Goal: Task Accomplishment & Management: Use online tool/utility

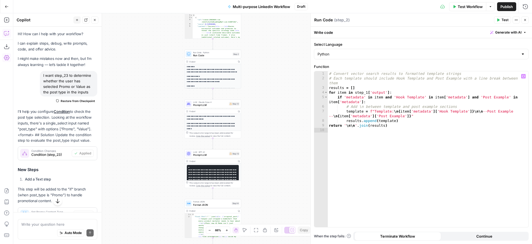
scroll to position [1724, 0]
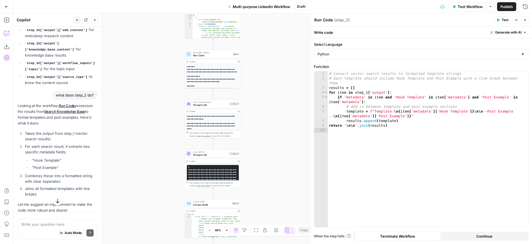
click at [526, 20] on span "Close" at bounding box center [526, 20] width 0 height 0
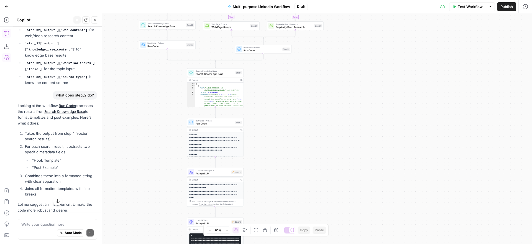
click at [218, 123] on span "Run Code" at bounding box center [214, 124] width 38 height 4
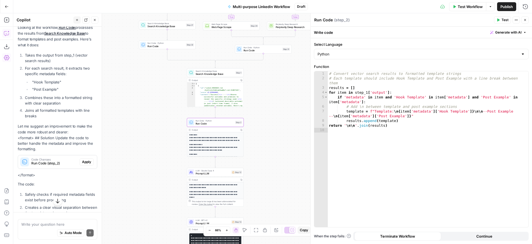
scroll to position [1827, 0]
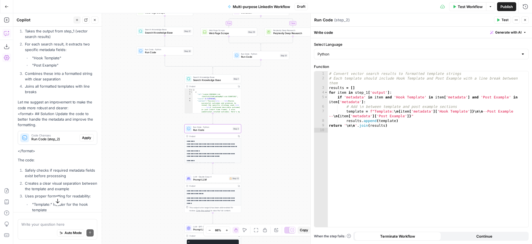
click at [85, 135] on span "Apply" at bounding box center [86, 137] width 9 height 5
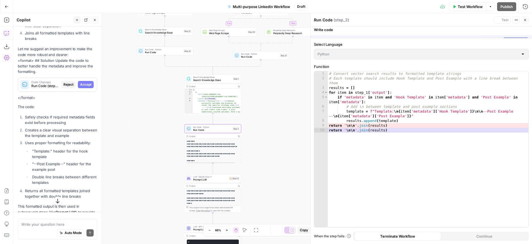
scroll to position [1773, 0]
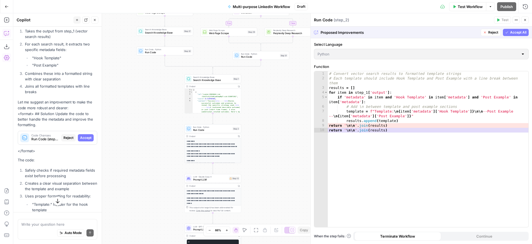
click at [514, 33] on span "Accept All" at bounding box center [518, 32] width 16 height 5
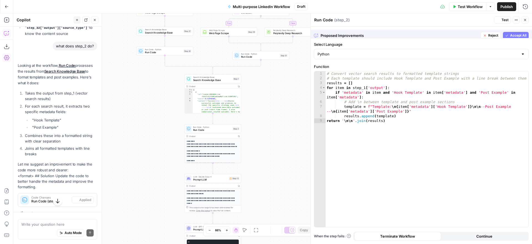
scroll to position [1835, 0]
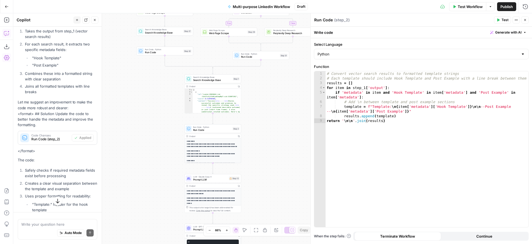
click at [94, 20] on icon "button" at bounding box center [94, 19] width 3 height 3
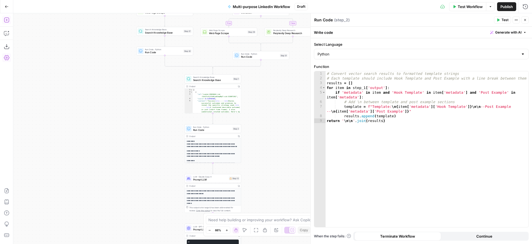
click at [7, 21] on icon "button" at bounding box center [7, 20] width 6 height 6
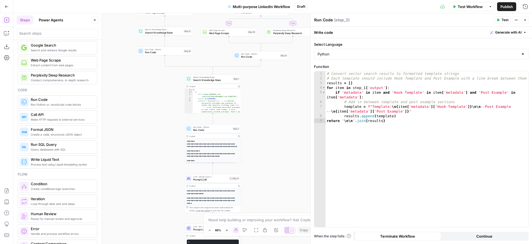
scroll to position [56, 0]
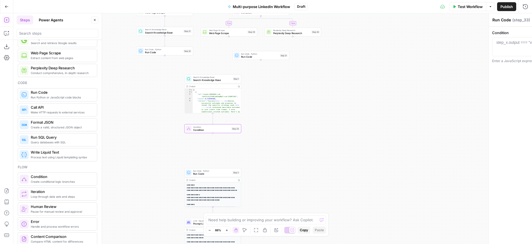
type textarea "Condition"
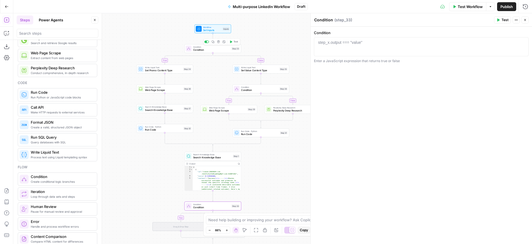
click at [210, 49] on span "Condition" at bounding box center [211, 50] width 37 height 4
type textarea "**********"
drag, startPoint x: 388, startPoint y: 40, endPoint x: 303, endPoint y: 38, distance: 85.6
click at [303, 38] on body "Alliance New Home Browse Your Data Usage Settings Recent Grids QFO Passage Gene…" at bounding box center [266, 122] width 532 height 244
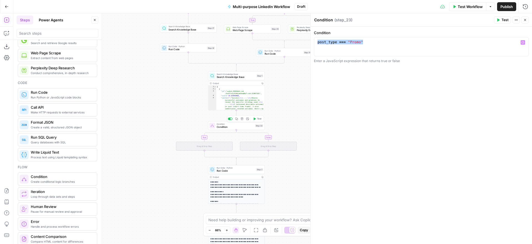
click at [242, 127] on span "Condition" at bounding box center [235, 127] width 37 height 4
click at [350, 42] on div "step_x.output === "value"" at bounding box center [340, 43] width 44 height 6
paste textarea "**********"
type textarea "**********"
click at [172, 86] on div "true false true false true false Workflow Set Inputs Inputs Condition Condition…" at bounding box center [272, 128] width 518 height 230
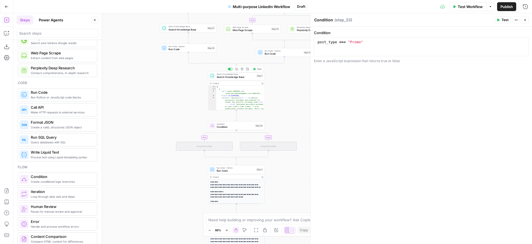
click at [230, 76] on span "Search Knowledge Base" at bounding box center [236, 77] width 38 height 4
type textarea "Search Knowledge Base"
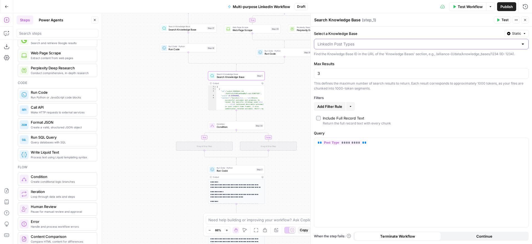
click at [508, 45] on input "Select a Knowledge Base" at bounding box center [417, 44] width 201 height 6
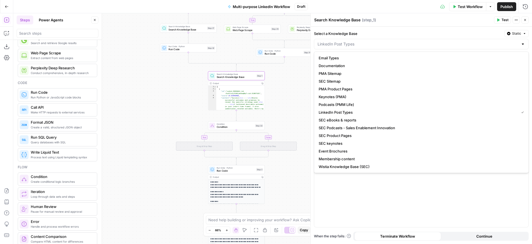
type input "LinkedIn Post Types"
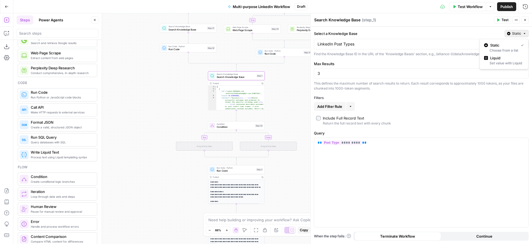
drag, startPoint x: 516, startPoint y: 32, endPoint x: 512, endPoint y: 40, distance: 9.3
click at [516, 32] on span "Static" at bounding box center [516, 33] width 9 height 5
click at [505, 58] on span "Liquid" at bounding box center [505, 58] width 31 height 6
click at [516, 45] on p "****" at bounding box center [420, 44] width 207 height 6
click at [524, 43] on icon "button" at bounding box center [523, 44] width 3 height 3
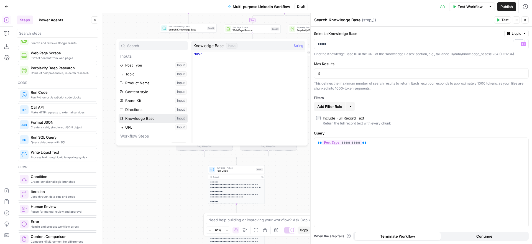
click at [148, 117] on button "Select variable Knowledge Base" at bounding box center [153, 118] width 69 height 9
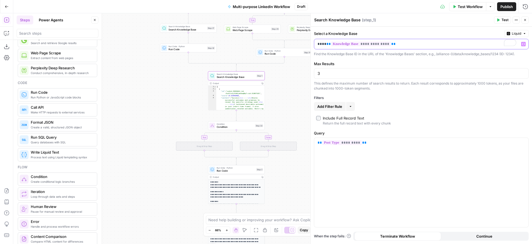
drag, startPoint x: 326, startPoint y: 45, endPoint x: 315, endPoint y: 43, distance: 10.4
click at [315, 43] on div "**********" at bounding box center [416, 44] width 205 height 10
click at [428, 60] on div "**********" at bounding box center [420, 135] width 221 height 217
click at [525, 20] on icon "button" at bounding box center [524, 19] width 3 height 3
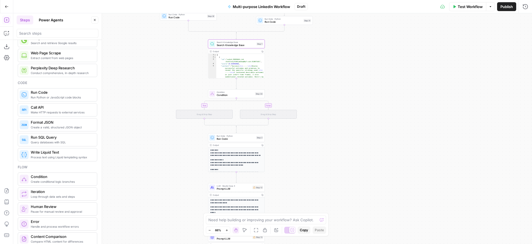
click at [250, 153] on p "**********" at bounding box center [236, 153] width 52 height 8
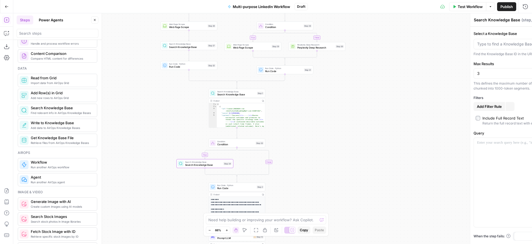
scroll to position [240, 0]
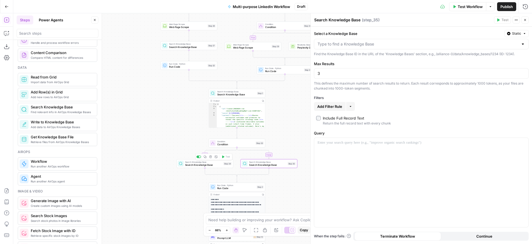
drag, startPoint x: 202, startPoint y: 163, endPoint x: 217, endPoint y: 153, distance: 18.5
click at [201, 163] on span "Search Knowledge Base" at bounding box center [203, 165] width 37 height 4
click at [351, 45] on input "Select a Knowledge Base" at bounding box center [417, 44] width 201 height 6
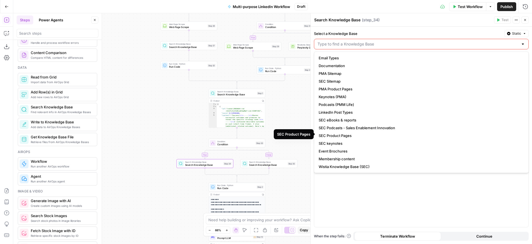
scroll to position [23, 0]
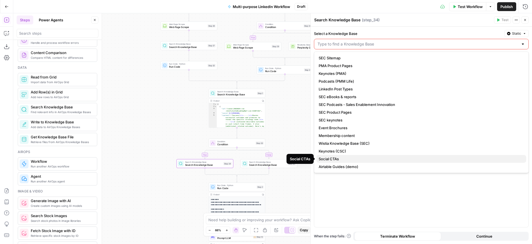
click at [351, 157] on span "Social CTAs" at bounding box center [419, 159] width 203 height 6
type input "Social CTAs"
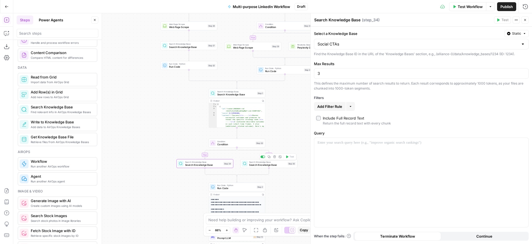
click at [257, 164] on span "Search Knowledge Base" at bounding box center [267, 165] width 37 height 4
click at [356, 45] on input "Select a Knowledge Base" at bounding box center [417, 44] width 201 height 6
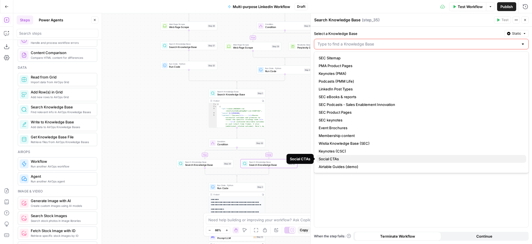
click at [354, 159] on span "Social CTAs" at bounding box center [419, 159] width 203 height 6
type input "Social CTAs"
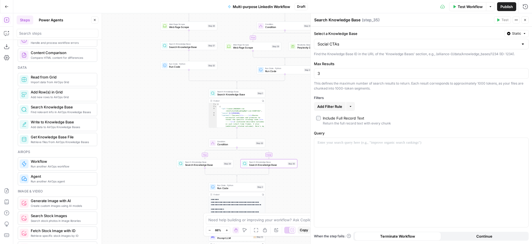
click at [287, 130] on div "true false true false true false Workflow Set Inputs Inputs Condition Condition…" at bounding box center [272, 128] width 518 height 230
click at [8, 35] on icon "button" at bounding box center [7, 33] width 6 height 6
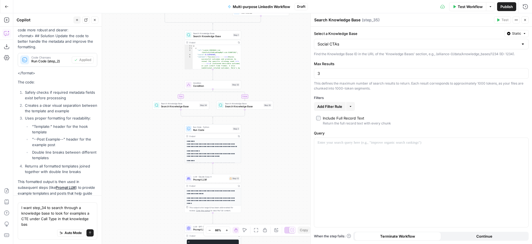
scroll to position [1919, 0]
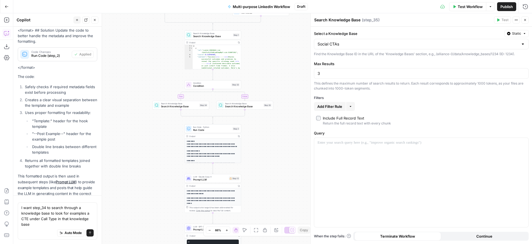
type textarea "I want step_34 to search through a knowledge base to look for examples a CTE un…"
click at [91, 232] on icon "submit" at bounding box center [89, 232] width 3 height 3
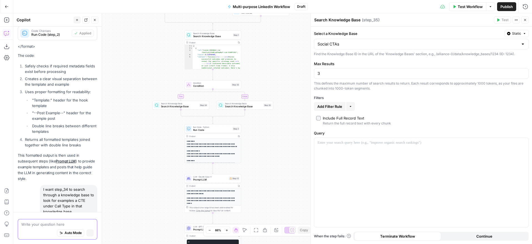
scroll to position [1872, 0]
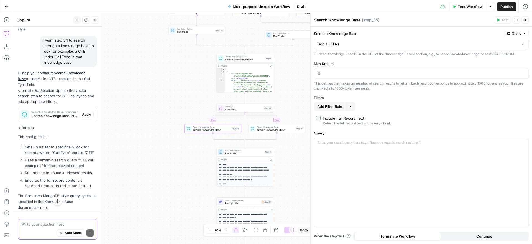
click at [88, 112] on span "Apply" at bounding box center [86, 114] width 9 height 5
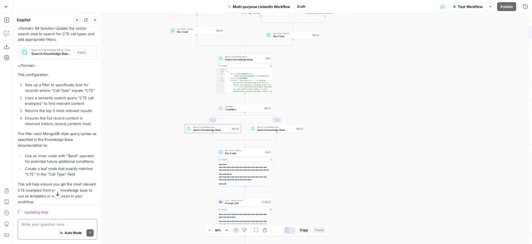
scroll to position [2027, 0]
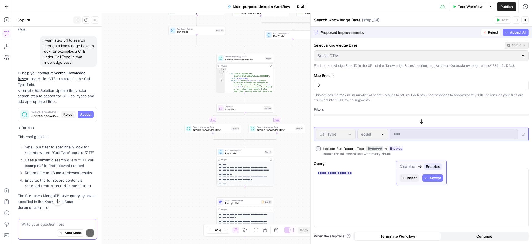
click at [432, 177] on span "Accept" at bounding box center [434, 177] width 11 height 5
click at [41, 226] on textarea at bounding box center [57, 224] width 72 height 6
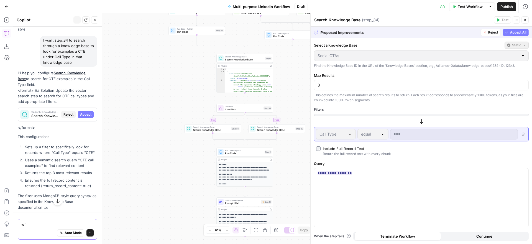
type textarea "w"
type textarea "in the Max Results field, shall I increase it to 11 if I have 11 examples of CT…"
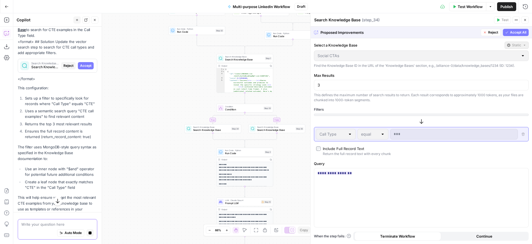
scroll to position [2101, 0]
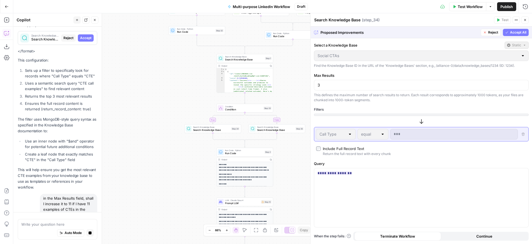
click at [510, 32] on span "Accept All" at bounding box center [518, 32] width 16 height 5
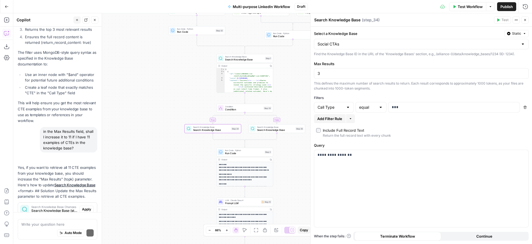
scroll to position [2331, 0]
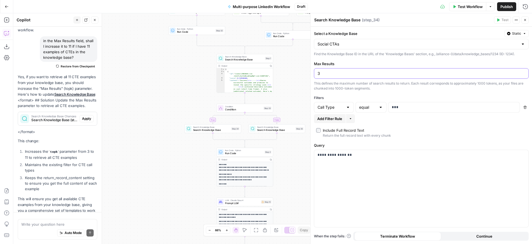
click at [334, 76] on input "3" at bounding box center [420, 74] width 207 height 6
type input "10"
click at [268, 130] on span "Search Knowledge Base" at bounding box center [275, 130] width 37 height 4
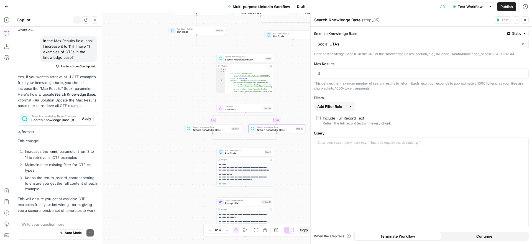
click at [323, 106] on span "Add Filter Rule" at bounding box center [329, 107] width 25 height 6
click at [323, 107] on input "text" at bounding box center [330, 107] width 26 height 6
click at [325, 120] on span "Call Type" at bounding box center [332, 121] width 28 height 6
type input "Call Type"
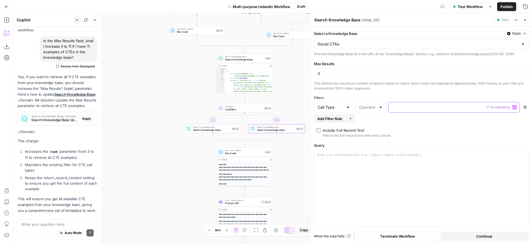
click at [402, 107] on p at bounding box center [449, 107] width 115 height 6
click at [424, 130] on label "Include Full Record Text Return the full record text with every chunk" at bounding box center [421, 132] width 210 height 11
click at [205, 129] on span "Search Knowledge Base" at bounding box center [211, 130] width 37 height 4
click at [272, 127] on span "Search Knowledge Base" at bounding box center [275, 126] width 37 height 3
click at [364, 108] on input "text" at bounding box center [367, 107] width 17 height 6
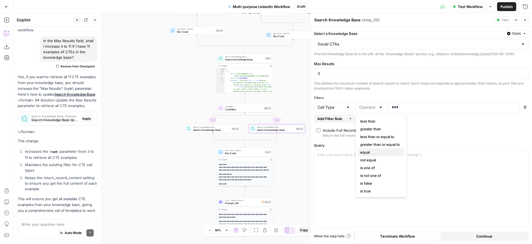
click at [372, 151] on span "equal" at bounding box center [380, 152] width 40 height 6
type input "equal"
click at [221, 131] on span "Search Knowledge Base" at bounding box center [211, 130] width 37 height 4
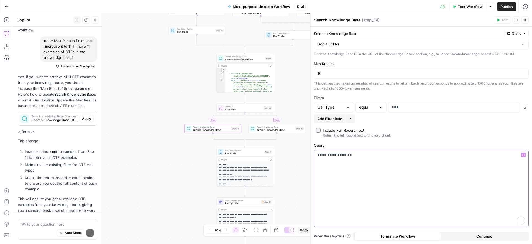
click at [310, 153] on div "**********" at bounding box center [421, 128] width 222 height 230
copy p "**********"
click at [284, 130] on span "Search Knowledge Base" at bounding box center [275, 130] width 37 height 4
click at [361, 153] on p "To enrich screen reader interactions, please activate Accessibility in Grammarl…" at bounding box center [420, 155] width 207 height 6
click at [322, 153] on p "**********" at bounding box center [420, 155] width 207 height 6
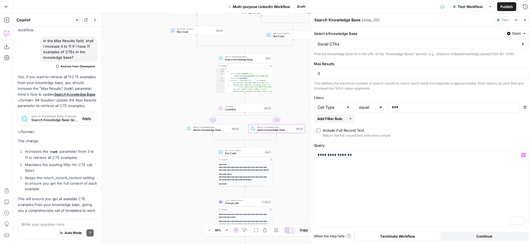
click at [295, 159] on div "true false true false true false Workflow Set Inputs Inputs Condition Condition…" at bounding box center [272, 128] width 518 height 230
click at [281, 131] on span "Search Knowledge Base" at bounding box center [275, 130] width 37 height 4
click at [345, 19] on textarea "Search Knowledge Base" at bounding box center [337, 20] width 46 height 6
drag, startPoint x: 359, startPoint y: 19, endPoint x: 312, endPoint y: 20, distance: 46.3
click at [312, 20] on div "**********" at bounding box center [421, 128] width 222 height 230
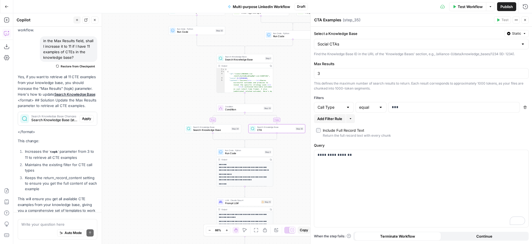
type textarea "CTA Examples"
drag, startPoint x: 204, startPoint y: 128, endPoint x: 268, endPoint y: 95, distance: 72.3
click at [204, 128] on span "Search Knowledge Base" at bounding box center [211, 130] width 37 height 4
click at [341, 18] on textarea "Search Knowledge Base" at bounding box center [337, 20] width 46 height 6
drag, startPoint x: 359, startPoint y: 19, endPoint x: 307, endPoint y: 18, distance: 52.9
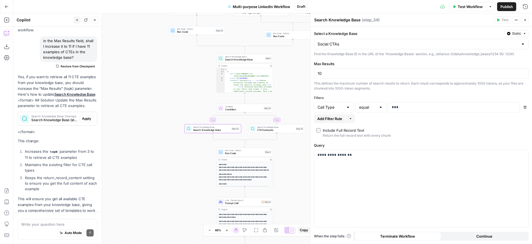
click at [307, 18] on body "Alliance New Home Browse Your Data Usage Settings Recent Grids QFO Passage Gene…" at bounding box center [266, 122] width 532 height 244
drag, startPoint x: 364, startPoint y: 18, endPoint x: 313, endPoint y: 19, distance: 51.8
click at [313, 19] on div "**********" at bounding box center [421, 128] width 222 height 230
type textarea "CTA Examples"
drag, startPoint x: 338, startPoint y: 73, endPoint x: 315, endPoint y: 73, distance: 23.0
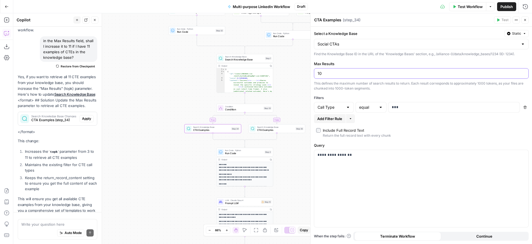
click at [315, 73] on div "10" at bounding box center [421, 73] width 215 height 11
type input "9"
click at [414, 105] on p "***" at bounding box center [454, 107] width 124 height 6
click at [324, 155] on p "**********" at bounding box center [420, 155] width 207 height 6
click at [291, 161] on div "true false true false true false Workflow Set Inputs Inputs Condition Condition…" at bounding box center [272, 128] width 518 height 230
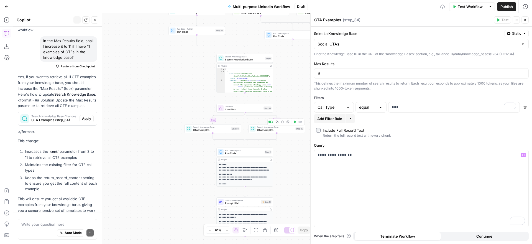
click at [277, 128] on span "CTA Examples" at bounding box center [275, 130] width 37 height 4
click at [402, 106] on p "***" at bounding box center [449, 107] width 115 height 6
click at [317, 21] on textarea "CTA Examples" at bounding box center [327, 20] width 27 height 6
click at [321, 20] on textarea "CTA Examples" at bounding box center [327, 20] width 27 height 6
type textarea "CTE Examples"
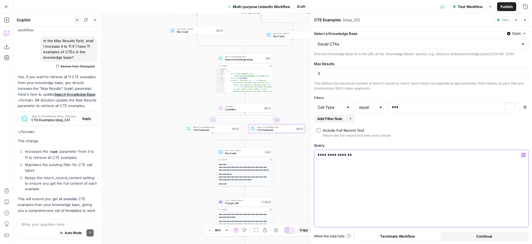
click at [324, 157] on p "**********" at bounding box center [420, 155] width 207 height 6
click at [332, 71] on input "3" at bounding box center [420, 74] width 207 height 6
type input "11"
click at [415, 89] on div "This defines the maximum number of search results to return. Each result corres…" at bounding box center [421, 86] width 215 height 10
click at [526, 18] on button "Close" at bounding box center [524, 19] width 7 height 7
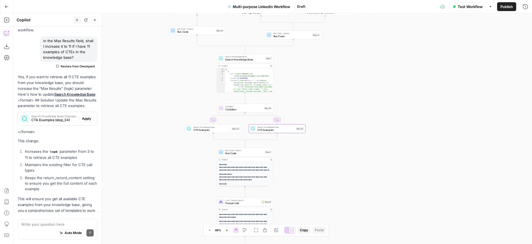
click at [339, 104] on div "true false true false true false Workflow Set Inputs Inputs Condition Condition…" at bounding box center [272, 128] width 518 height 230
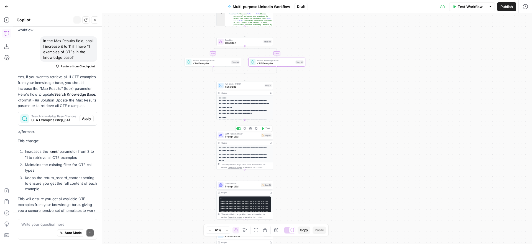
click at [251, 137] on span "Prompt LLM" at bounding box center [242, 137] width 34 height 4
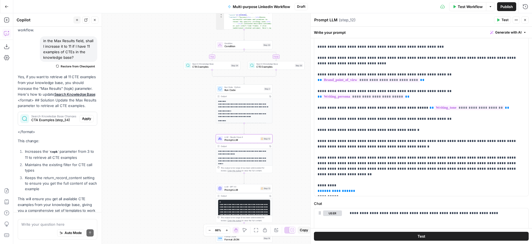
scroll to position [128, 0]
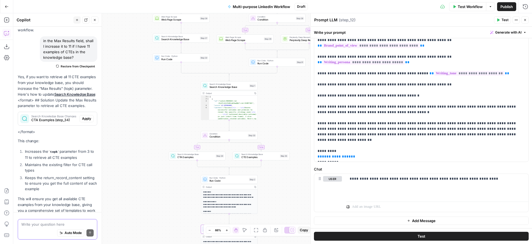
click at [41, 222] on textarea at bounding box center [57, 224] width 72 height 6
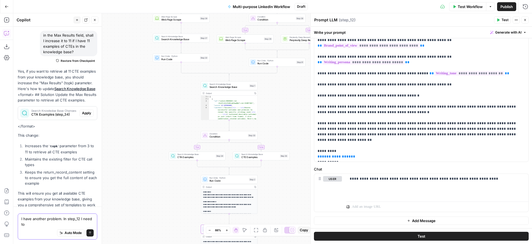
drag, startPoint x: 28, startPoint y: 225, endPoint x: 19, endPoint y: 217, distance: 12.5
click at [19, 217] on div "I have another problem. In step_12 I need to I have another problem. In step_12…" at bounding box center [57, 226] width 79 height 26
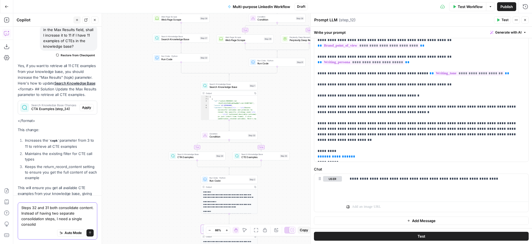
scroll to position [2348, 0]
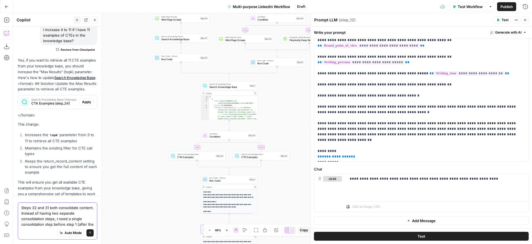
type textarea "Steps 32 and 31 both consolidate content. Instead of having two separate consol…"
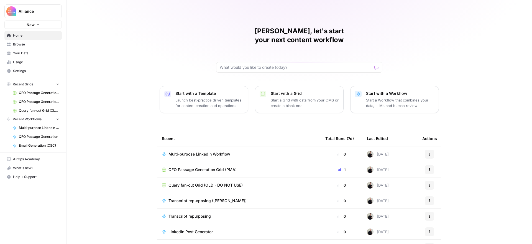
click at [27, 51] on span "Your Data" at bounding box center [36, 53] width 46 height 5
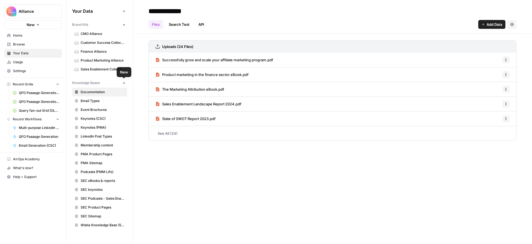
click at [124, 82] on icon "button" at bounding box center [123, 82] width 3 height 3
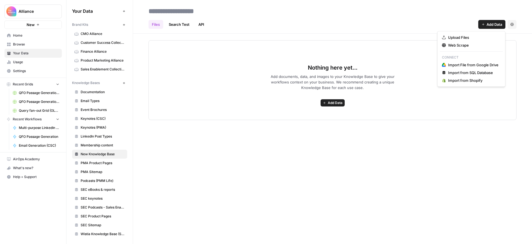
click at [491, 24] on span "Add Data" at bounding box center [494, 25] width 16 height 6
click at [209, 8] on input at bounding box center [190, 11] width 89 height 11
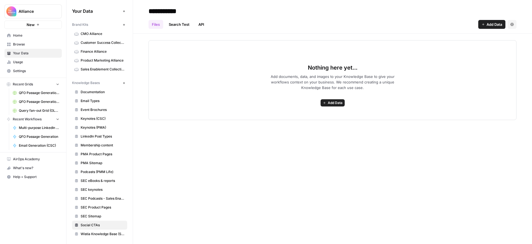
type input "**********"
click at [328, 19] on div "Files Search Test API Add Data Settings" at bounding box center [332, 22] width 368 height 13
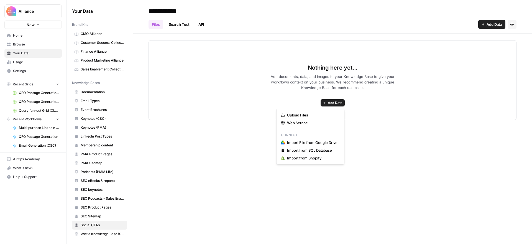
click at [336, 104] on span "Add Data" at bounding box center [335, 102] width 15 height 5
click at [302, 116] on span "Upload Files" at bounding box center [312, 115] width 50 height 6
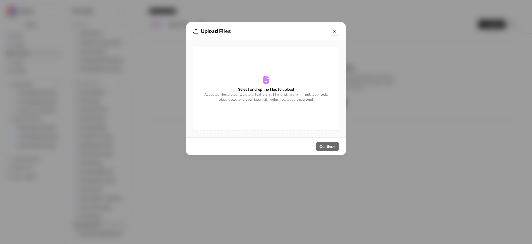
click at [260, 83] on div "Select or drop the files to upload Accepted files are .pdf, .csv, .txt, .text, …" at bounding box center [266, 89] width 146 height 84
click at [276, 90] on span "Select or drop the files to upload" at bounding box center [266, 89] width 56 height 6
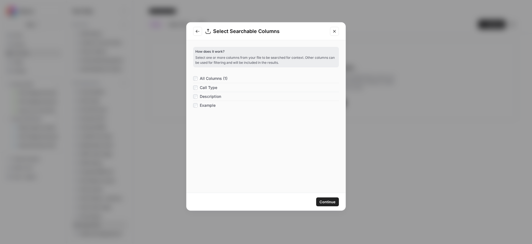
click at [329, 201] on span "Continue" at bounding box center [327, 202] width 16 height 6
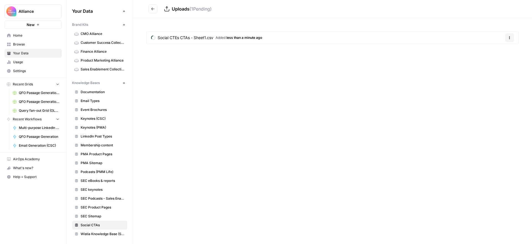
click at [352, 88] on div "Uploads ( 1 Pending) Social CTEs CTAs - Sheet1.csv Added less than a minute ago…" at bounding box center [332, 122] width 399 height 244
click at [153, 9] on icon "Go back" at bounding box center [153, 9] width 4 height 4
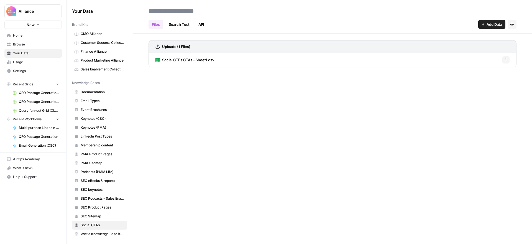
click at [29, 37] on span "Home" at bounding box center [36, 35] width 46 height 5
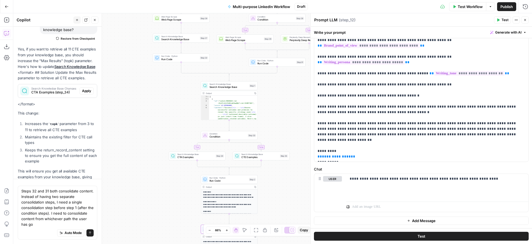
scroll to position [2365, 0]
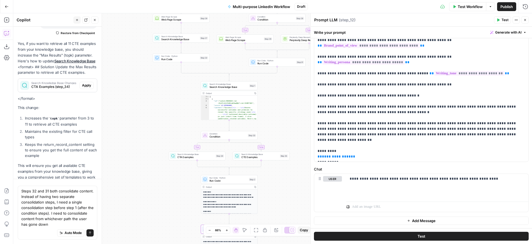
type textarea "Steps 32 and 31 both consolidate content. Instead of having two separate consol…"
click at [91, 233] on icon "submit" at bounding box center [89, 232] width 3 height 3
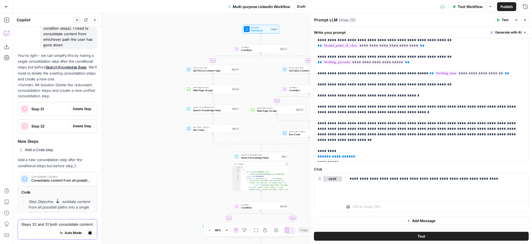
scroll to position [2476, 0]
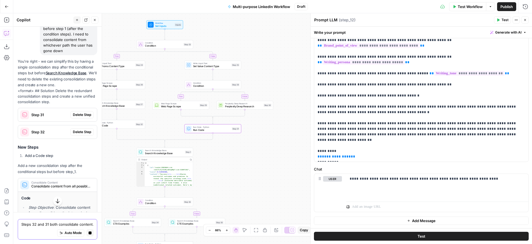
click at [81, 112] on span "Delete Step" at bounding box center [82, 114] width 18 height 5
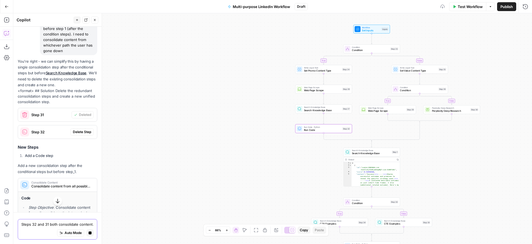
click at [81, 129] on span "Delete Step" at bounding box center [82, 131] width 18 height 5
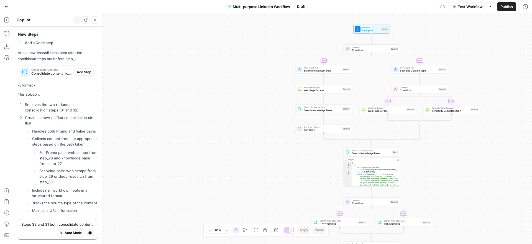
scroll to position [2674, 0]
click at [329, 122] on icon "button" at bounding box center [329, 121] width 3 height 3
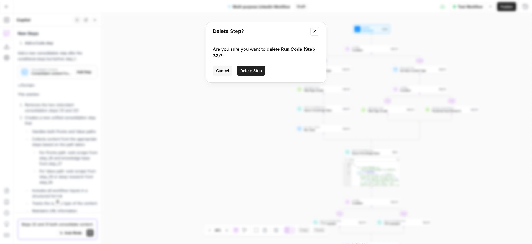
click at [257, 70] on span "Delete Step" at bounding box center [251, 71] width 22 height 6
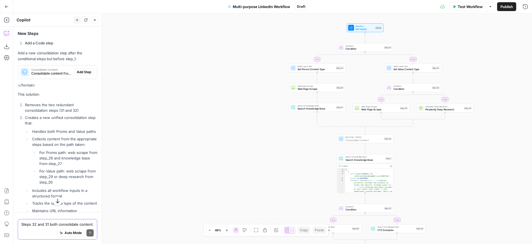
click at [85, 70] on span "Add Step" at bounding box center [84, 72] width 14 height 5
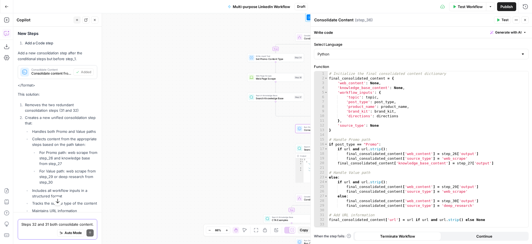
click at [525, 21] on icon "button" at bounding box center [524, 19] width 3 height 3
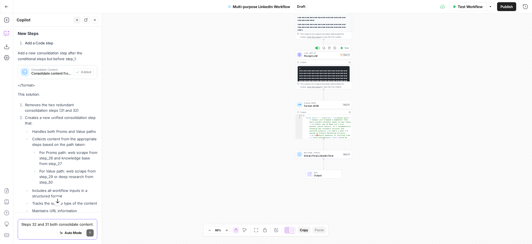
click at [325, 57] on span "Prompt LLM" at bounding box center [321, 56] width 34 height 4
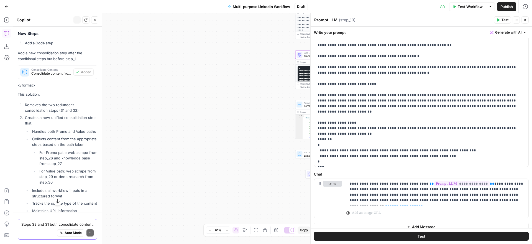
scroll to position [140, 0]
click at [235, 98] on div "true false true false true false Workflow Set Inputs Inputs Condition Condition…" at bounding box center [272, 128] width 518 height 230
click at [524, 21] on icon "button" at bounding box center [524, 19] width 3 height 3
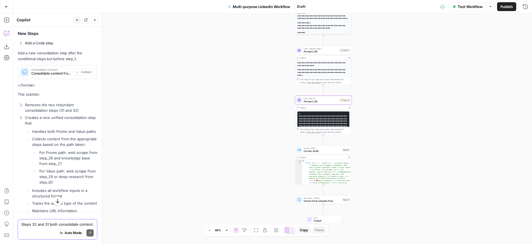
click at [324, 51] on span "Prompt LLM" at bounding box center [320, 52] width 34 height 4
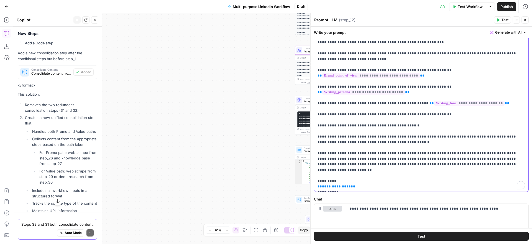
scroll to position [100, 0]
drag, startPoint x: 312, startPoint y: 159, endPoint x: 279, endPoint y: 149, distance: 35.1
click at [312, 159] on div "**********" at bounding box center [421, 128] width 222 height 230
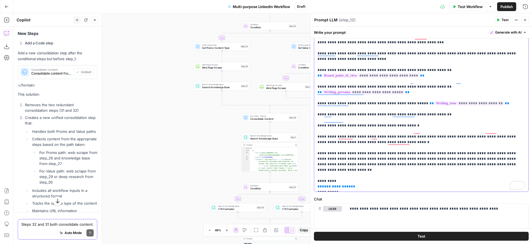
drag, startPoint x: 347, startPoint y: 158, endPoint x: 316, endPoint y: 158, distance: 30.5
click at [316, 158] on div "**********" at bounding box center [421, 79] width 214 height 226
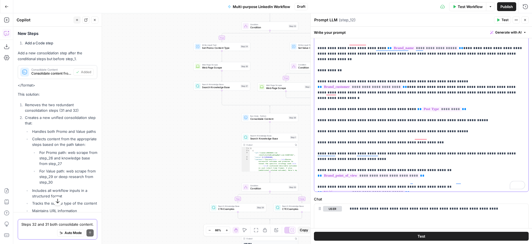
scroll to position [0, 0]
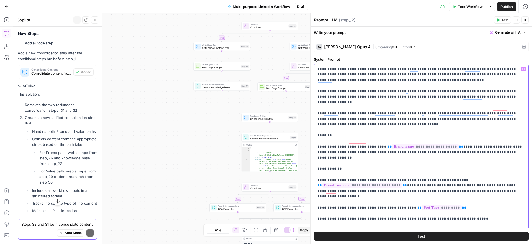
click at [523, 68] on icon "button" at bounding box center [523, 69] width 3 height 3
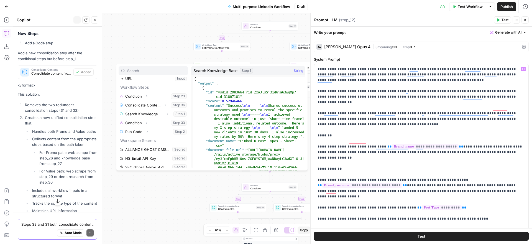
scroll to position [65, 0]
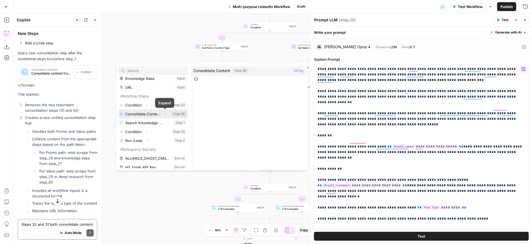
click at [165, 113] on icon "button" at bounding box center [164, 113] width 3 height 3
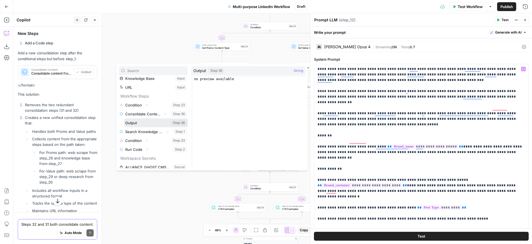
click at [133, 121] on button "Select variable Output" at bounding box center [156, 122] width 64 height 9
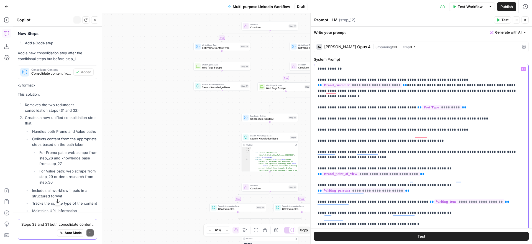
scroll to position [0, 0]
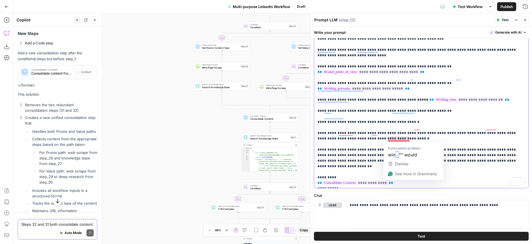
click at [397, 139] on p "**********" at bounding box center [420, 24] width 207 height 321
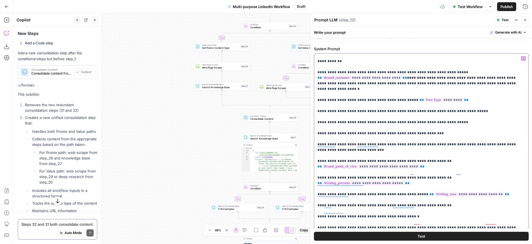
click at [372, 134] on p "**********" at bounding box center [420, 119] width 207 height 321
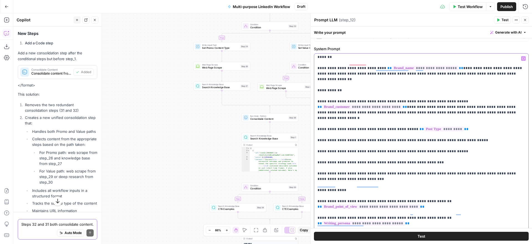
click at [346, 80] on p "**********" at bounding box center [420, 154] width 207 height 332
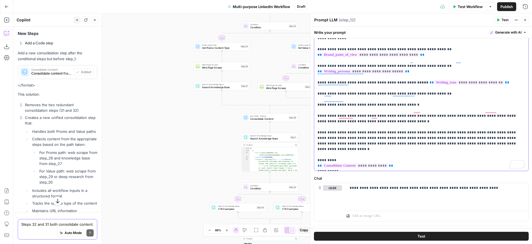
click at [469, 122] on p "**********" at bounding box center [420, 2] width 207 height 332
click at [475, 122] on p "**********" at bounding box center [420, 7] width 207 height 343
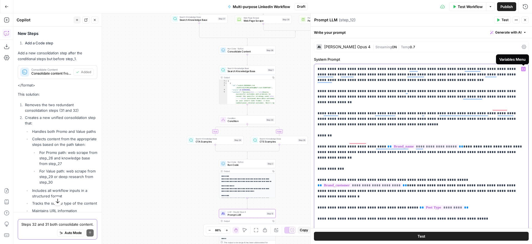
click at [524, 70] on icon "button" at bounding box center [523, 69] width 3 height 2
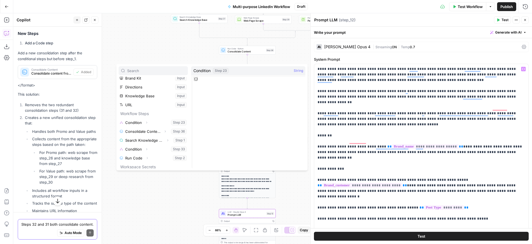
scroll to position [86, 0]
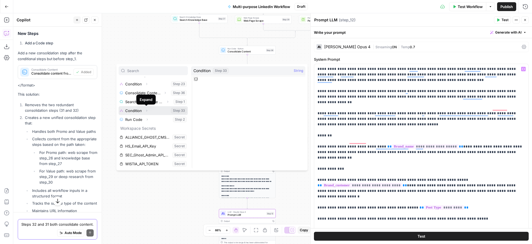
click at [146, 110] on icon "button" at bounding box center [146, 111] width 1 height 2
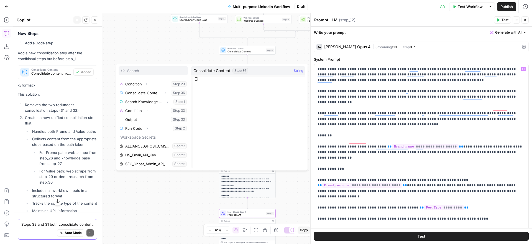
click at [152, 51] on div "true false true false true false Workflow Set Inputs Inputs Condition Condition…" at bounding box center [272, 128] width 518 height 230
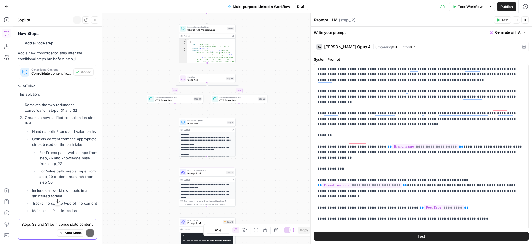
scroll to position [2758, 0]
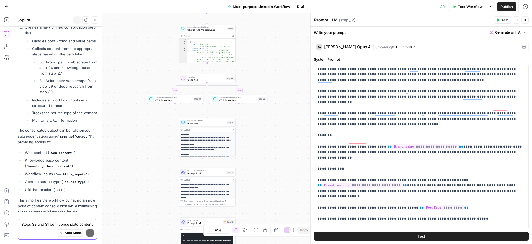
click at [52, 225] on textarea "Steps 32 and 31 both consolidate content. Instead of having two separate consol…" at bounding box center [57, 224] width 72 height 6
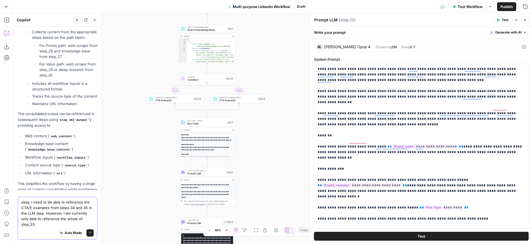
scroll to position [2780, 0]
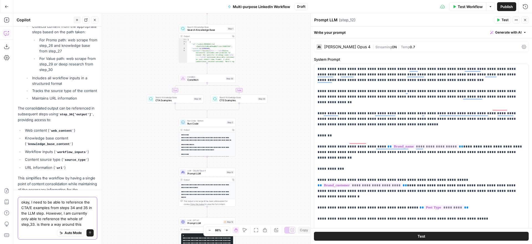
type textarea "okay, I need to be able to reference the CTA/E examples from steps 34 and 35 in…"
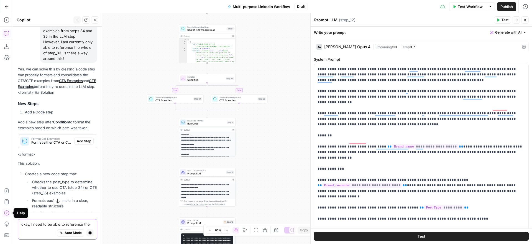
scroll to position [2875, 0]
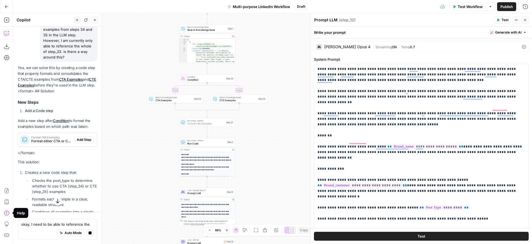
click at [83, 137] on span "Add Step" at bounding box center [84, 139] width 14 height 5
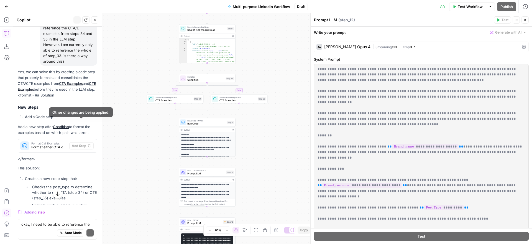
scroll to position [2879, 0]
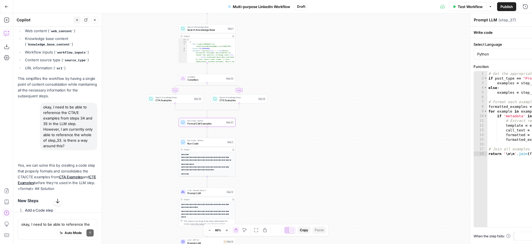
type textarea "Format Call Examples"
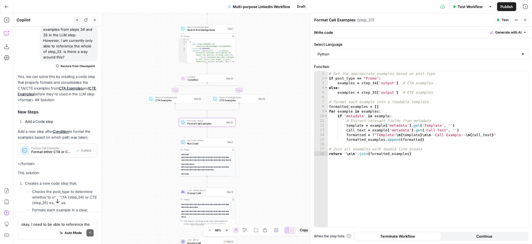
click at [525, 20] on icon "button" at bounding box center [524, 19] width 3 height 3
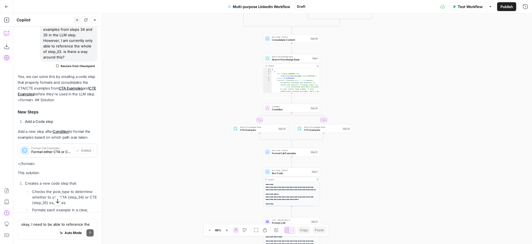
click at [96, 21] on icon "button" at bounding box center [94, 19] width 3 height 3
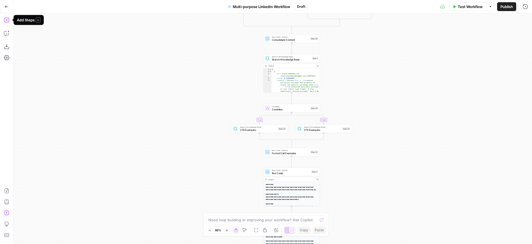
click at [8, 20] on icon "button" at bounding box center [7, 20] width 6 height 6
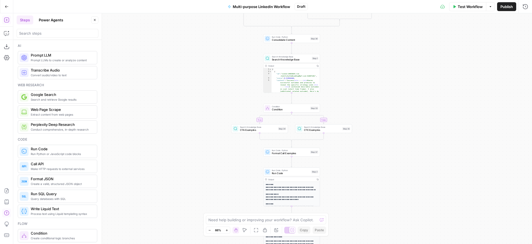
scroll to position [122, 0]
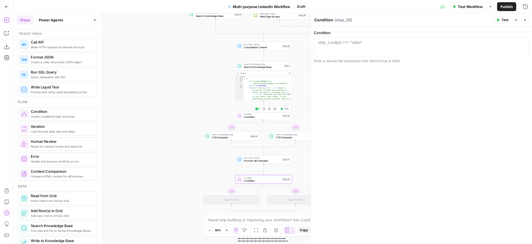
click at [251, 117] on span "Condition" at bounding box center [262, 117] width 37 height 4
type textarea "**********"
drag, startPoint x: 365, startPoint y: 42, endPoint x: 313, endPoint y: 42, distance: 51.8
click at [314, 42] on div "**********" at bounding box center [421, 46] width 215 height 19
click at [256, 179] on span "Condition" at bounding box center [262, 181] width 37 height 4
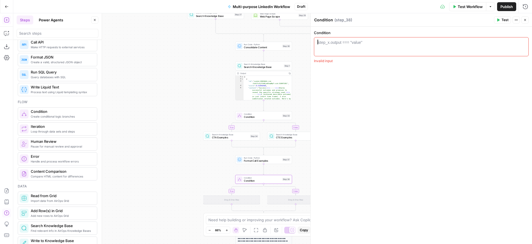
click at [346, 44] on div "step_x.output === "value"" at bounding box center [340, 43] width 44 height 6
paste textarea "**********"
type textarea "**********"
click at [95, 87] on div "Process text using Liquid templating syntax Write Liquid Text" at bounding box center [57, 89] width 79 height 13
type textarea "Write Liquid Text"
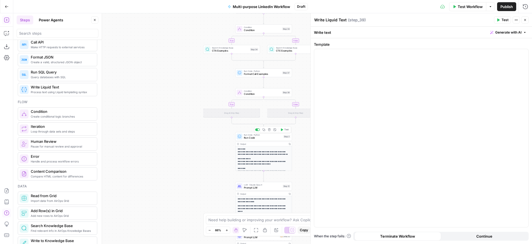
click at [266, 137] on span "Run Code" at bounding box center [263, 138] width 38 height 4
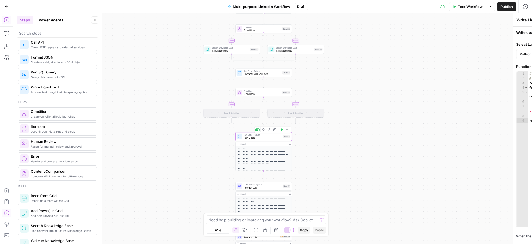
type textarea "Run Code"
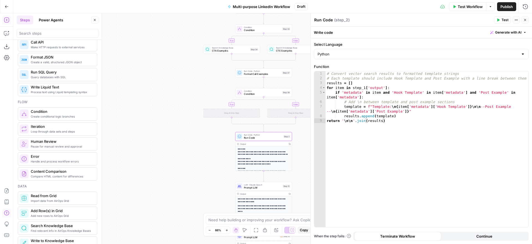
click at [526, 20] on icon "button" at bounding box center [524, 19] width 3 height 3
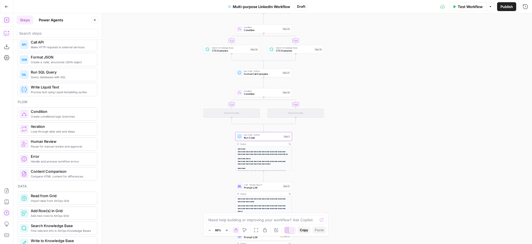
click at [6, 34] on icon "button" at bounding box center [6, 34] width 1 height 0
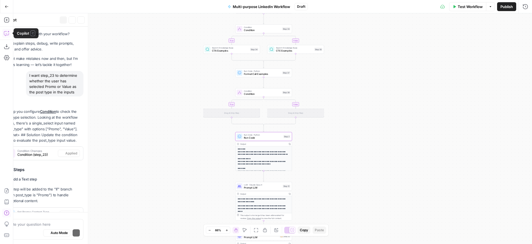
scroll to position [3097, 0]
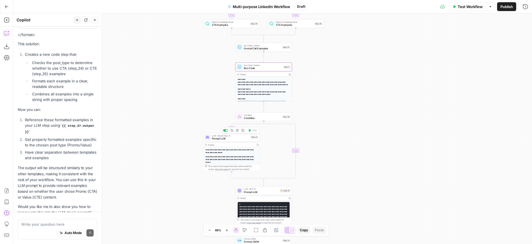
click at [235, 138] on span "Prompt LLM" at bounding box center [230, 139] width 37 height 4
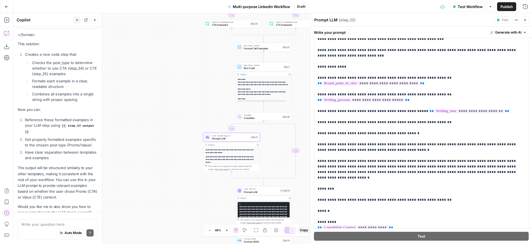
scroll to position [60, 0]
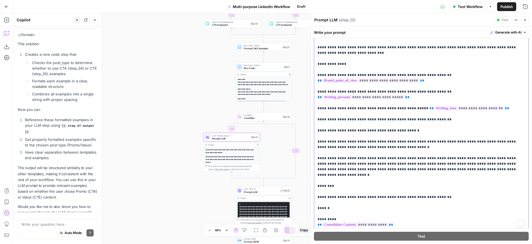
click at [441, 169] on p "**********" at bounding box center [420, 45] width 207 height 366
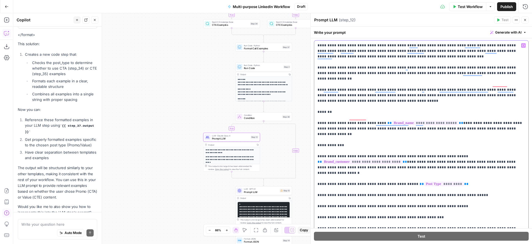
scroll to position [19, 0]
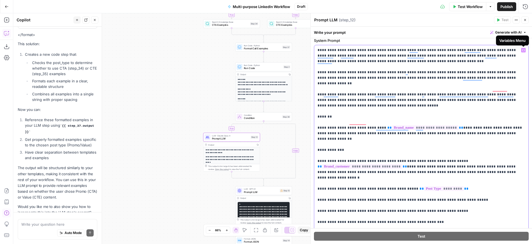
click at [522, 49] on icon "button" at bounding box center [523, 50] width 3 height 2
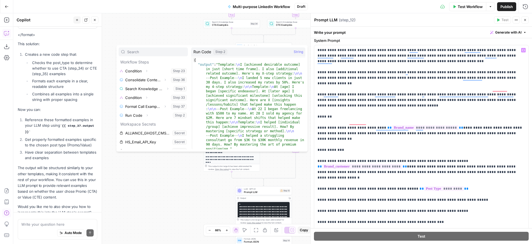
scroll to position [77, 0]
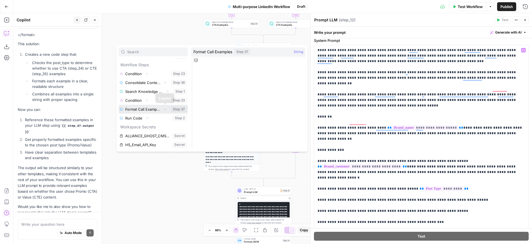
click at [166, 108] on icon "button" at bounding box center [164, 108] width 3 height 3
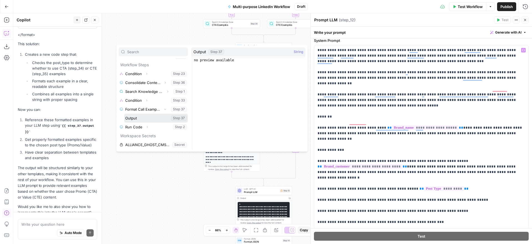
click at [134, 117] on button "Select variable Output" at bounding box center [156, 118] width 64 height 9
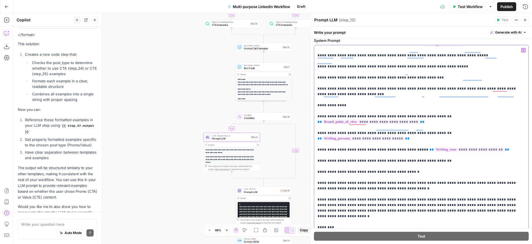
scroll to position [144, 0]
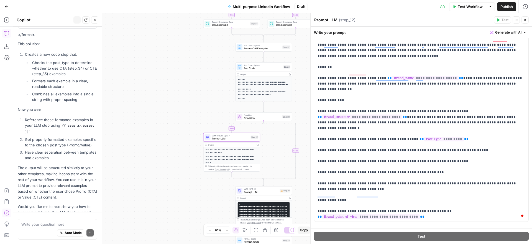
click at [524, 21] on icon "button" at bounding box center [524, 19] width 3 height 3
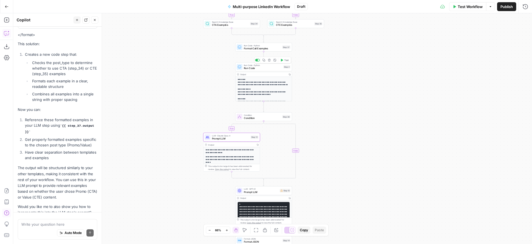
click at [263, 66] on span "Run Code" at bounding box center [263, 68] width 38 height 4
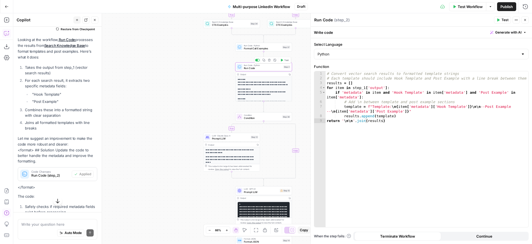
click at [264, 68] on span "Run Code" at bounding box center [263, 68] width 38 height 4
click at [330, 18] on textarea "Run Code" at bounding box center [323, 20] width 19 height 6
drag, startPoint x: 332, startPoint y: 18, endPoint x: 315, endPoint y: 19, distance: 17.2
click at [315, 19] on textarea "Run Code" at bounding box center [323, 20] width 19 height 6
type textarea "Format post examples"
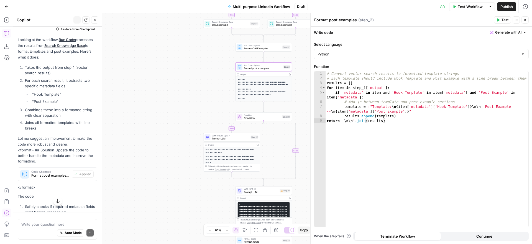
click at [403, 19] on div "Format post examples Format post examples ( step_2 )" at bounding box center [403, 20] width 178 height 6
click at [264, 117] on span "Condition" at bounding box center [262, 118] width 37 height 4
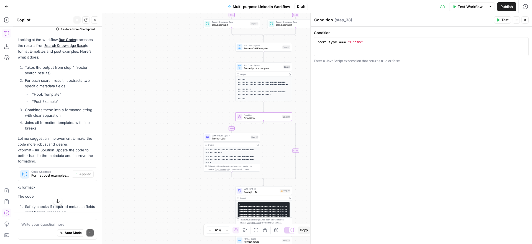
click at [330, 20] on textarea "Condition" at bounding box center [323, 20] width 19 height 6
drag, startPoint x: 331, startPoint y: 19, endPoint x: 315, endPoint y: 20, distance: 16.6
click at [315, 20] on textarea "Condition" at bounding box center [323, 20] width 19 height 6
type textarea "Post Type Condition"
click at [398, 20] on div "Post Type Condition Post Type Condition ( step_38 )" at bounding box center [403, 20] width 178 height 6
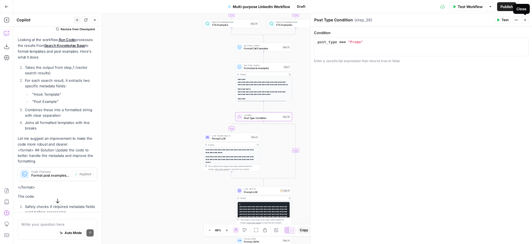
click at [526, 20] on icon "button" at bounding box center [524, 19] width 3 height 3
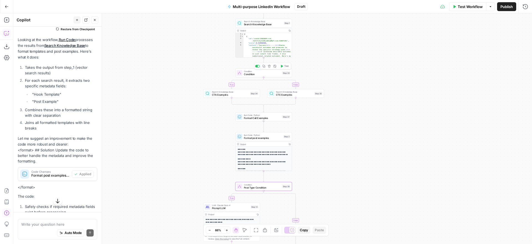
click at [265, 74] on span "Condition" at bounding box center [262, 74] width 37 height 4
click at [330, 19] on textarea "Condition" at bounding box center [323, 20] width 19 height 6
drag, startPoint x: 332, startPoint y: 19, endPoint x: 313, endPoint y: 19, distance: 19.1
click at [313, 19] on div "Condition Condition" at bounding box center [324, 20] width 22 height 7
type textarea "n"
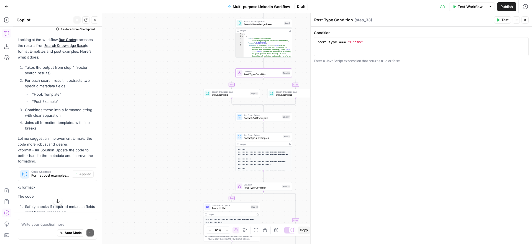
type textarea "Post Type Condition"
click at [411, 20] on div "Post Type Condition Post Type Condition ( step_33 )" at bounding box center [403, 20] width 178 height 6
click at [524, 19] on icon "button" at bounding box center [524, 19] width 3 height 3
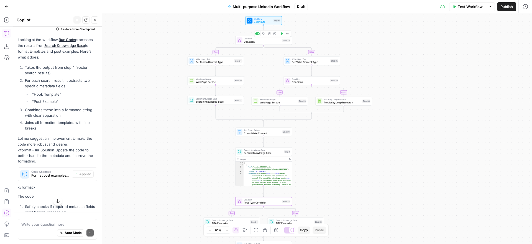
click at [269, 42] on span "Condition" at bounding box center [262, 42] width 37 height 4
click at [327, 20] on textarea "Condition" at bounding box center [323, 20] width 19 height 6
drag, startPoint x: 331, startPoint y: 19, endPoint x: 311, endPoint y: 18, distance: 20.2
click at [311, 18] on div "Condition Condition ( step_23 ) Test Actions Close Condition 1 post_type === "P…" at bounding box center [421, 128] width 222 height 230
type textarea "Post Type Condition"
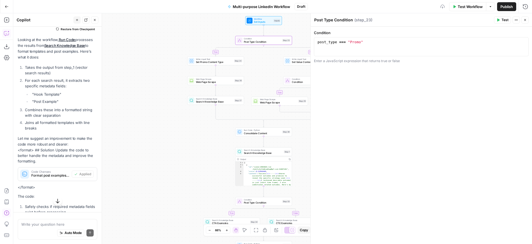
click at [395, 20] on div "Post Type Condition Post Type Condition ( step_23 )" at bounding box center [403, 20] width 178 height 6
click at [526, 21] on button "Close" at bounding box center [524, 19] width 7 height 7
click at [310, 80] on span "Condition" at bounding box center [310, 82] width 37 height 4
click at [323, 20] on textarea "Condition" at bounding box center [323, 20] width 19 height 6
drag, startPoint x: 332, startPoint y: 19, endPoint x: 315, endPoint y: 21, distance: 17.0
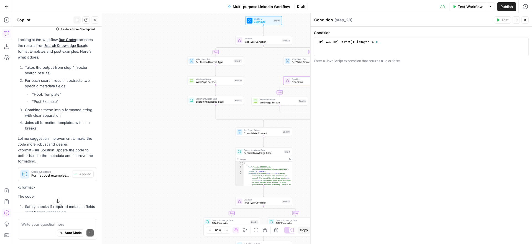
click at [315, 21] on textarea "Condition" at bounding box center [323, 20] width 19 height 6
type textarea "URL vs Topic condition"
click at [522, 19] on button "Close" at bounding box center [524, 19] width 7 height 7
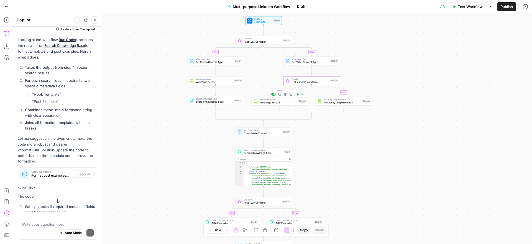
click at [277, 103] on span "Web Page Scrape" at bounding box center [278, 103] width 37 height 4
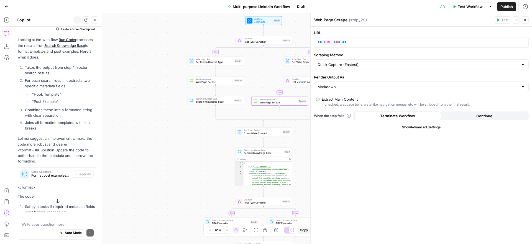
click at [340, 19] on textarea "Web Page Scrape" at bounding box center [330, 20] width 33 height 6
drag, startPoint x: 322, startPoint y: 19, endPoint x: 310, endPoint y: 19, distance: 11.7
click at [310, 19] on div "Web Page Scrape Web Page Scrape ( step_29 ) Test Actions Close URL ** *** ** Sc…" at bounding box center [421, 128] width 222 height 230
type textarea "URL Page Scrape"
click at [272, 68] on div "true false true false true false true false Workflow Set Inputs Inputs Conditio…" at bounding box center [272, 128] width 518 height 230
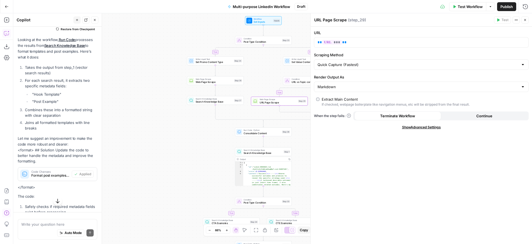
click at [524, 18] on icon "button" at bounding box center [524, 19] width 3 height 3
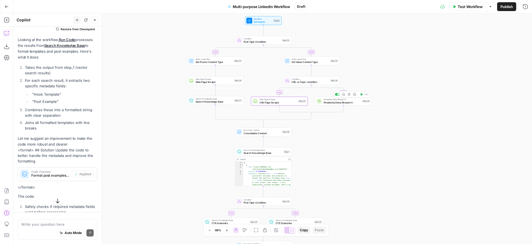
click at [333, 101] on span "Perplexity Deep Research" at bounding box center [341, 103] width 37 height 4
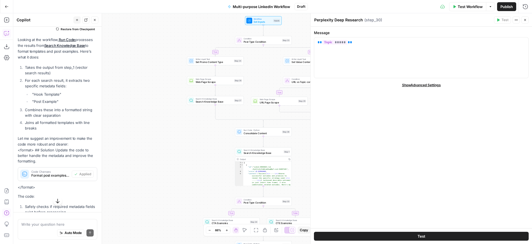
click at [348, 19] on textarea "Perplexity Deep Research" at bounding box center [338, 20] width 49 height 6
drag, startPoint x: 362, startPoint y: 19, endPoint x: 312, endPoint y: 20, distance: 49.3
click at [312, 20] on div "Perplexity Deep Research Perplexity Deep Research ( step_30 ) Test Actions Clos…" at bounding box center [421, 128] width 222 height 230
type textarea "Topic Research"
click at [390, 16] on header "Topic Research Topic Research ( step_30 ) Test Actions Close" at bounding box center [420, 19] width 221 height 13
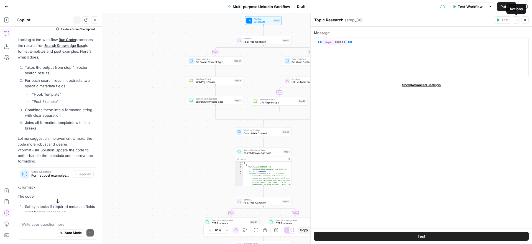
click at [525, 18] on icon "button" at bounding box center [524, 19] width 3 height 3
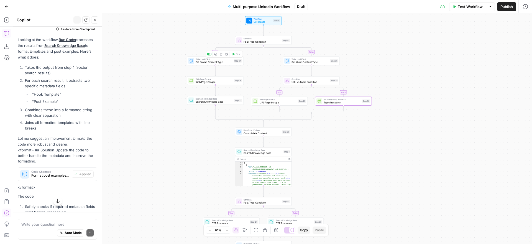
click at [215, 63] on span "Set Promo Content Type" at bounding box center [213, 62] width 37 height 4
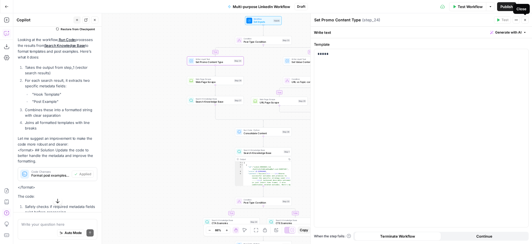
click at [525, 19] on icon "button" at bounding box center [524, 19] width 3 height 3
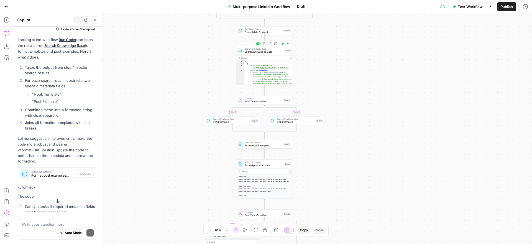
click at [270, 51] on span "Search Knowledge Base" at bounding box center [264, 52] width 38 height 4
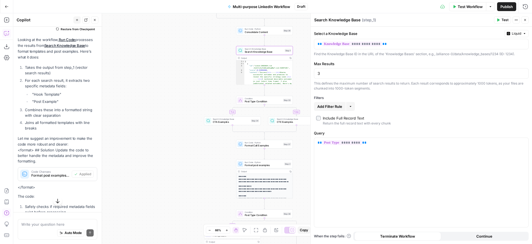
click at [341, 20] on textarea "Search Knowledge Base" at bounding box center [337, 20] width 46 height 6
drag, startPoint x: 356, startPoint y: 19, endPoint x: 329, endPoint y: 19, distance: 26.6
click at [329, 19] on div "Search Knowledge Base Search Knowledge Base" at bounding box center [337, 20] width 49 height 7
type textarea "Search Post Type KB"
click at [414, 19] on div "Search Post Type KB Search Post Type KB ( step_1 )" at bounding box center [403, 20] width 178 height 6
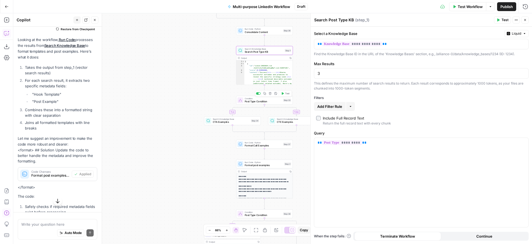
click at [260, 102] on span "Post Type Condition" at bounding box center [263, 102] width 37 height 4
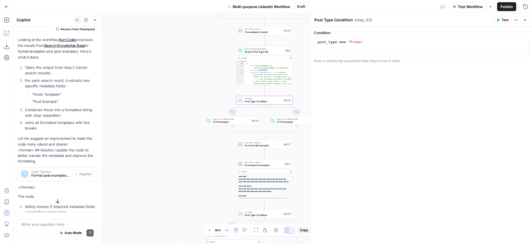
click at [322, 19] on textarea "Post Type Condition" at bounding box center [333, 20] width 39 height 6
drag, startPoint x: 322, startPoint y: 19, endPoint x: 311, endPoint y: 19, distance: 11.1
click at [311, 19] on div "Post Type Condition Post Type Condition ( step_33 ) Test Actions Close Conditio…" at bounding box center [421, 128] width 222 height 230
drag, startPoint x: 314, startPoint y: 20, endPoint x: 358, endPoint y: 19, distance: 43.8
click at [358, 19] on textarea "Content Type Condition" at bounding box center [336, 20] width 45 height 6
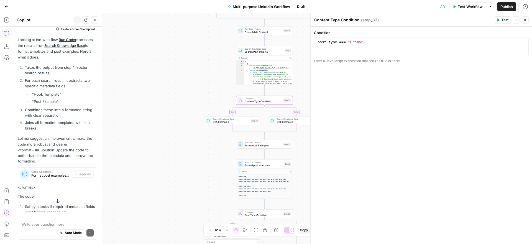
type textarea "Content Type Condition"
click at [412, 19] on div "Content Type Condition Content Type Condition ( step_33 )" at bounding box center [403, 20] width 178 height 6
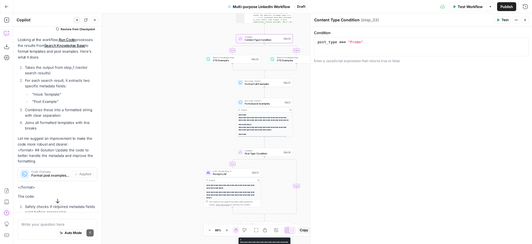
click at [263, 153] on span "Post Type Condition" at bounding box center [263, 153] width 37 height 4
drag, startPoint x: 339, startPoint y: 18, endPoint x: 342, endPoint y: 22, distance: 5.0
click at [339, 18] on textarea "Post Type Condition" at bounding box center [333, 20] width 39 height 6
drag, startPoint x: 352, startPoint y: 19, endPoint x: 314, endPoint y: 19, distance: 37.7
click at [314, 19] on textarea "Post Type Condition" at bounding box center [333, 20] width 39 height 6
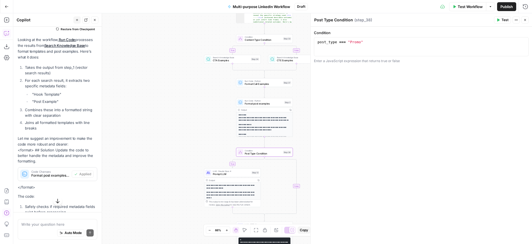
paste textarea "Conten"
click at [396, 19] on div "Content Type Condition Content Type Condition ( step_38 )" at bounding box center [403, 20] width 178 height 6
drag, startPoint x: 329, startPoint y: 20, endPoint x: 313, endPoint y: 19, distance: 16.4
click at [313, 19] on div "Content Type Condition Content Type Condition ( step_38 ) Test Actions Close Co…" at bounding box center [421, 128] width 222 height 230
type textarea "Intent Type Condition"
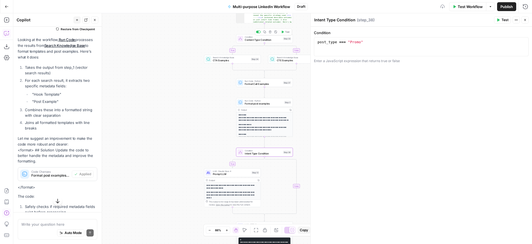
click at [269, 38] on span "Condition" at bounding box center [263, 36] width 37 height 3
drag, startPoint x: 329, startPoint y: 18, endPoint x: 306, endPoint y: 17, distance: 22.7
click at [306, 17] on body "Alliance New Home Browse Your Data Usage Settings Recent Grids QFO Passage Gene…" at bounding box center [266, 122] width 532 height 244
type textarea "Intent Type Condition"
click at [196, 39] on div "true false true false true false true false Workflow Set Inputs Inputs Conditio…" at bounding box center [272, 128] width 518 height 230
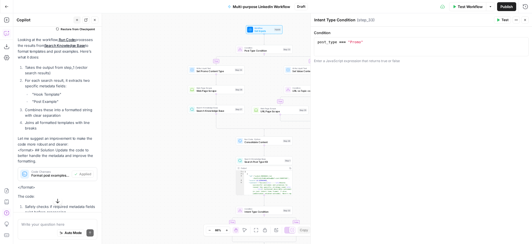
click at [260, 49] on span "Post Type Condition" at bounding box center [262, 51] width 37 height 4
drag, startPoint x: 324, startPoint y: 20, endPoint x: 309, endPoint y: 19, distance: 14.4
click at [310, 19] on div "Post Type Condition Post Type Condition ( step_23 ) Test Actions Close Conditio…" at bounding box center [421, 128] width 222 height 230
type textarea "Intent Type Condition"
drag, startPoint x: 192, startPoint y: 34, endPoint x: 202, endPoint y: 32, distance: 9.6
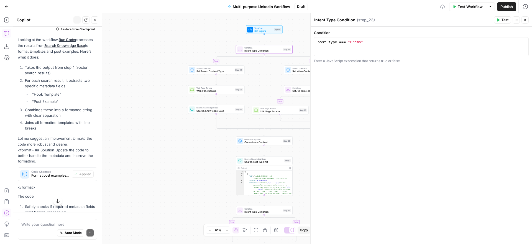
click at [192, 34] on div "true false true false true false true false Workflow Set Inputs Inputs Conditio…" at bounding box center [272, 128] width 518 height 230
click at [262, 28] on span "Workflow" at bounding box center [263, 28] width 18 height 3
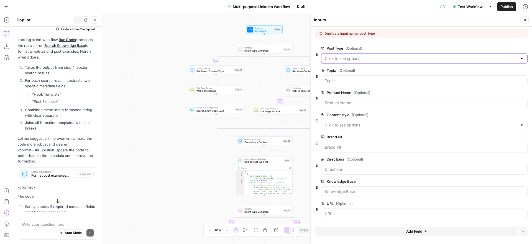
click at [361, 60] on Type "Post Type (Optional)" at bounding box center [421, 59] width 192 height 6
drag, startPoint x: 384, startPoint y: 44, endPoint x: 358, endPoint y: 48, distance: 26.1
click at [384, 44] on div at bounding box center [421, 44] width 212 height 2
click at [331, 48] on label "Post Type (Optional)" at bounding box center [408, 48] width 175 height 6
click at [331, 56] on Type "Post Type (Optional)" at bounding box center [421, 59] width 192 height 6
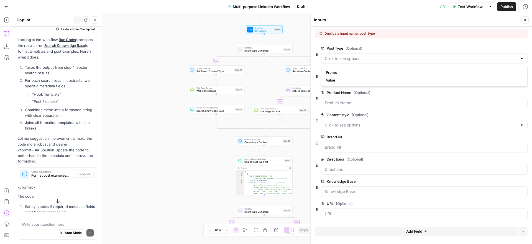
click at [505, 47] on span "edit field" at bounding box center [506, 48] width 12 height 4
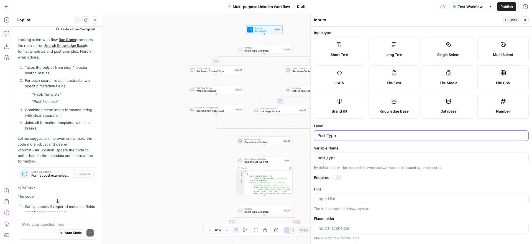
drag, startPoint x: 325, startPoint y: 136, endPoint x: 315, endPoint y: 135, distance: 10.0
click at [315, 135] on div "Post Type" at bounding box center [421, 135] width 215 height 11
type input "Intent Type"
click at [511, 18] on span "Back" at bounding box center [513, 19] width 8 height 5
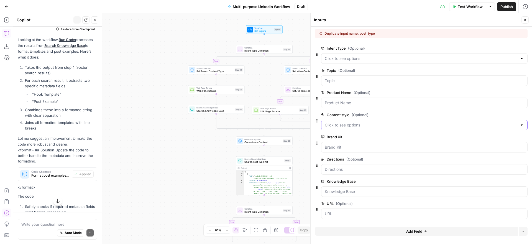
click at [479, 126] on style "Content style (Optional)" at bounding box center [421, 125] width 192 height 6
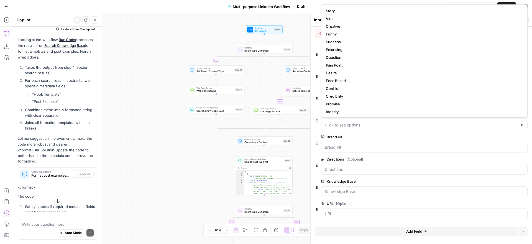
click at [469, 135] on label "Brand Kit" at bounding box center [408, 137] width 175 height 6
click at [469, 144] on Kit "Brand Kit" at bounding box center [424, 147] width 199 height 6
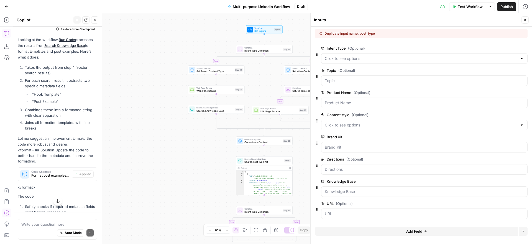
click at [502, 115] on span "edit field" at bounding box center [506, 114] width 12 height 4
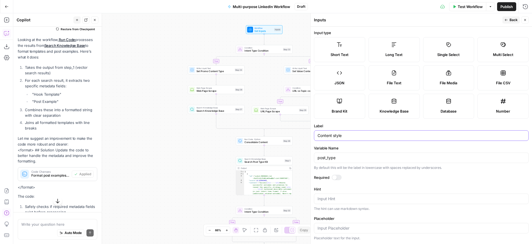
drag, startPoint x: 332, startPoint y: 136, endPoint x: 329, endPoint y: 134, distance: 4.0
click at [310, 134] on div "Inputs Back Close Input type Short Text Long Text Single Select Multi Select JS…" at bounding box center [421, 128] width 222 height 230
type input "Post style"
click at [406, 125] on label "Label" at bounding box center [421, 126] width 215 height 6
click at [406, 133] on input "Post style" at bounding box center [420, 136] width 207 height 6
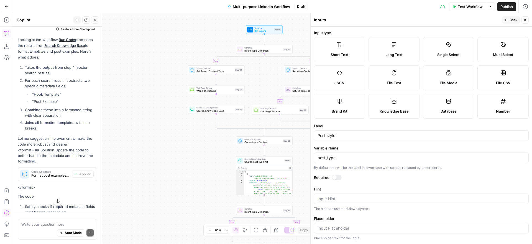
click at [387, 146] on label "Variable Name" at bounding box center [421, 148] width 215 height 6
click at [387, 155] on input "post_type" at bounding box center [420, 158] width 207 height 6
click at [390, 144] on form "Input type Short Text Long Text Single Select Multi Select JSON File Text File …" at bounding box center [420, 135] width 221 height 217
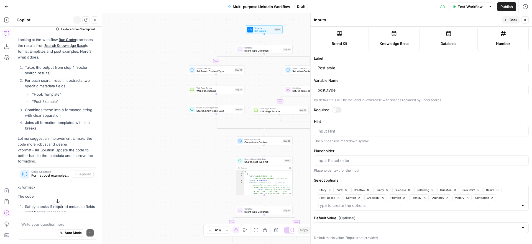
scroll to position [0, 0]
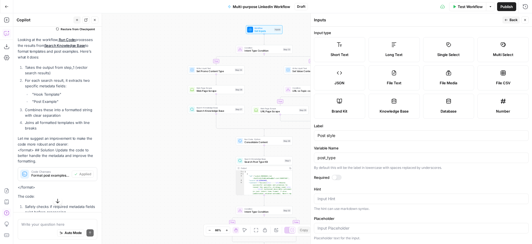
click at [508, 21] on button "Back" at bounding box center [510, 19] width 17 height 7
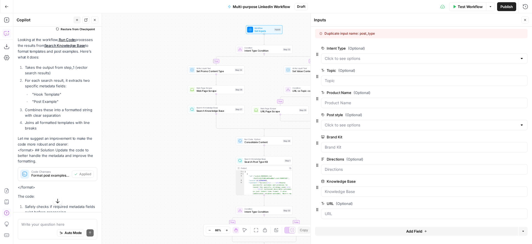
click at [503, 48] on span "edit field" at bounding box center [506, 48] width 12 height 4
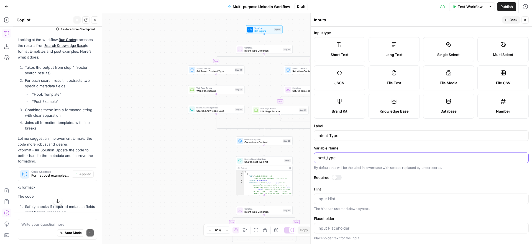
drag, startPoint x: 321, startPoint y: 157, endPoint x: 303, endPoint y: 156, distance: 17.8
click at [303, 156] on body "Alliance New Home Browse Your Data Usage Settings Recent Grids QFO Passage Gene…" at bounding box center [266, 122] width 532 height 244
type input "intent_type"
click at [364, 147] on label "Variable Name" at bounding box center [421, 148] width 215 height 6
click at [364, 155] on input "intent_type" at bounding box center [420, 158] width 207 height 6
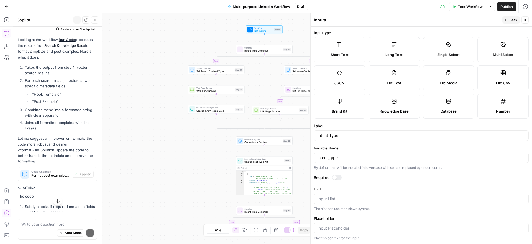
click at [508, 18] on button "Back" at bounding box center [510, 19] width 17 height 7
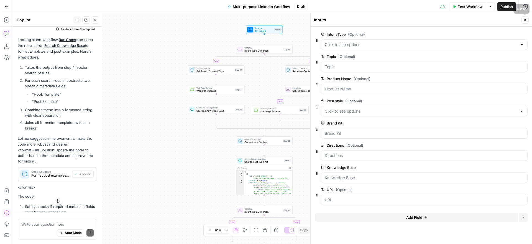
click at [526, 18] on icon "button" at bounding box center [524, 19] width 3 height 3
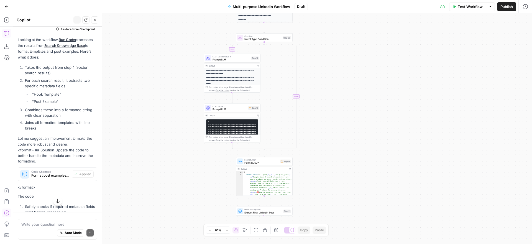
click at [234, 108] on span "Prompt LLM" at bounding box center [229, 109] width 34 height 4
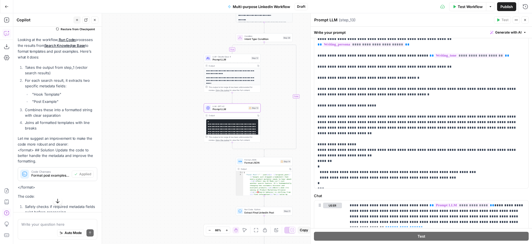
scroll to position [145, 0]
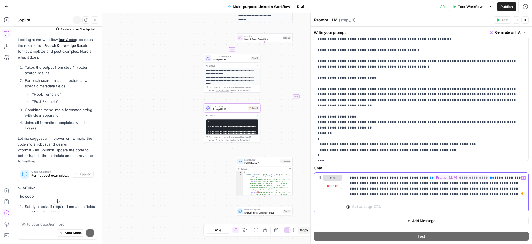
drag, startPoint x: 478, startPoint y: 194, endPoint x: 446, endPoint y: 194, distance: 32.1
click at [446, 194] on p "**********" at bounding box center [436, 186] width 175 height 22
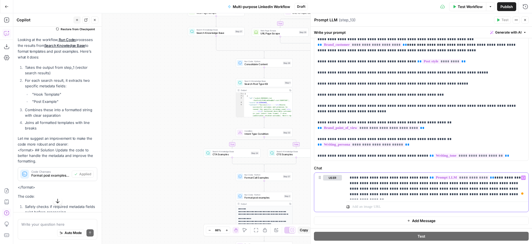
scroll to position [128, 0]
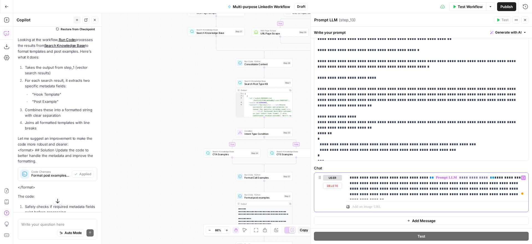
click at [525, 178] on button "Variables Menu" at bounding box center [523, 177] width 4 height 4
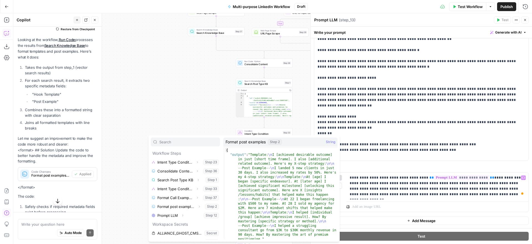
scroll to position [78, 0]
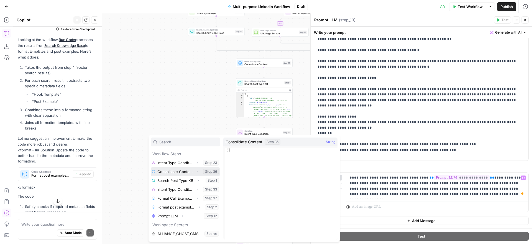
click at [198, 171] on button "Expand" at bounding box center [197, 171] width 7 height 7
click at [170, 181] on button "Select variable Output" at bounding box center [188, 180] width 64 height 9
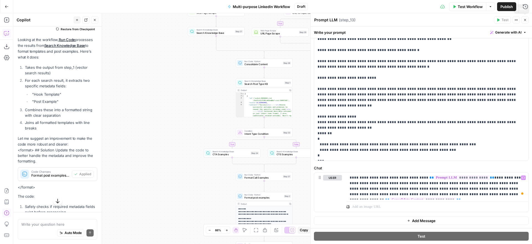
click at [525, 20] on icon "button" at bounding box center [525, 20] width 2 height 2
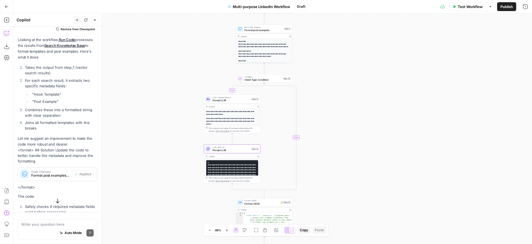
click at [95, 19] on icon "button" at bounding box center [94, 19] width 3 height 3
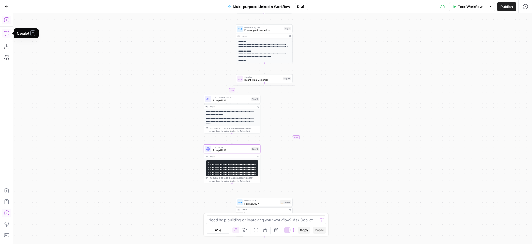
click at [7, 20] on icon "button" at bounding box center [6, 19] width 5 height 5
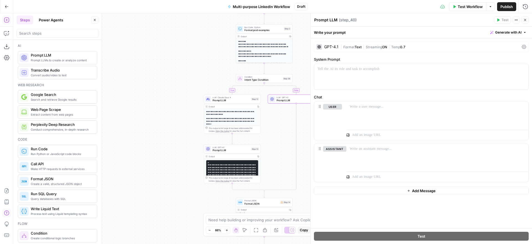
click at [332, 46] on div "GPT-4.1" at bounding box center [331, 47] width 14 height 4
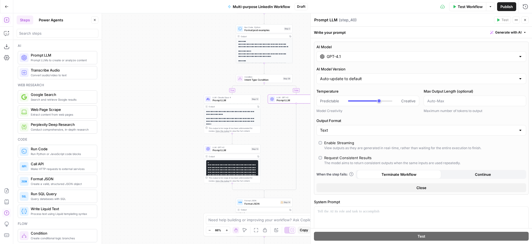
click at [352, 58] on input "GPT-4.1" at bounding box center [420, 57] width 189 height 6
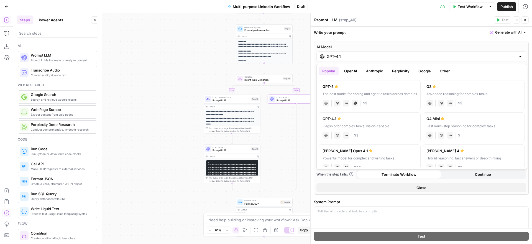
click at [383, 71] on button "Anthropic" at bounding box center [374, 70] width 24 height 9
click at [445, 89] on div "[PERSON_NAME] Opus 4" at bounding box center [473, 87] width 94 height 6
type input "[PERSON_NAME] Opus 4"
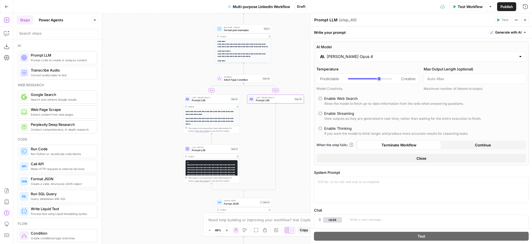
click at [214, 98] on span "Prompt LLM" at bounding box center [210, 100] width 37 height 4
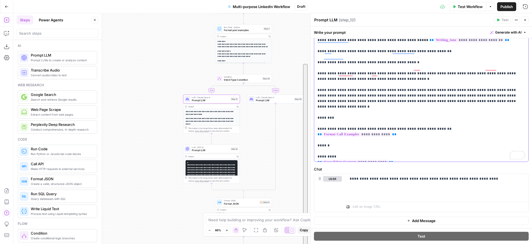
scroll to position [144, 0]
drag, startPoint x: 336, startPoint y: 70, endPoint x: 443, endPoint y: 160, distance: 139.6
click at [443, 160] on div "**********" at bounding box center [421, 49] width 214 height 226
copy p "**********"
click at [281, 98] on span "Prompt LLM" at bounding box center [274, 100] width 37 height 4
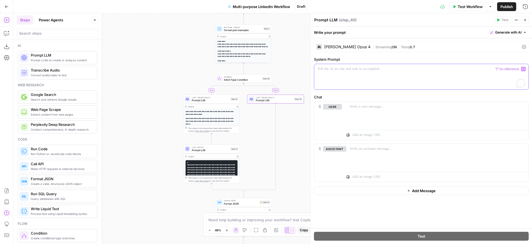
click at [356, 70] on p "To enrich screen reader interactions, please activate Accessibility in Grammarl…" at bounding box center [420, 69] width 207 height 6
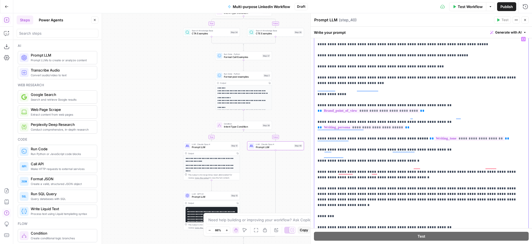
scroll to position [57, 0]
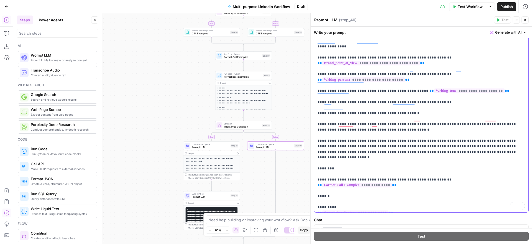
click at [375, 153] on p "**********" at bounding box center [420, 27] width 207 height 366
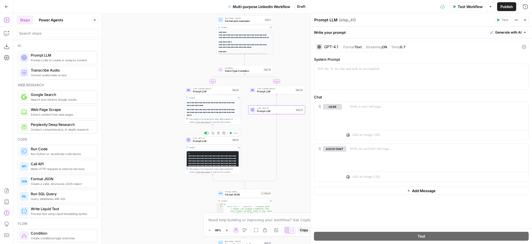
click at [220, 141] on span "Prompt LLM" at bounding box center [211, 141] width 37 height 4
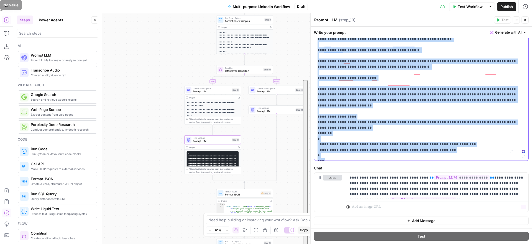
scroll to position [128, 0]
drag, startPoint x: 318, startPoint y: 85, endPoint x: 461, endPoint y: 156, distance: 159.9
copy p "**********"
click at [269, 110] on span "Prompt LLM" at bounding box center [275, 111] width 37 height 4
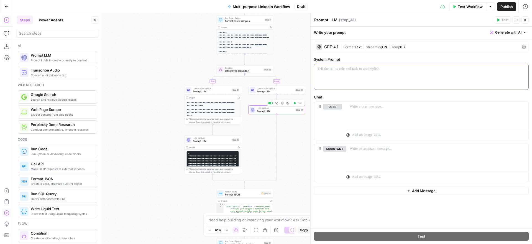
click at [339, 69] on p at bounding box center [420, 69] width 207 height 6
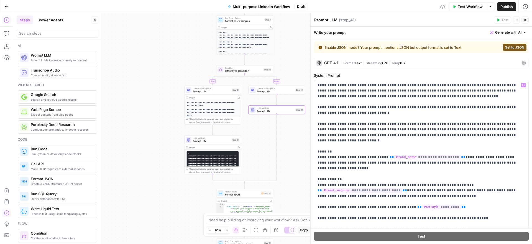
click at [358, 63] on span "Text" at bounding box center [357, 63] width 7 height 4
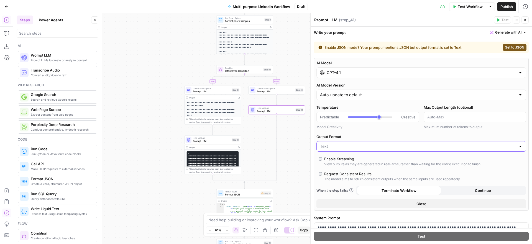
click at [337, 148] on input "Output Format" at bounding box center [418, 146] width 196 height 6
click at [336, 169] on span "JSON" at bounding box center [420, 168] width 198 height 6
type input "JSON"
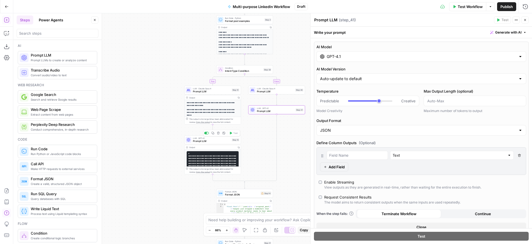
click at [221, 139] on span "Prompt LLM" at bounding box center [211, 141] width 37 height 4
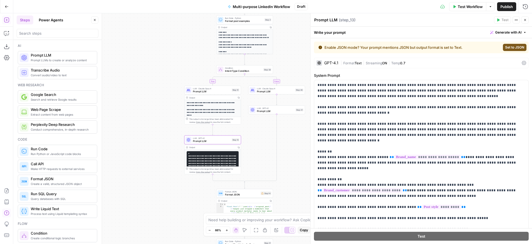
click at [357, 63] on span "Text" at bounding box center [357, 63] width 7 height 4
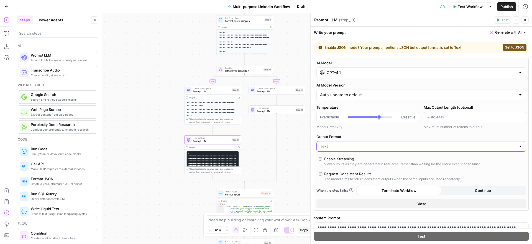
click at [344, 148] on input "Output Format" at bounding box center [418, 146] width 196 height 6
click at [345, 166] on span "JSON" at bounding box center [420, 168] width 198 height 6
type input "JSON"
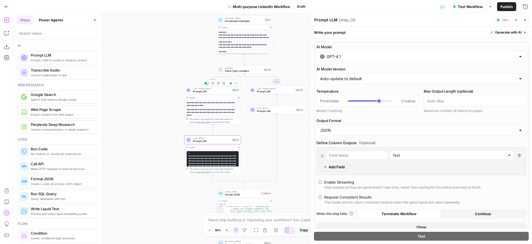
click at [217, 92] on span "Prompt LLM" at bounding box center [211, 91] width 37 height 4
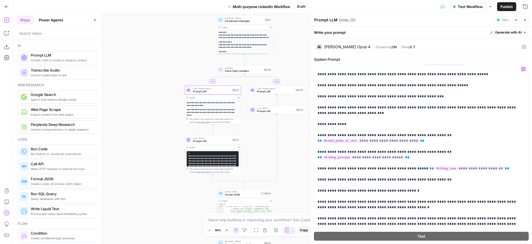
scroll to position [128, 0]
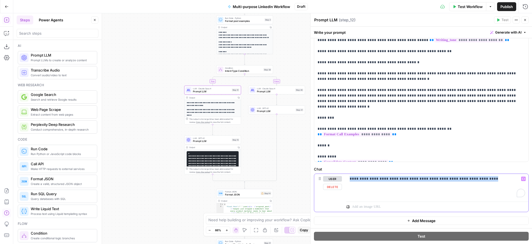
drag, startPoint x: 487, startPoint y: 179, endPoint x: 340, endPoint y: 181, distance: 147.1
click at [340, 181] on div "**********" at bounding box center [421, 193] width 214 height 38
drag, startPoint x: 215, startPoint y: 91, endPoint x: 207, endPoint y: 90, distance: 8.0
click at [215, 91] on span "Prompt LLM" at bounding box center [211, 91] width 37 height 4
click at [275, 90] on span "Prompt LLM" at bounding box center [275, 91] width 37 height 4
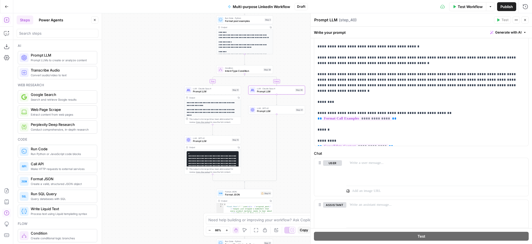
scroll to position [170, 0]
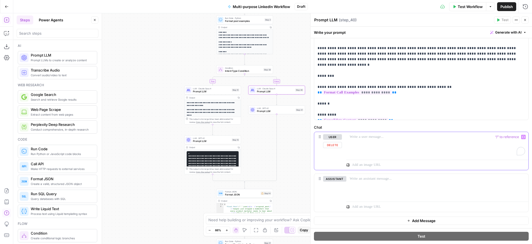
click at [392, 137] on p "To enrich screen reader interactions, please activate Accessibility in Grammarl…" at bounding box center [436, 137] width 175 height 6
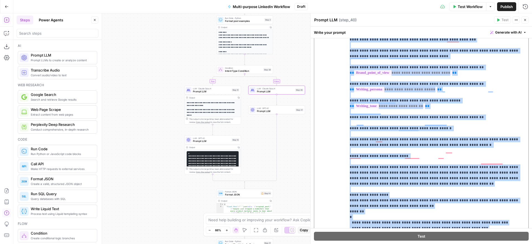
scroll to position [370, 0]
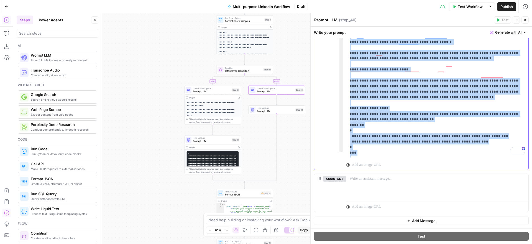
drag, startPoint x: 349, startPoint y: 136, endPoint x: 469, endPoint y: 258, distance: 171.9
click at [469, 243] on html "Alliance New Home Browse Your Data Usage Settings Recent Grids QFO Passage Gene…" at bounding box center [266, 122] width 532 height 244
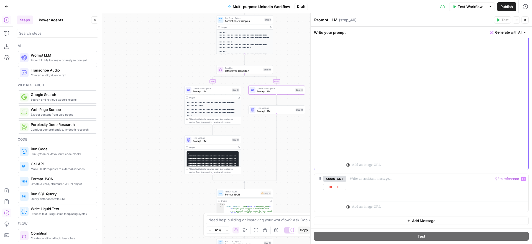
scroll to position [0, 0]
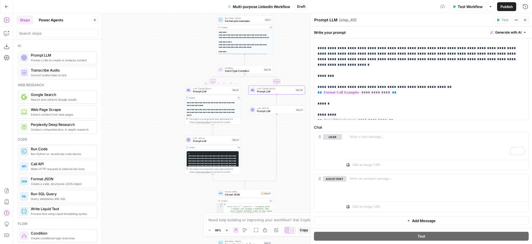
click at [216, 91] on span "Prompt LLM" at bounding box center [211, 91] width 37 height 4
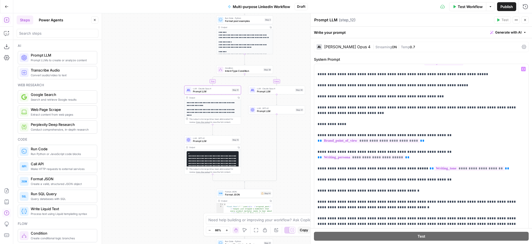
scroll to position [128, 0]
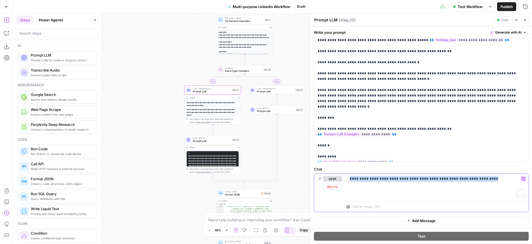
drag, startPoint x: 387, startPoint y: 177, endPoint x: 345, endPoint y: 178, distance: 42.1
click at [345, 178] on div "**********" at bounding box center [421, 193] width 214 height 38
copy p "**********"
click at [285, 90] on span "Prompt LLM" at bounding box center [275, 91] width 37 height 4
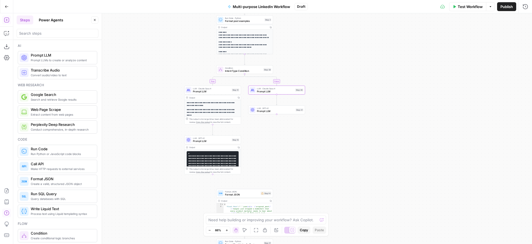
click at [284, 90] on span "Prompt LLM" at bounding box center [275, 91] width 37 height 4
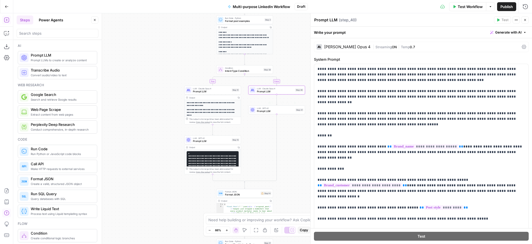
scroll to position [0, 0]
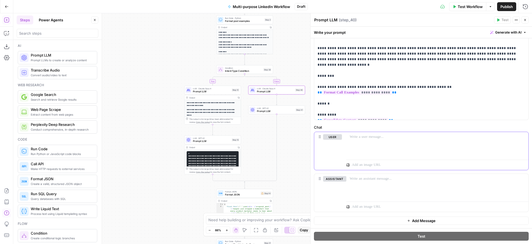
click at [382, 135] on p at bounding box center [436, 137] width 175 height 6
paste div "To enrich screen reader interactions, please activate Accessibility in Grammarl…"
click at [350, 138] on p "**********" at bounding box center [436, 137] width 175 height 6
click at [219, 141] on span "Prompt LLM" at bounding box center [211, 141] width 37 height 4
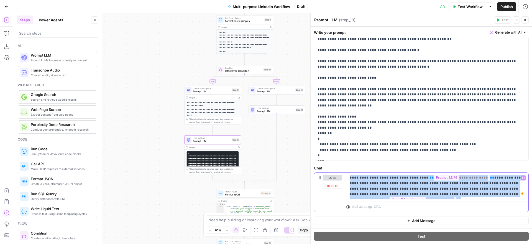
drag, startPoint x: 520, startPoint y: 194, endPoint x: 348, endPoint y: 176, distance: 172.9
click at [348, 176] on div "**********" at bounding box center [437, 186] width 182 height 27
copy p "**********"
click at [278, 111] on span "Prompt LLM" at bounding box center [275, 111] width 37 height 4
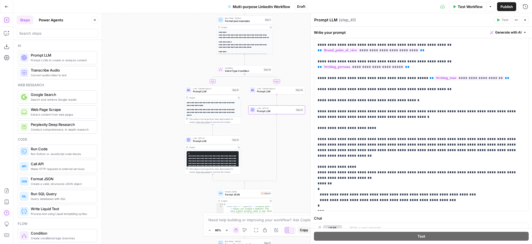
scroll to position [170, 0]
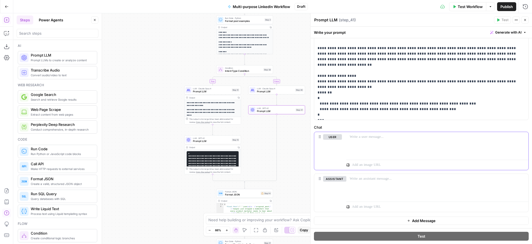
click at [408, 140] on div at bounding box center [437, 144] width 182 height 25
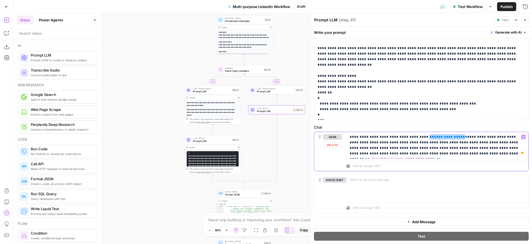
drag, startPoint x: 447, startPoint y: 137, endPoint x: 417, endPoint y: 137, distance: 29.9
click at [417, 137] on p "**********" at bounding box center [436, 145] width 175 height 22
click at [524, 136] on icon "button" at bounding box center [523, 136] width 3 height 3
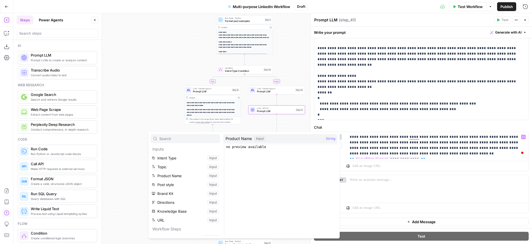
scroll to position [104, 0]
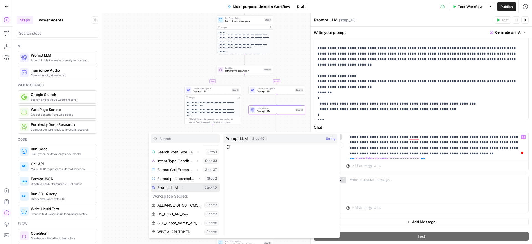
click at [182, 187] on icon "button" at bounding box center [182, 187] width 1 height 2
click at [171, 195] on button "Select variable Output" at bounding box center [188, 196] width 64 height 9
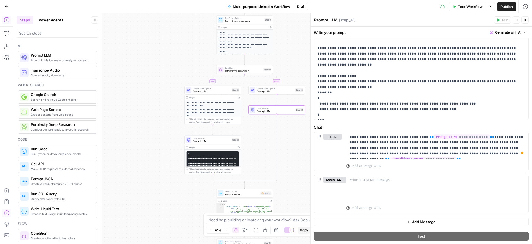
click at [525, 20] on icon "button" at bounding box center [524, 19] width 3 height 3
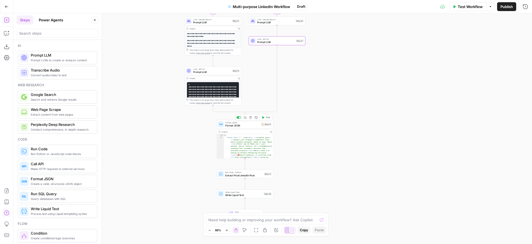
click at [249, 125] on span "Format JSON" at bounding box center [242, 126] width 34 height 4
click at [8, 34] on icon "button" at bounding box center [7, 33] width 6 height 6
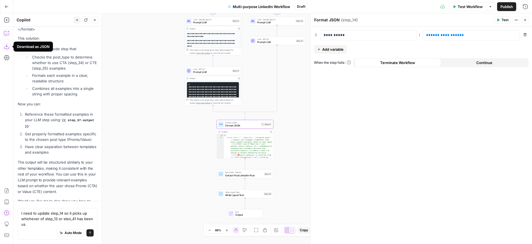
scroll to position [3108, 0]
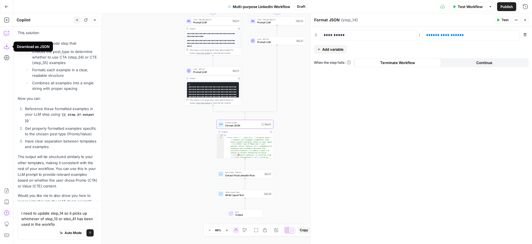
type textarea "I need to update step_14 so it picks up whichever of step_13 or steo_41 has bee…"
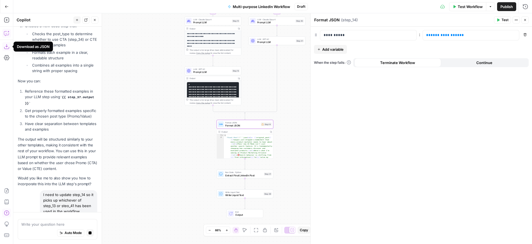
scroll to position [3022, 0]
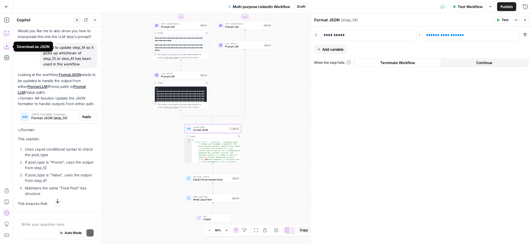
click at [85, 114] on span "Apply" at bounding box center [86, 116] width 9 height 5
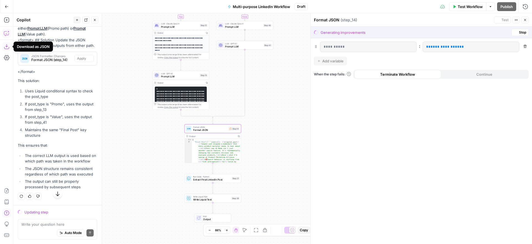
scroll to position [3175, 0]
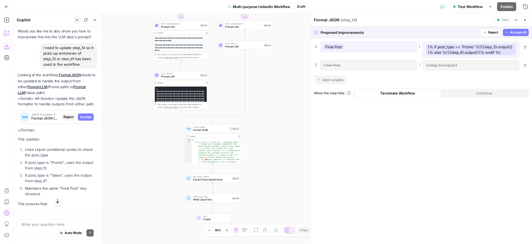
click at [513, 33] on span "Accept All" at bounding box center [518, 32] width 16 height 5
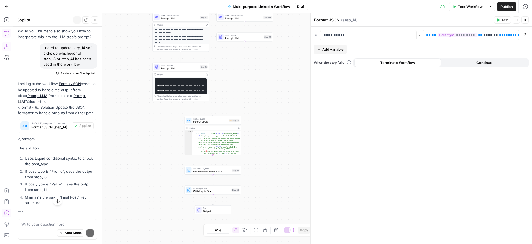
scroll to position [3315, 0]
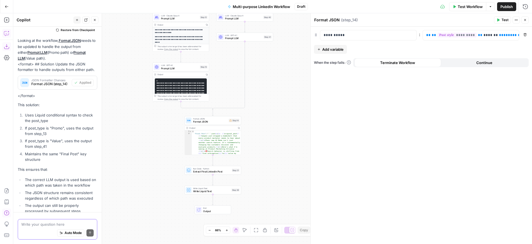
click at [51, 225] on textarea at bounding box center [57, 224] width 72 height 6
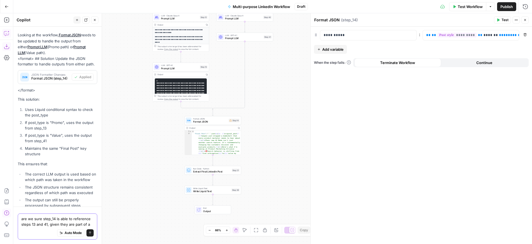
type textarea "are we sure step_14 is able to reference steps 13 and 41, given they are part o…"
drag, startPoint x: 94, startPoint y: 225, endPoint x: 21, endPoint y: 215, distance: 73.7
click at [21, 215] on div "are we sure step_14 is able to reference steps 13 and 41, given they are part o…" at bounding box center [57, 226] width 79 height 26
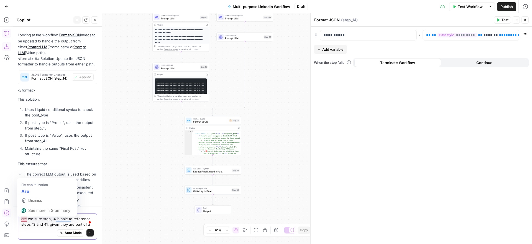
drag, startPoint x: 75, startPoint y: 223, endPoint x: 19, endPoint y: 230, distance: 56.4
click at [22, 218] on textarea "are we sure step_14 is able to reference steps 13 and 41, given they are part o…" at bounding box center [57, 221] width 72 height 11
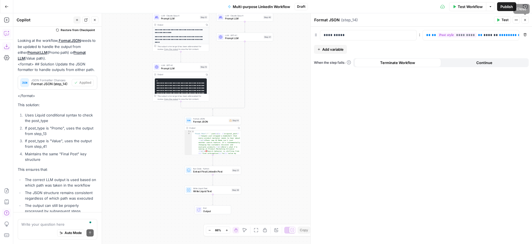
click at [524, 19] on icon "button" at bounding box center [524, 19] width 3 height 3
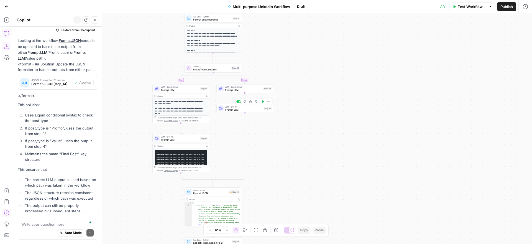
click at [251, 102] on icon "button" at bounding box center [250, 101] width 3 height 3
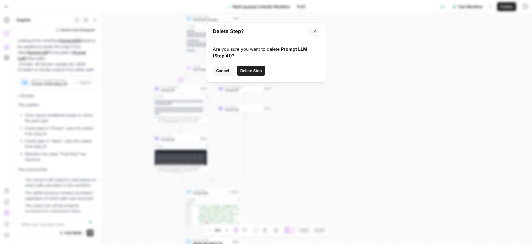
drag, startPoint x: 250, startPoint y: 67, endPoint x: 249, endPoint y: 77, distance: 10.0
click at [250, 67] on button "Delete Step" at bounding box center [251, 71] width 28 height 10
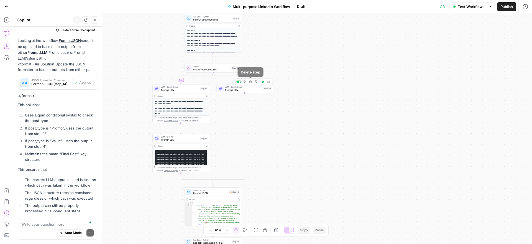
click at [250, 82] on icon "button" at bounding box center [250, 81] width 3 height 3
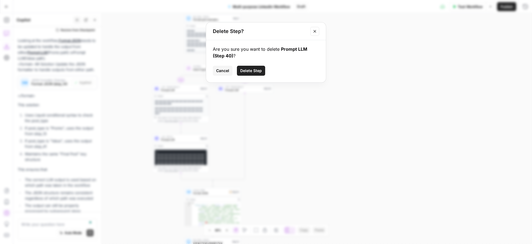
click at [253, 71] on span "Delete Step" at bounding box center [251, 71] width 22 height 6
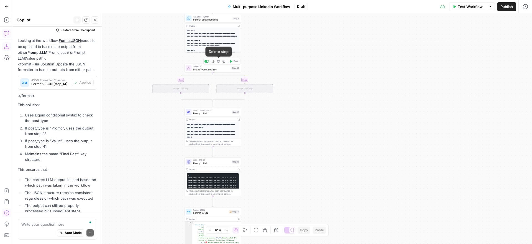
click at [219, 61] on icon "button" at bounding box center [218, 61] width 3 height 3
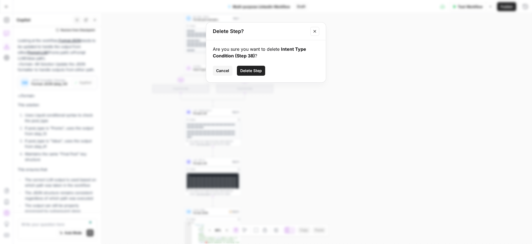
click at [254, 71] on span "Delete Step" at bounding box center [251, 71] width 22 height 6
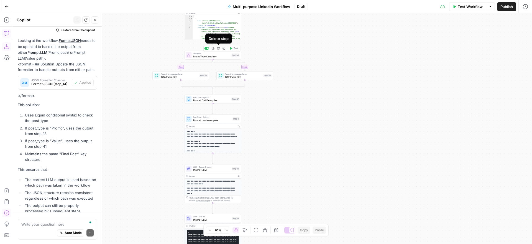
click at [219, 49] on icon "button" at bounding box center [218, 48] width 3 height 3
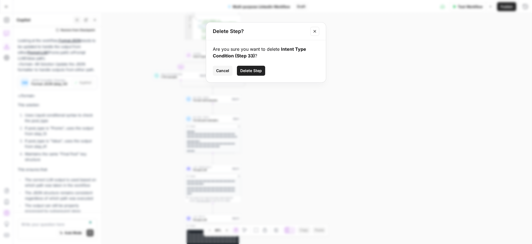
click at [254, 71] on span "Delete Step" at bounding box center [251, 71] width 22 height 6
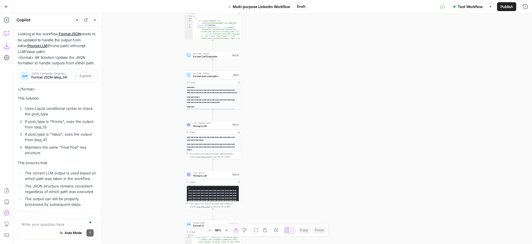
scroll to position [3309, 0]
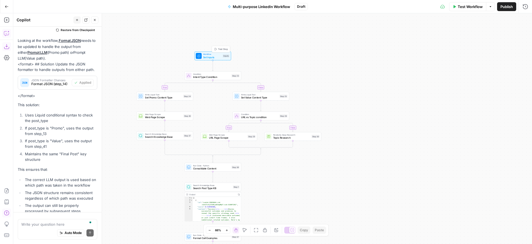
click at [211, 55] on span "Workflow" at bounding box center [212, 54] width 18 height 3
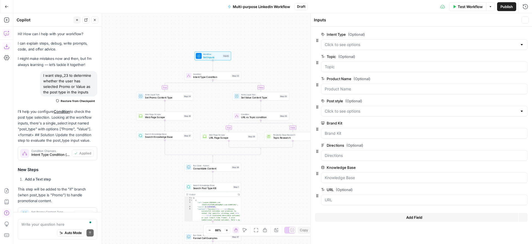
scroll to position [3309, 0]
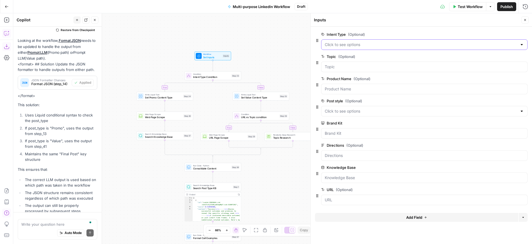
click at [385, 45] on Type "Intent Type (Optional)" at bounding box center [421, 45] width 192 height 6
click at [392, 33] on label "Intent Type (Optional)" at bounding box center [408, 35] width 175 height 6
click at [392, 42] on Type "Intent Type (Optional)" at bounding box center [421, 45] width 192 height 6
click at [399, 17] on div "Inputs Close" at bounding box center [421, 19] width 215 height 7
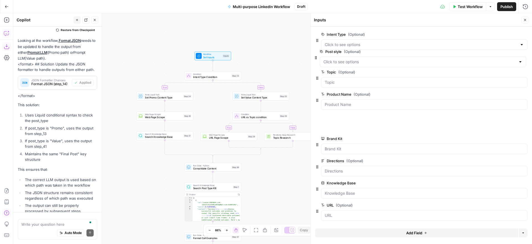
drag, startPoint x: 317, startPoint y: 106, endPoint x: 316, endPoint y: 55, distance: 51.2
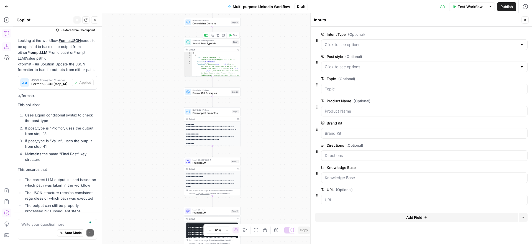
click at [222, 42] on span "Search Post Type KB" at bounding box center [211, 44] width 38 height 4
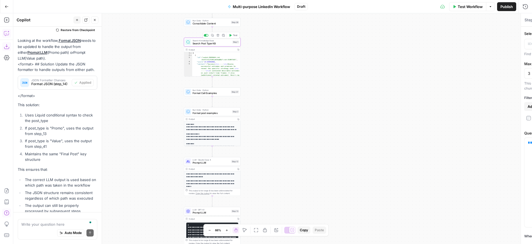
type textarea "Search Post Type KB"
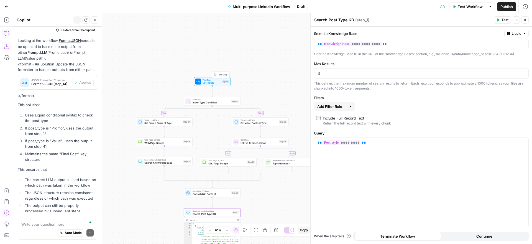
click at [215, 81] on span "Set Inputs" at bounding box center [211, 83] width 18 height 4
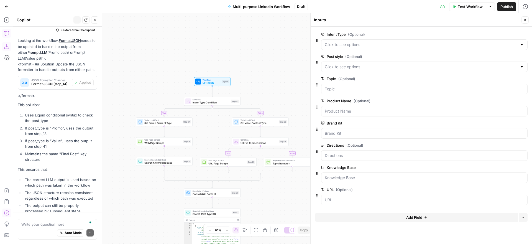
click at [392, 215] on button "Add Field" at bounding box center [416, 217] width 203 height 9
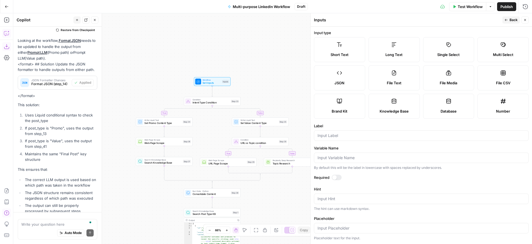
click at [446, 48] on label "Single Select" at bounding box center [448, 49] width 51 height 25
click at [349, 135] on input "Label" at bounding box center [420, 136] width 207 height 6
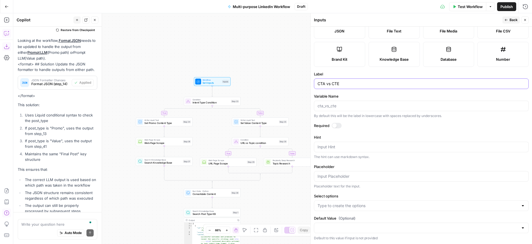
type input "CTA vs CTE"
click at [368, 206] on input "Select options" at bounding box center [417, 206] width 201 height 6
type input "CTA"
type input "CTE"
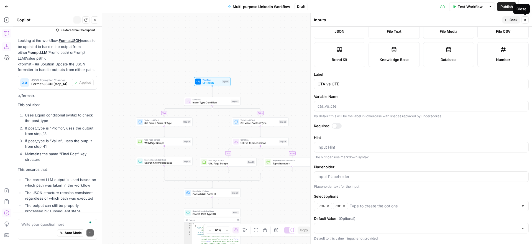
click at [524, 19] on icon "button" at bounding box center [524, 19] width 3 height 3
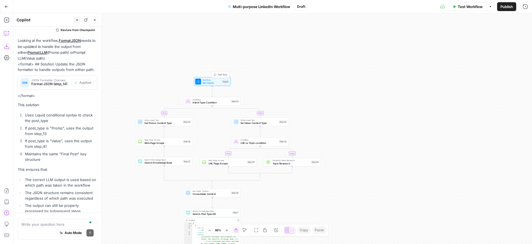
click at [215, 81] on span "Set Inputs" at bounding box center [211, 83] width 18 height 4
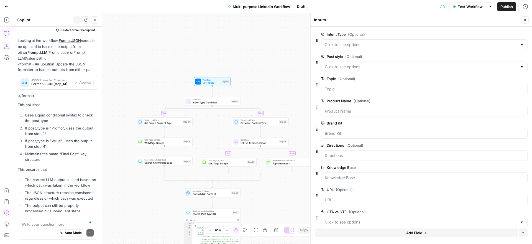
scroll to position [7, 0]
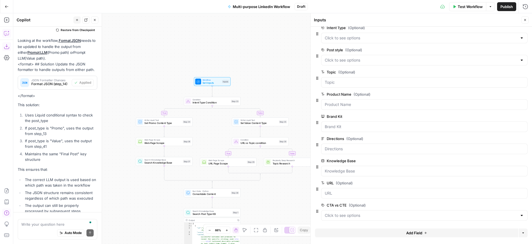
click at [505, 159] on span "edit field" at bounding box center [506, 160] width 12 height 4
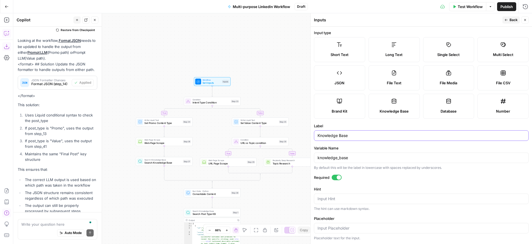
click at [318, 133] on input "Knowledge Base" at bounding box center [420, 136] width 207 height 6
type input "Post Type Knowledge Base"
click at [419, 122] on form "Input type Short Text Long Text Single Select Multi Select JSON File Text File …" at bounding box center [420, 135] width 221 height 217
click at [510, 19] on span "Back" at bounding box center [513, 19] width 8 height 5
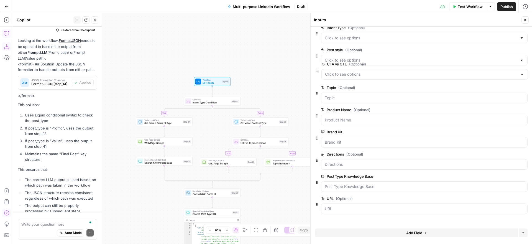
scroll to position [0, 0]
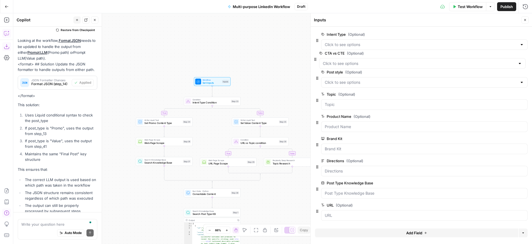
drag, startPoint x: 317, startPoint y: 211, endPoint x: 315, endPoint y: 58, distance: 152.9
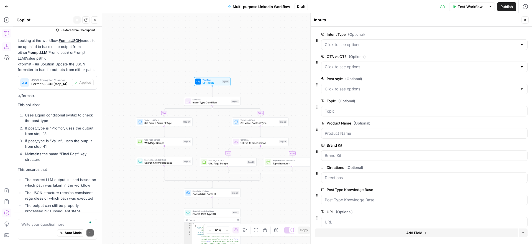
scroll to position [7, 0]
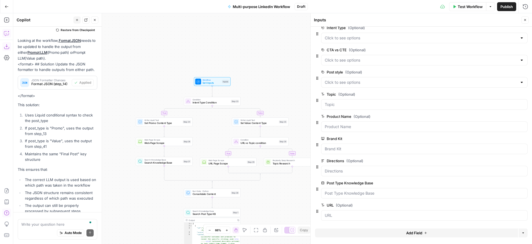
click at [413, 233] on span "Add Field" at bounding box center [414, 233] width 16 height 6
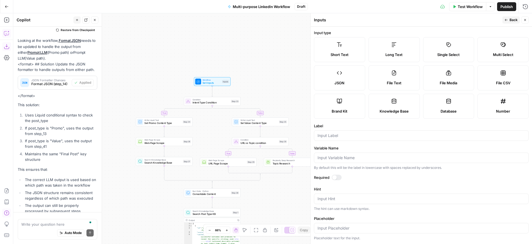
click at [403, 106] on label "Knowledge Base" at bounding box center [393, 106] width 51 height 25
click at [371, 135] on input "Label" at bounding box center [420, 136] width 207 height 6
type input "CTA Knowledge Base"
click at [398, 125] on label "Label" at bounding box center [421, 126] width 215 height 6
click at [398, 133] on input "CTA Knowledge Base" at bounding box center [420, 136] width 207 height 6
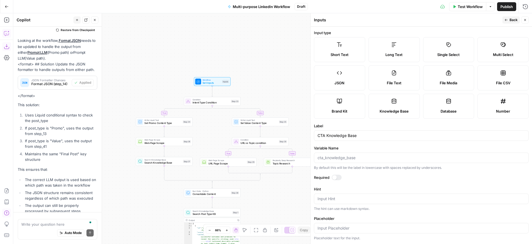
click at [507, 20] on icon "button" at bounding box center [505, 19] width 3 height 3
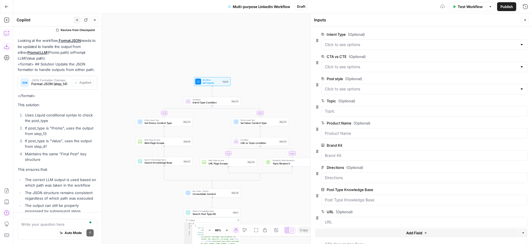
scroll to position [29, 0]
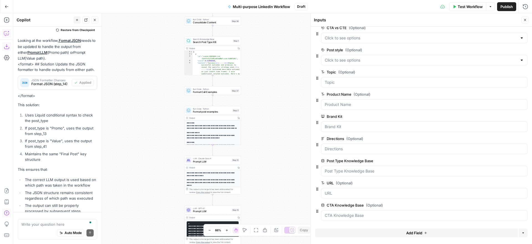
click at [95, 17] on button "Close" at bounding box center [94, 19] width 7 height 7
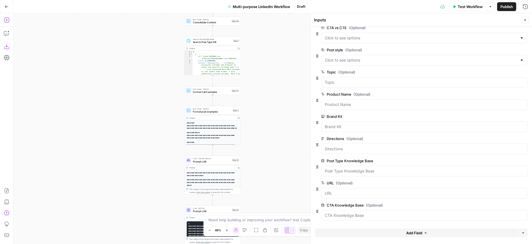
click at [7, 19] on icon "button" at bounding box center [7, 20] width 6 height 6
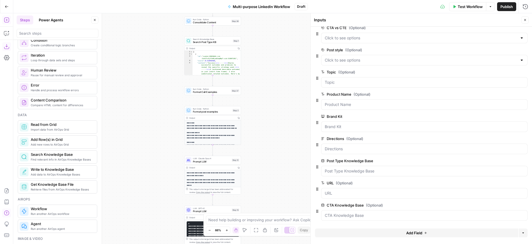
scroll to position [195, 0]
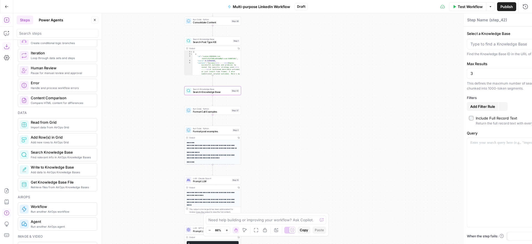
type textarea "Search Knowledge Base"
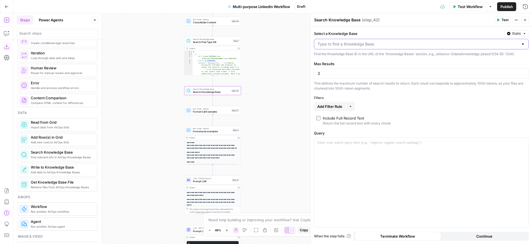
click at [358, 45] on input "Select a Knowledge Base" at bounding box center [417, 44] width 201 height 6
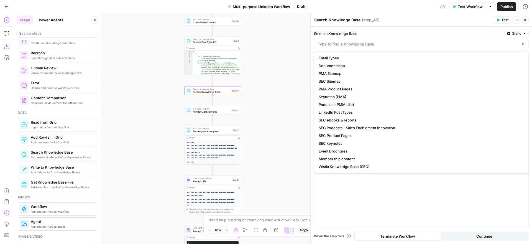
click at [518, 33] on span "Static" at bounding box center [516, 33] width 9 height 5
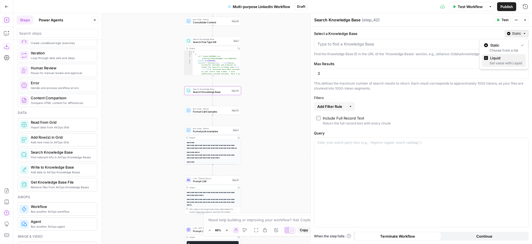
click at [511, 60] on span "Liquid" at bounding box center [505, 58] width 31 height 6
click at [524, 43] on icon "button" at bounding box center [523, 44] width 3 height 3
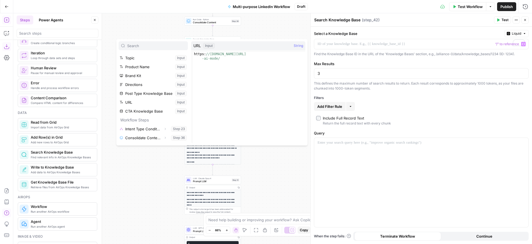
scroll to position [35, 0]
click at [148, 109] on button "Select variable CTA Knowledge Base" at bounding box center [153, 110] width 69 height 9
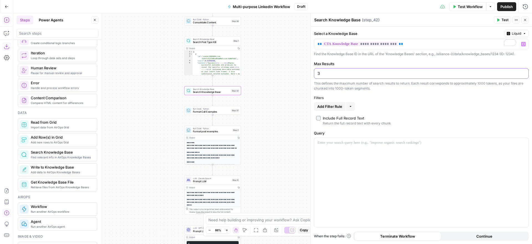
click at [341, 72] on input "3" at bounding box center [420, 74] width 207 height 6
click at [440, 99] on div "Filters" at bounding box center [421, 97] width 215 height 5
click at [346, 74] on input "10" at bounding box center [420, 74] width 207 height 6
type input "19"
click at [429, 97] on div "Filters" at bounding box center [421, 97] width 215 height 5
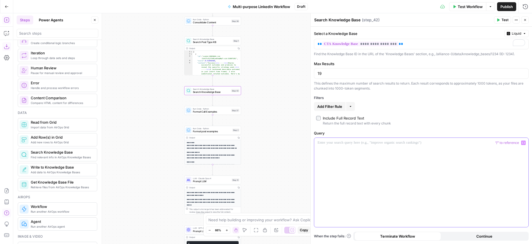
click at [342, 146] on div at bounding box center [421, 182] width 214 height 89
click at [523, 143] on icon "button" at bounding box center [523, 142] width 3 height 3
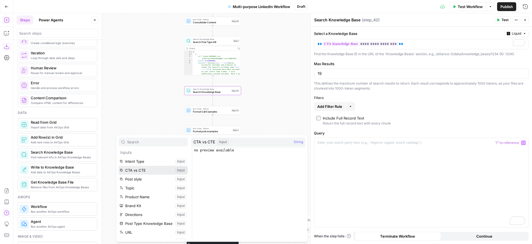
click at [146, 170] on button "Select variable CTA vs CTE" at bounding box center [153, 170] width 69 height 9
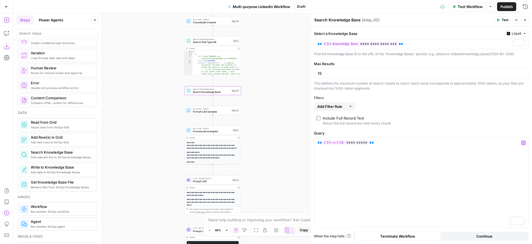
click at [451, 118] on label "Include Full Record Text Return the full record text with every chunk" at bounding box center [421, 120] width 210 height 11
click at [457, 118] on label "Include Full Record Text Return the full record text with every chunk" at bounding box center [421, 120] width 210 height 11
click at [218, 112] on span "Format Call Examples" at bounding box center [211, 112] width 37 height 4
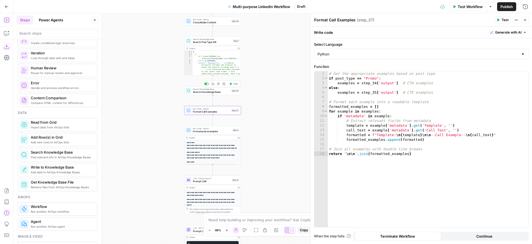
click at [219, 92] on span "Search Knowledge Base" at bounding box center [211, 92] width 37 height 4
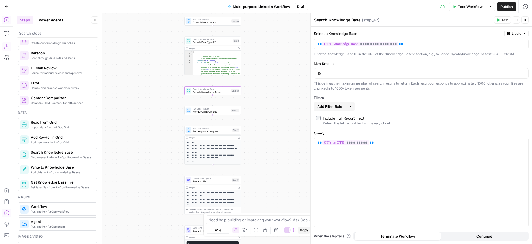
drag, startPoint x: 95, startPoint y: 21, endPoint x: 80, endPoint y: 28, distance: 16.4
click at [95, 21] on icon "button" at bounding box center [94, 19] width 3 height 3
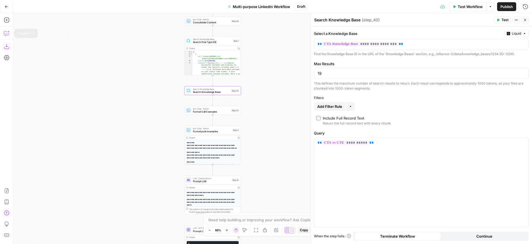
click at [6, 35] on icon "button" at bounding box center [7, 33] width 6 height 6
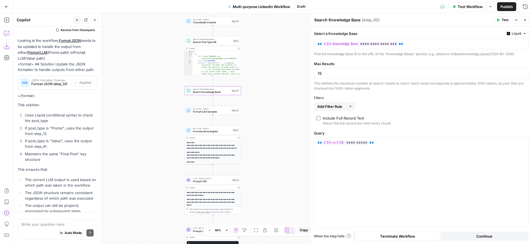
click at [56, 225] on textarea at bounding box center [57, 224] width 72 height 6
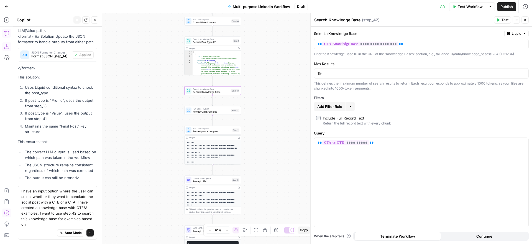
scroll to position [3342, 0]
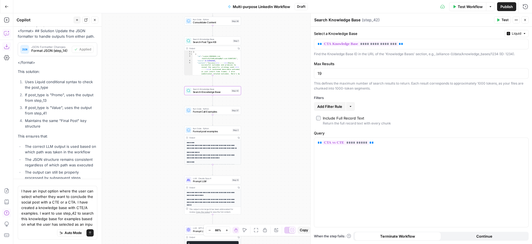
type textarea "I have an input option where the user can select whether they want to conclude …"
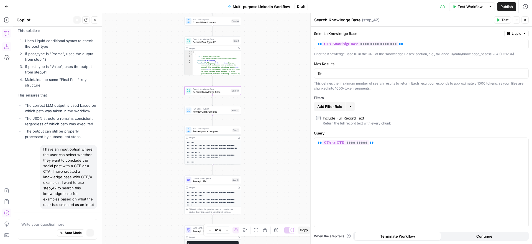
scroll to position [3264, 0]
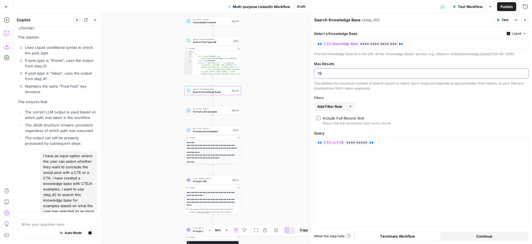
click at [332, 72] on input "19" at bounding box center [420, 74] width 207 height 6
type input "11"
click at [392, 63] on label "Max Results" at bounding box center [421, 64] width 215 height 6
click at [392, 71] on input "11" at bounding box center [420, 74] width 207 height 6
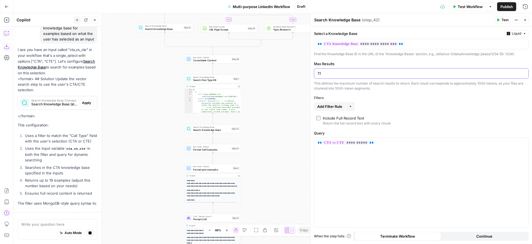
scroll to position [3434, 0]
click at [90, 102] on span "Apply" at bounding box center [86, 104] width 9 height 5
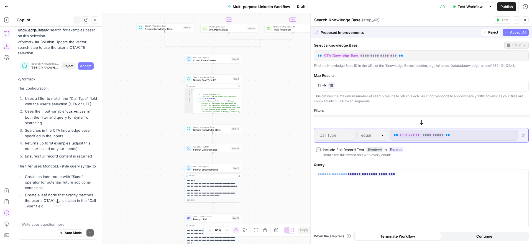
scroll to position [3505, 0]
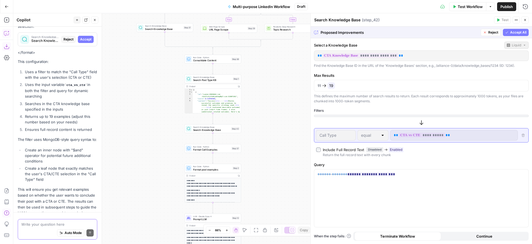
click at [57, 223] on textarea at bounding box center [57, 224] width 72 height 6
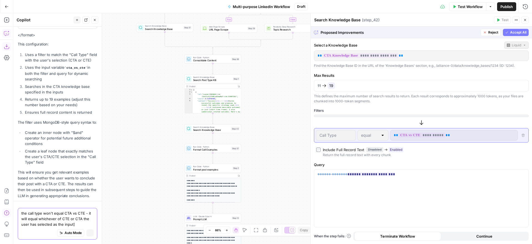
scroll to position [3545, 0]
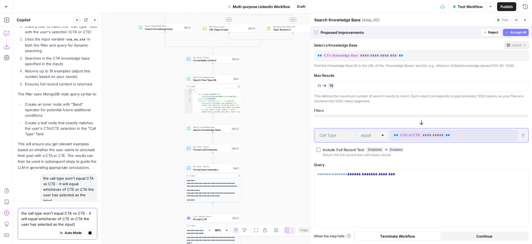
type textarea "the call type won't equal CTA vs CTE - it will equal whichever of CTE or CTA th…"
drag, startPoint x: 80, startPoint y: 224, endPoint x: 17, endPoint y: 212, distance: 63.4
click at [18, 212] on div "the call type won't equal CTA vs CTE - it will equal whichever of CTE or CTA th…" at bounding box center [57, 224] width 79 height 32
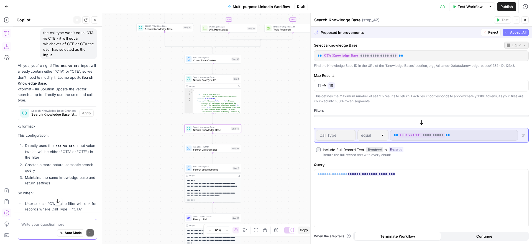
scroll to position [3721, 0]
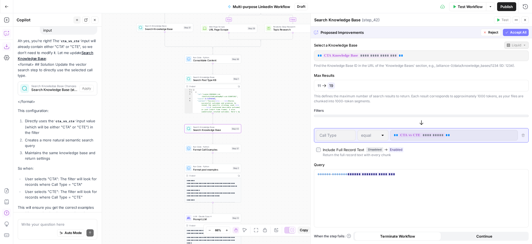
click at [59, 165] on p "So when:" at bounding box center [57, 168] width 79 height 6
click at [494, 31] on span "Reject" at bounding box center [493, 32] width 10 height 5
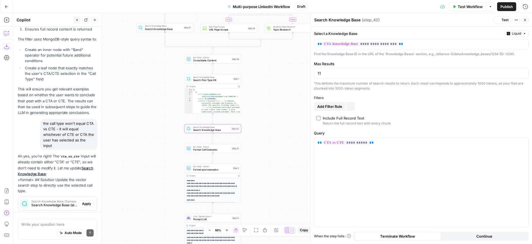
scroll to position [3836, 0]
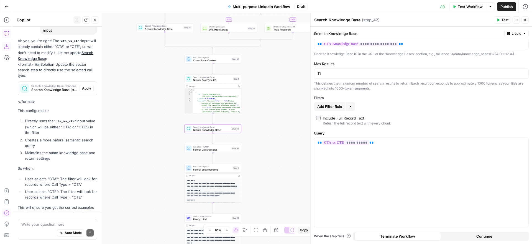
drag, startPoint x: 83, startPoint y: 72, endPoint x: 68, endPoint y: 85, distance: 20.4
click at [83, 86] on span "Apply" at bounding box center [86, 88] width 9 height 5
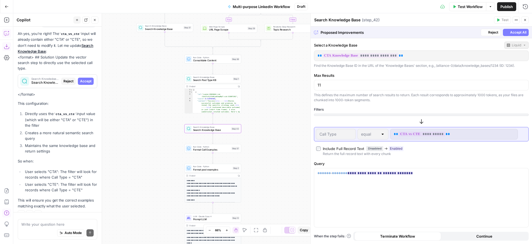
scroll to position [3721, 0]
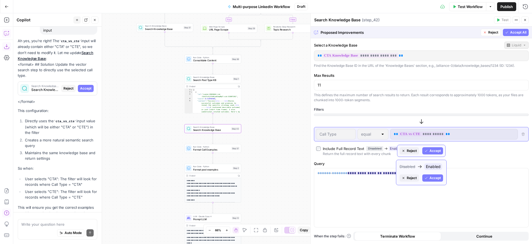
click at [437, 150] on span "Accept" at bounding box center [434, 150] width 11 height 5
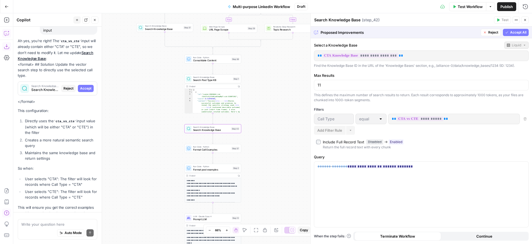
click at [516, 32] on span "Accept All" at bounding box center [518, 32] width 16 height 5
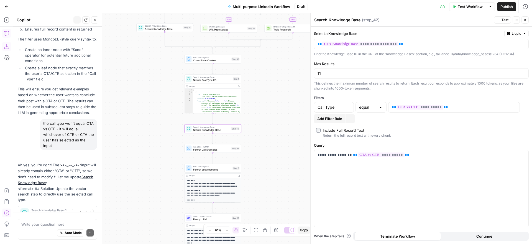
scroll to position [3845, 0]
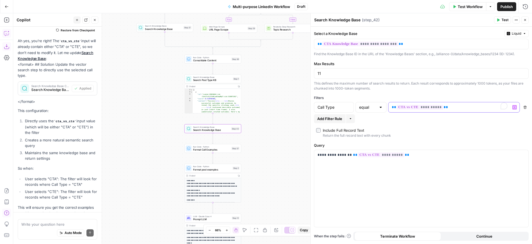
drag, startPoint x: 458, startPoint y: 107, endPoint x: 389, endPoint y: 106, distance: 69.0
click at [389, 106] on div "**********" at bounding box center [449, 107] width 122 height 10
copy p "**********"
click at [43, 224] on textarea at bounding box center [57, 224] width 72 height 6
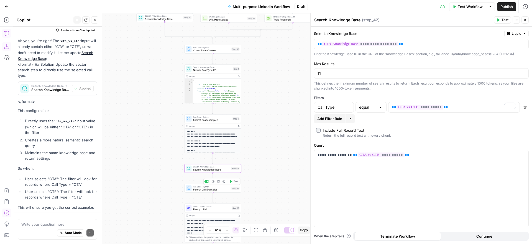
click at [218, 188] on span "Format Call Examples" at bounding box center [211, 189] width 37 height 4
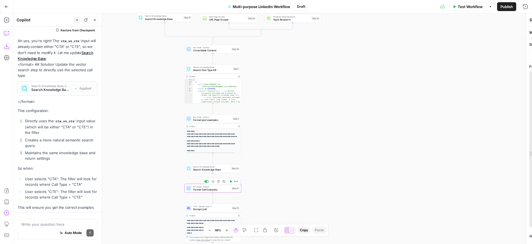
type textarea "Format Call Examples"
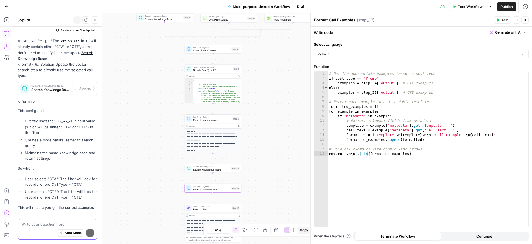
click at [49, 223] on textarea at bounding box center [57, 224] width 72 height 6
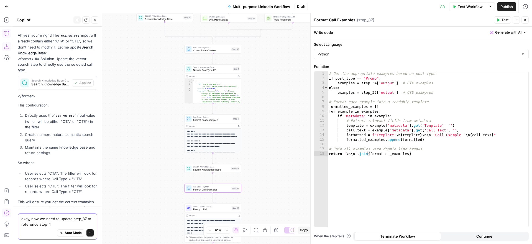
type textarea "okay, now we need to update step_37 to reference step_42"
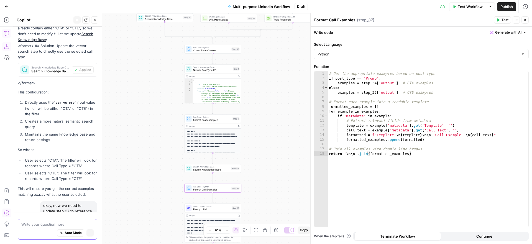
scroll to position [3732, 0]
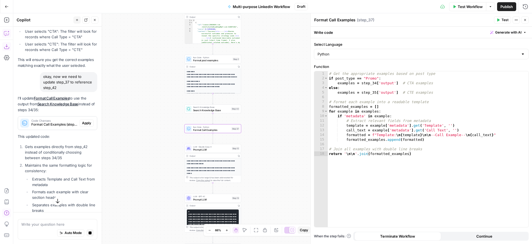
click at [89, 120] on span "Apply" at bounding box center [86, 122] width 9 height 5
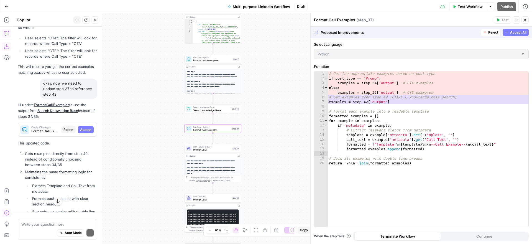
scroll to position [3868, 0]
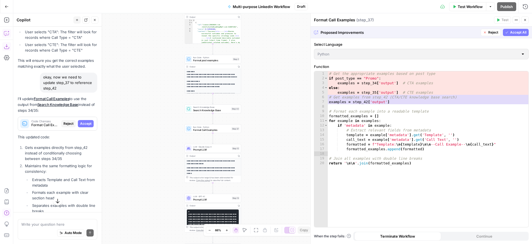
click at [511, 32] on span "Accept All" at bounding box center [518, 32] width 16 height 5
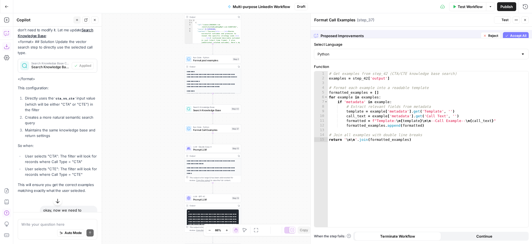
scroll to position [3992, 0]
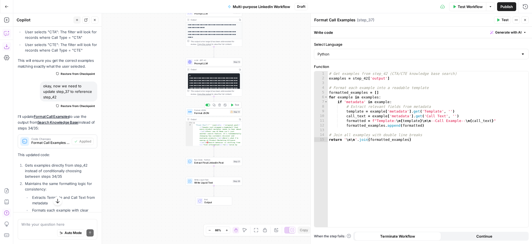
click at [222, 113] on span "Format JSON" at bounding box center [211, 113] width 34 height 4
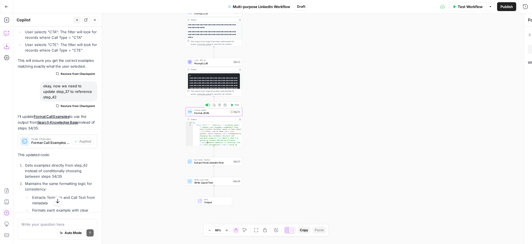
type textarea "Format JSON"
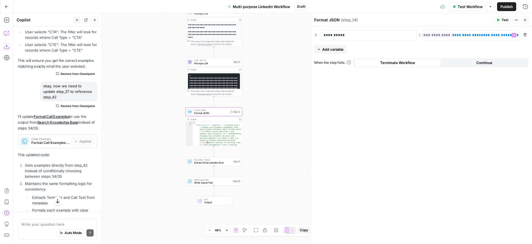
scroll to position [0, 0]
click at [46, 224] on textarea at bounding box center [57, 224] width 72 height 6
type textarea "okay, finally, now I've removed"
drag, startPoint x: 78, startPoint y: 223, endPoint x: 19, endPoint y: 225, distance: 58.7
click at [19, 225] on div "okay, finally, now I've removed okay, finally, now I've removed Auto Mode Send" at bounding box center [57, 229] width 79 height 20
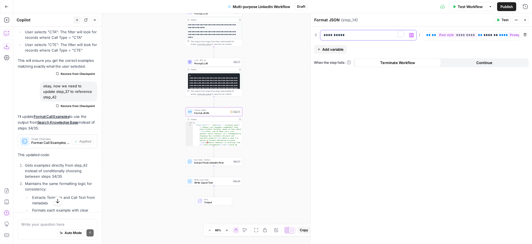
drag, startPoint x: 358, startPoint y: 35, endPoint x: 314, endPoint y: 35, distance: 44.0
click at [314, 35] on div "**********" at bounding box center [421, 35] width 215 height 11
drag, startPoint x: 525, startPoint y: 40, endPoint x: 536, endPoint y: 38, distance: 10.7
click at [531, 38] on html "Alliance New Home Browse Your Data Usage Settings Recent Grids QFO Passage Gene…" at bounding box center [266, 122] width 532 height 244
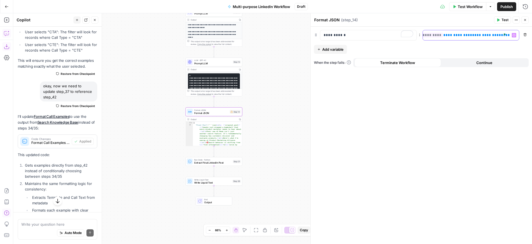
click at [479, 35] on span "**********" at bounding box center [486, 35] width 29 height 4
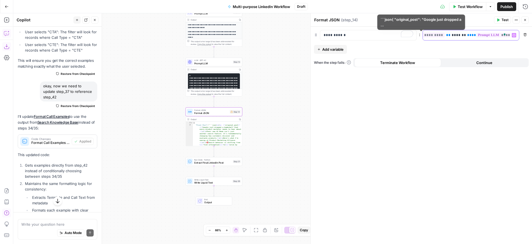
scroll to position [0, 0]
drag, startPoint x: 488, startPoint y: 36, endPoint x: 391, endPoint y: 34, distance: 97.5
click at [391, 34] on div "**********" at bounding box center [421, 35] width 215 height 11
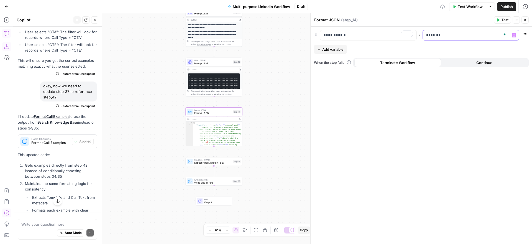
drag, startPoint x: 450, startPoint y: 33, endPoint x: 421, endPoint y: 33, distance: 28.8
click at [421, 33] on div "**********" at bounding box center [421, 35] width 215 height 11
click at [513, 34] on icon "button" at bounding box center [513, 35] width 3 height 3
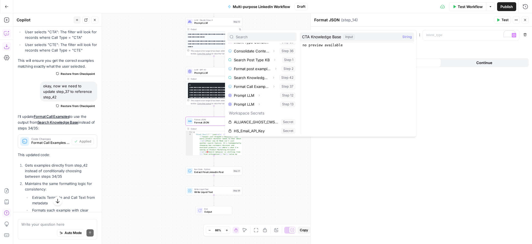
scroll to position [112, 0]
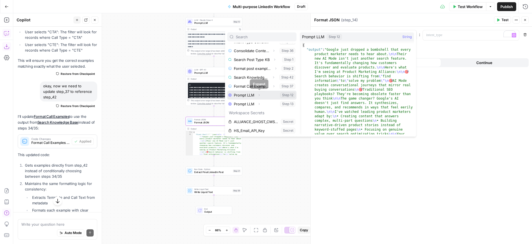
click at [260, 95] on icon "button" at bounding box center [258, 94] width 3 height 3
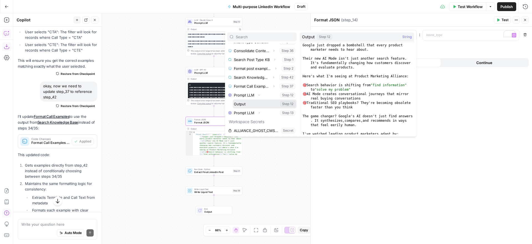
click at [244, 105] on button "Select variable Output" at bounding box center [265, 103] width 64 height 9
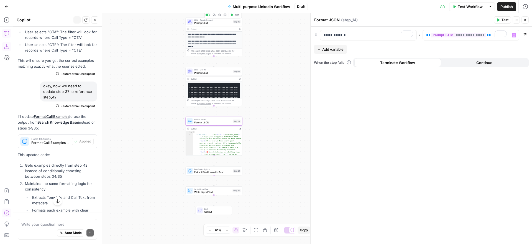
click at [207, 22] on span "Prompt LLM" at bounding box center [212, 23] width 37 height 4
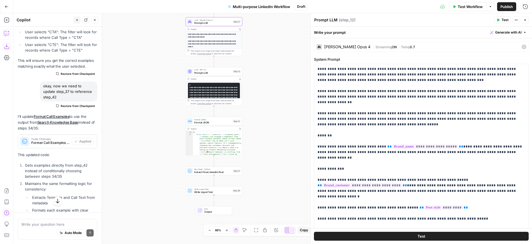
click at [329, 19] on textarea "Prompt LLM" at bounding box center [325, 20] width 23 height 6
drag, startPoint x: 336, startPoint y: 20, endPoint x: 310, endPoint y: 18, distance: 26.1
click at [310, 18] on div "**********" at bounding box center [421, 128] width 222 height 230
type textarea "First Draft"
drag, startPoint x: 279, startPoint y: 65, endPoint x: 230, endPoint y: 73, distance: 49.4
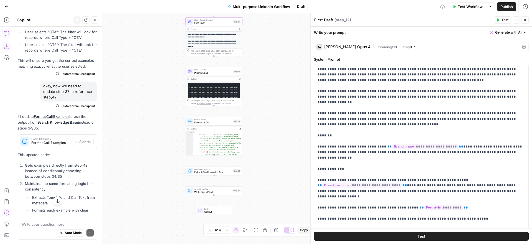
click at [279, 65] on div "true false true false Workflow Set Inputs Inputs Condition Intent Type Conditio…" at bounding box center [272, 128] width 518 height 230
click at [212, 71] on span "Prompt LLM" at bounding box center [212, 73] width 37 height 4
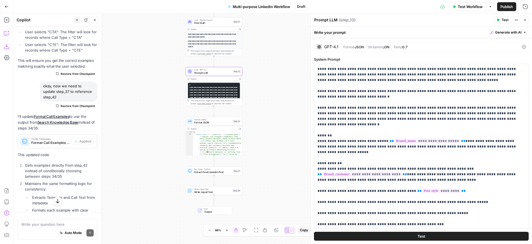
click at [331, 20] on textarea "Prompt LLM" at bounding box center [325, 20] width 23 height 6
drag, startPoint x: 336, startPoint y: 19, endPoint x: 312, endPoint y: 18, distance: 24.1
click at [312, 18] on div "**********" at bounding box center [421, 128] width 222 height 230
type textarea "Second Draft"
click at [374, 19] on div "Second Draft Second Draft ( step_13 )" at bounding box center [403, 20] width 178 height 6
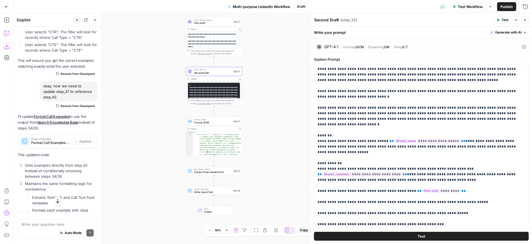
click at [218, 119] on span "Format JSON" at bounding box center [212, 119] width 37 height 3
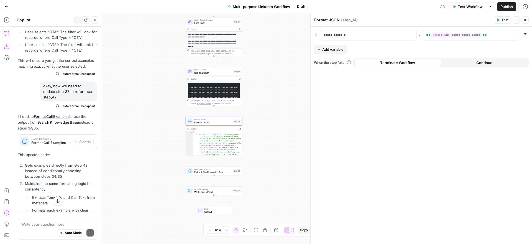
click at [339, 50] on span "Add variable" at bounding box center [332, 50] width 21 height 6
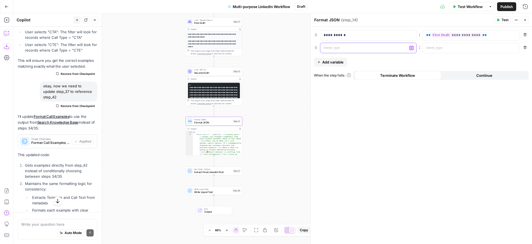
click at [341, 48] on p at bounding box center [363, 48] width 81 height 6
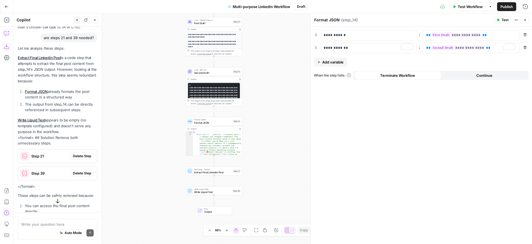
scroll to position [4289, 0]
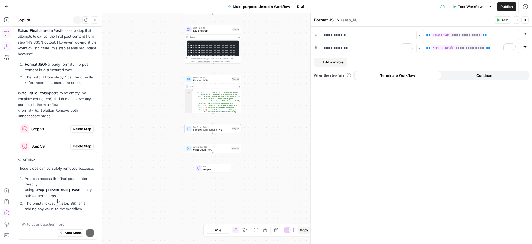
click at [80, 126] on span "Delete Step" at bounding box center [82, 128] width 18 height 5
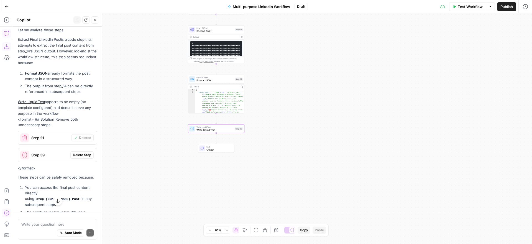
scroll to position [4298, 0]
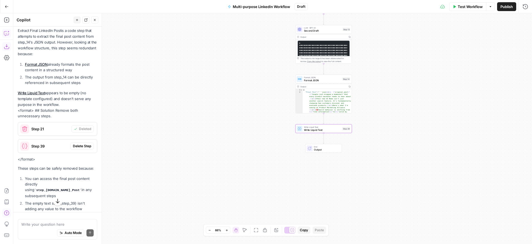
click at [81, 143] on span "Delete Step" at bounding box center [82, 145] width 18 height 5
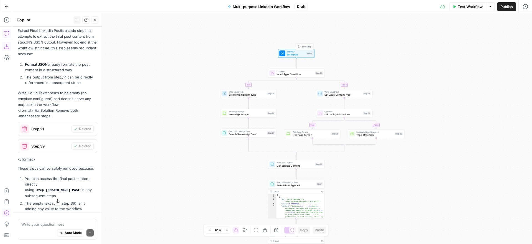
click at [306, 47] on span "Test Step" at bounding box center [307, 46] width 10 height 3
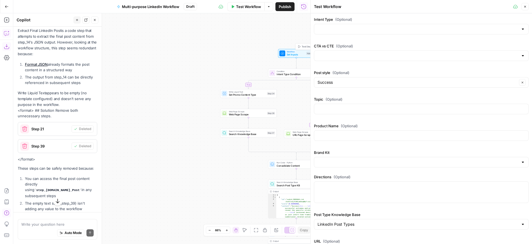
type input "Product Marketing Alliance"
click at [343, 29] on input "Intent Type (Optional)" at bounding box center [417, 29] width 201 height 6
click at [337, 49] on span "Value" at bounding box center [419, 51] width 203 height 6
type input "Value"
click at [338, 55] on input "CTA vs CTE (Optional)" at bounding box center [417, 56] width 201 height 6
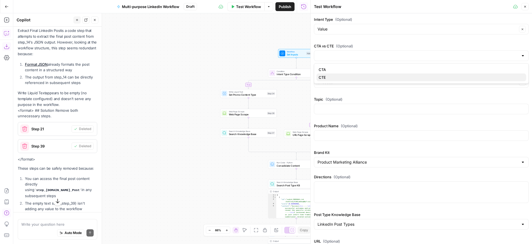
click at [338, 77] on span "CTE" at bounding box center [419, 77] width 203 height 6
type input "CTE"
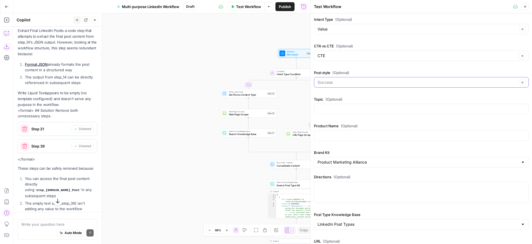
click at [349, 82] on input "Post style (Optional)" at bounding box center [417, 82] width 200 height 6
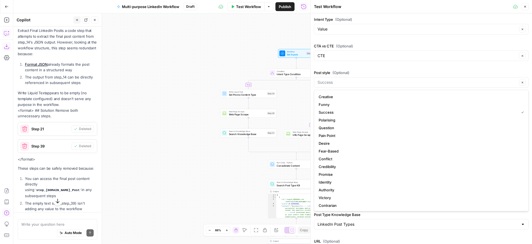
scroll to position [16, 0]
click at [342, 188] on span "Authority" at bounding box center [419, 189] width 203 height 6
type input "Authority"
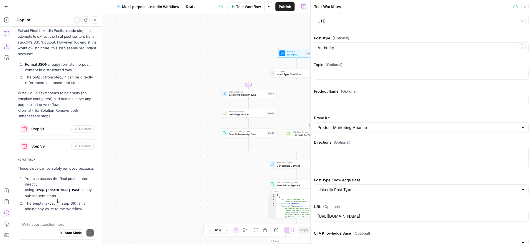
scroll to position [44, 0]
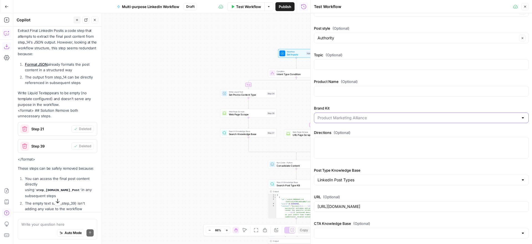
click at [368, 120] on input "Brand Kit" at bounding box center [417, 118] width 201 height 6
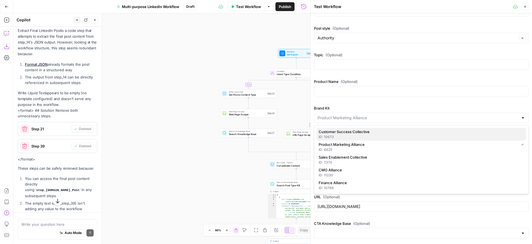
click at [373, 130] on span "Customer Success Collective" at bounding box center [419, 132] width 203 height 6
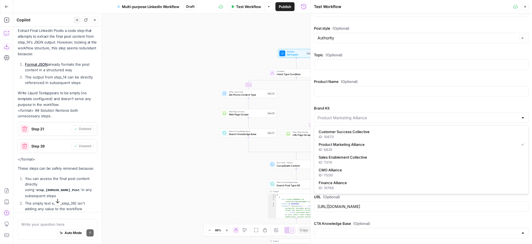
type input "Customer Success Collective"
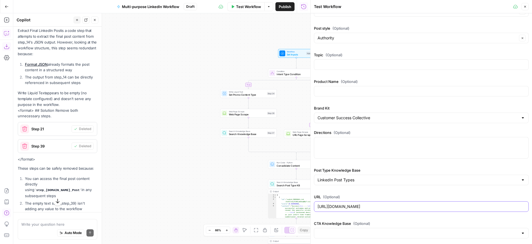
drag, startPoint x: 445, startPoint y: 205, endPoint x: 313, endPoint y: 204, distance: 132.1
click at [314, 204] on div "[URL][DOMAIN_NAME]" at bounding box center [421, 206] width 215 height 11
paste input "[DOMAIN_NAME][URL]"
type input "[URL][DOMAIN_NAME]"
click at [404, 189] on div "Intent Type (Optional) Value Clear CTA vs CTE (Optional) CTE Clear Post style (…" at bounding box center [421, 106] width 215 height 268
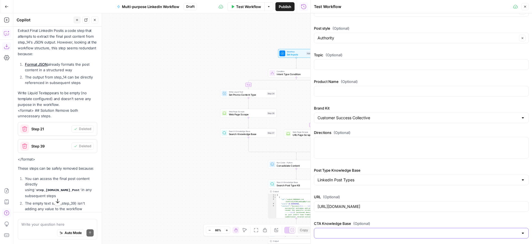
click at [399, 234] on input "CTA Knowledge Base (Optional)" at bounding box center [417, 233] width 201 height 6
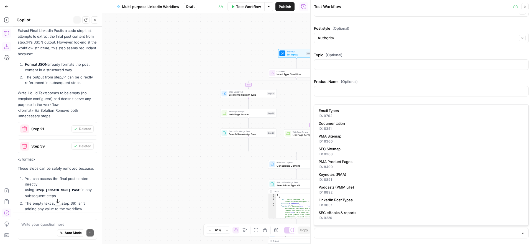
scroll to position [113, 0]
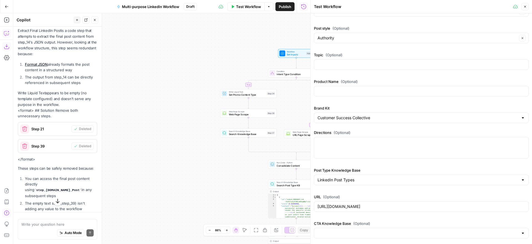
click at [242, 200] on div "true false true false Workflow Set Inputs Inputs Condition Intent Type Conditio…" at bounding box center [161, 128] width 297 height 230
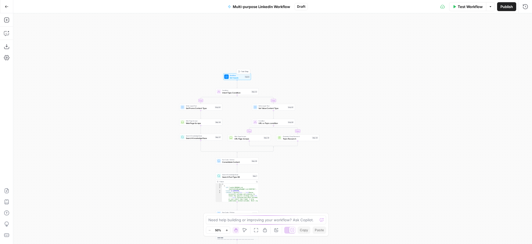
drag, startPoint x: 244, startPoint y: 71, endPoint x: 240, endPoint y: 70, distance: 3.9
click at [244, 71] on span "Test Step" at bounding box center [244, 71] width 7 height 2
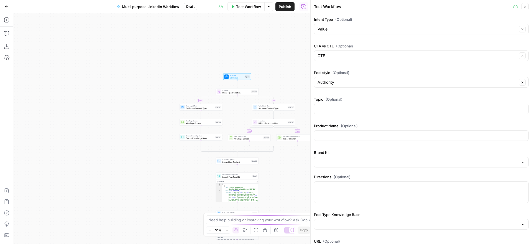
type input "Customer Success Collective"
type input "LinkedIn Post Types"
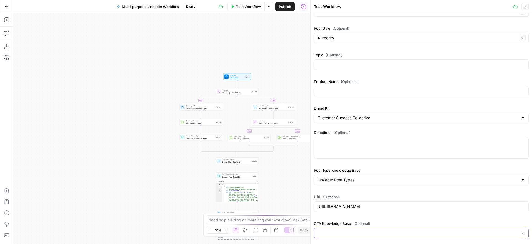
click at [366, 231] on input "CTA Knowledge Base (Optional)" at bounding box center [417, 233] width 201 height 6
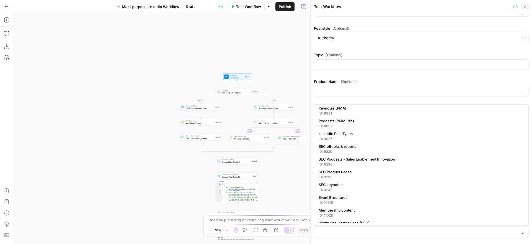
scroll to position [113, 0]
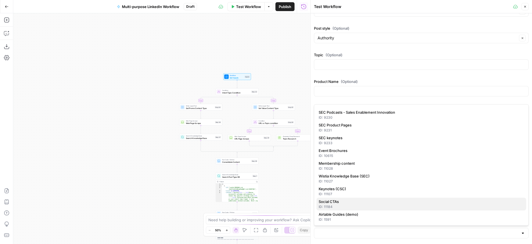
click at [372, 202] on span "Social CTAs" at bounding box center [419, 202] width 203 height 6
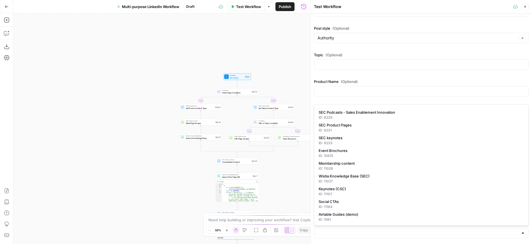
type input "Social CTAs"
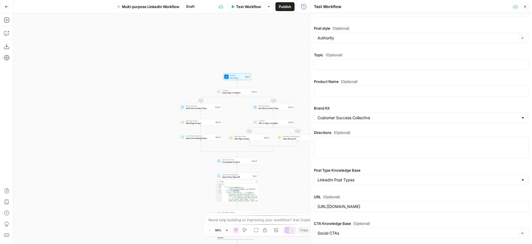
scroll to position [41, 0]
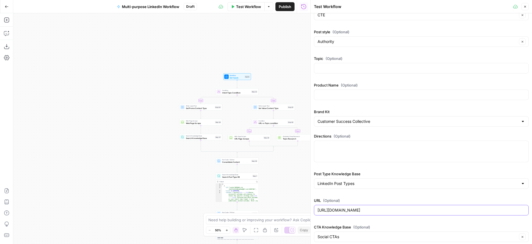
drag, startPoint x: 463, startPoint y: 210, endPoint x: 317, endPoint y: 210, distance: 145.7
click at [317, 210] on input "[URL][DOMAIN_NAME]" at bounding box center [420, 210] width 207 height 6
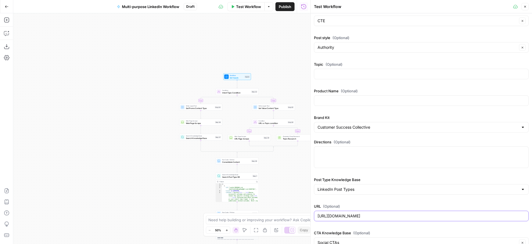
scroll to position [44, 0]
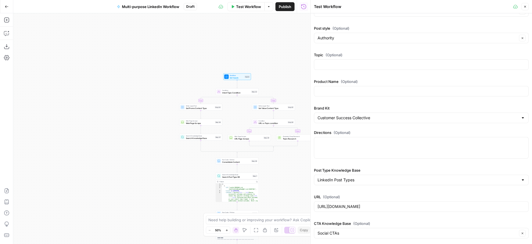
click at [246, 7] on span "Test Workflow" at bounding box center [248, 7] width 25 height 6
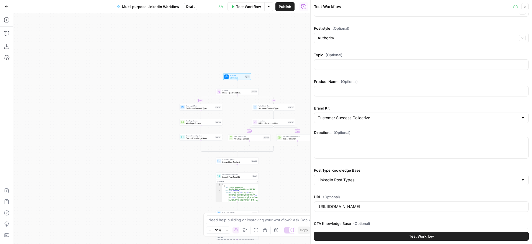
click at [454, 236] on button "Test Workflow" at bounding box center [421, 235] width 215 height 9
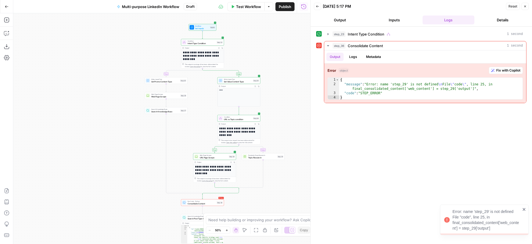
drag, startPoint x: 152, startPoint y: 89, endPoint x: 117, endPoint y: 39, distance: 60.2
click at [117, 39] on div "**********" at bounding box center [161, 128] width 297 height 230
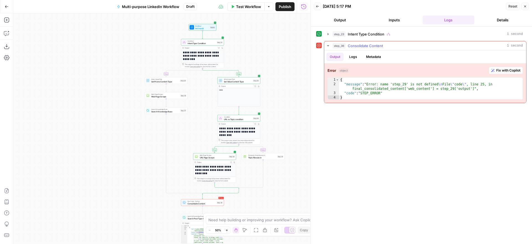
click at [503, 70] on span "Fix with Copilot" at bounding box center [508, 70] width 24 height 5
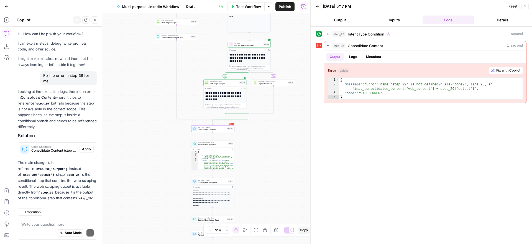
scroll to position [3, 0]
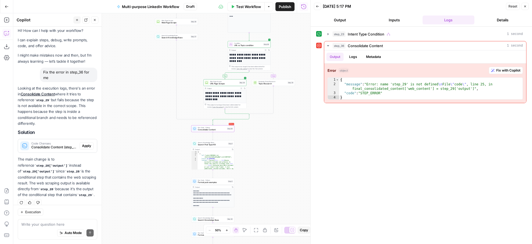
click at [86, 143] on span "Apply" at bounding box center [86, 145] width 9 height 5
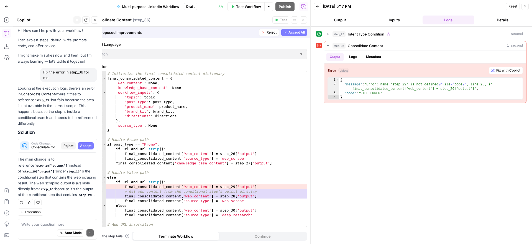
click at [288, 32] on span "Accept All" at bounding box center [296, 32] width 16 height 5
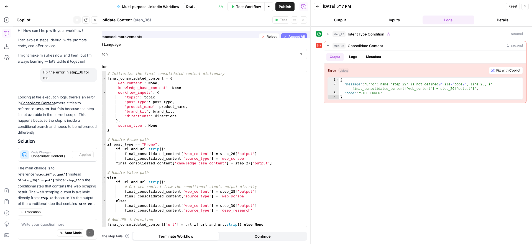
scroll to position [12, 0]
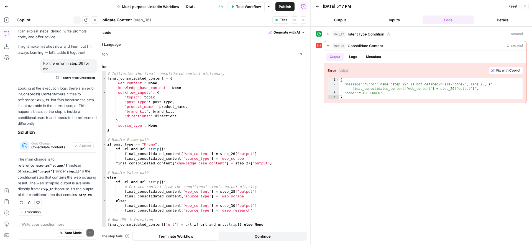
click at [280, 20] on span "Test" at bounding box center [283, 19] width 7 height 5
click at [50, 224] on textarea at bounding box center [57, 224] width 72 height 6
type textarea "that didn't fix it"
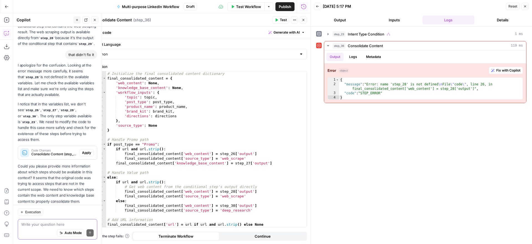
scroll to position [147, 0]
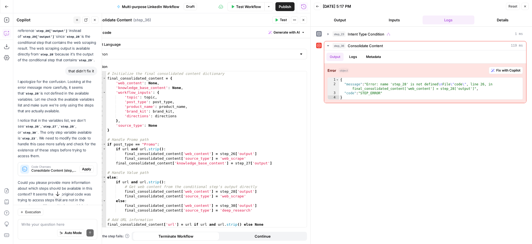
click at [89, 166] on span "Apply" at bounding box center [86, 168] width 9 height 5
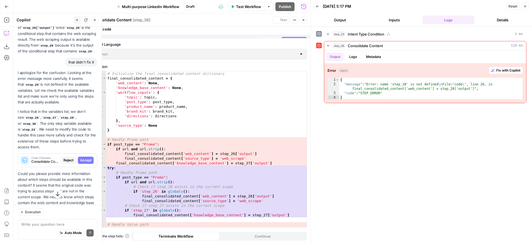
scroll to position [138, 0]
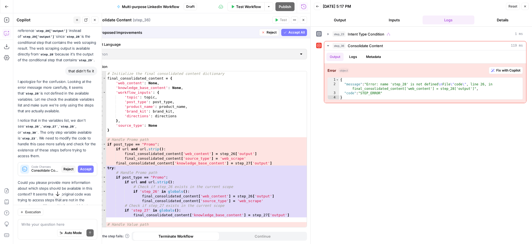
click at [294, 32] on span "Accept All" at bounding box center [296, 32] width 16 height 5
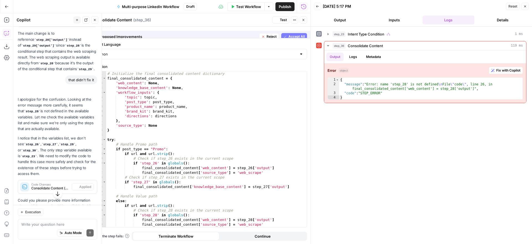
scroll to position [147, 0]
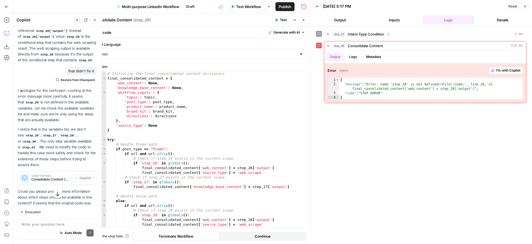
click at [279, 20] on button "Test" at bounding box center [280, 19] width 17 height 7
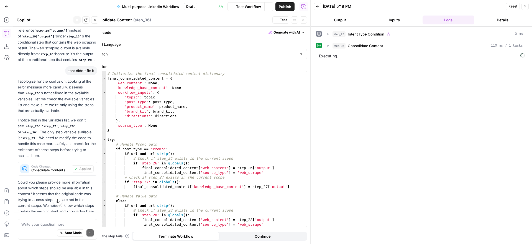
scroll to position [172, 0]
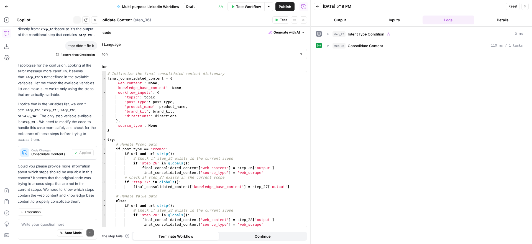
click at [305, 20] on button "Close" at bounding box center [303, 19] width 7 height 7
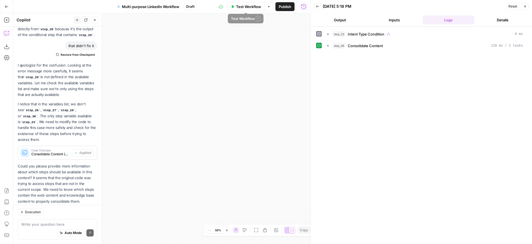
drag, startPoint x: 246, startPoint y: 9, endPoint x: 236, endPoint y: 61, distance: 53.6
click at [246, 9] on span "Test Workflow" at bounding box center [248, 7] width 25 height 6
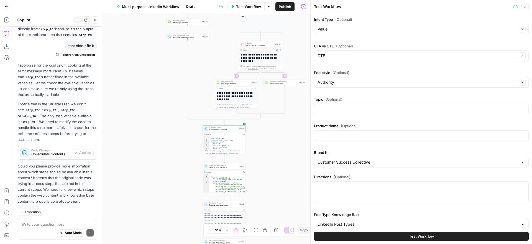
click at [453, 237] on button "Test Workflow" at bounding box center [421, 235] width 215 height 9
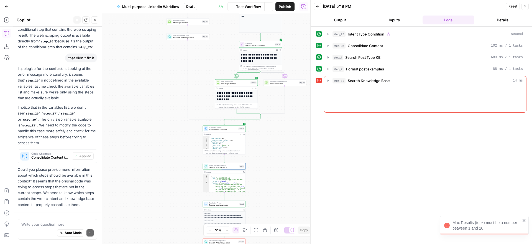
scroll to position [172, 0]
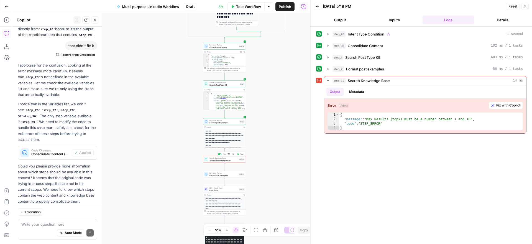
click at [232, 160] on span "Search Knowledge Base" at bounding box center [223, 160] width 28 height 3
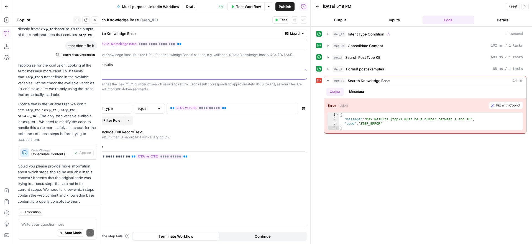
click at [135, 74] on input "11" at bounding box center [199, 74] width 207 height 6
type input "1"
type input "9"
click at [280, 21] on span "Test" at bounding box center [283, 19] width 7 height 5
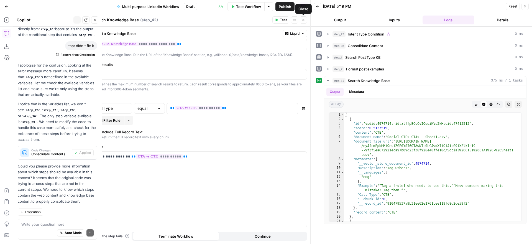
click at [304, 20] on icon "button" at bounding box center [303, 19] width 3 height 3
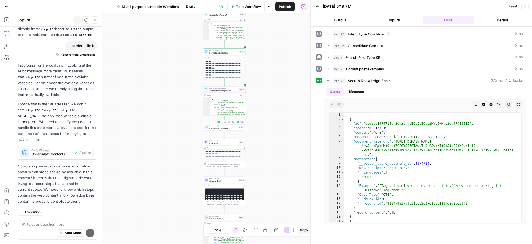
click at [224, 127] on span "Format Call Examples" at bounding box center [223, 128] width 28 height 3
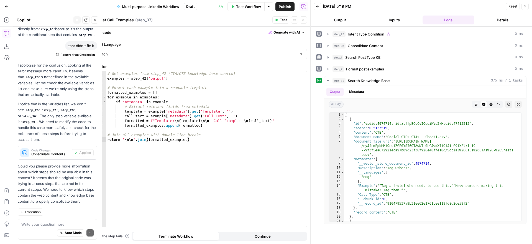
click at [280, 19] on span "Test" at bounding box center [283, 19] width 7 height 5
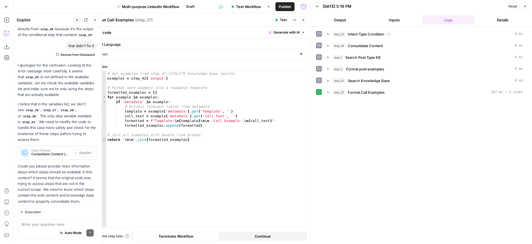
click at [305, 21] on button "Close" at bounding box center [303, 19] width 7 height 7
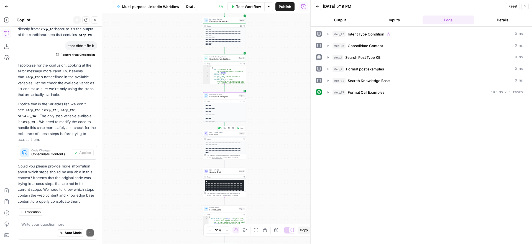
click at [226, 134] on span "First Draft" at bounding box center [223, 134] width 28 height 3
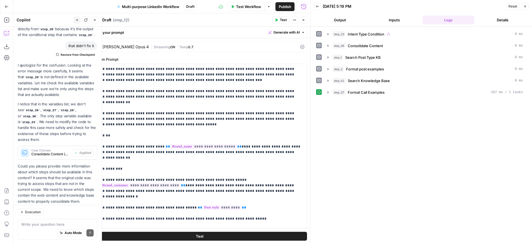
click at [279, 20] on button "Test" at bounding box center [280, 19] width 17 height 7
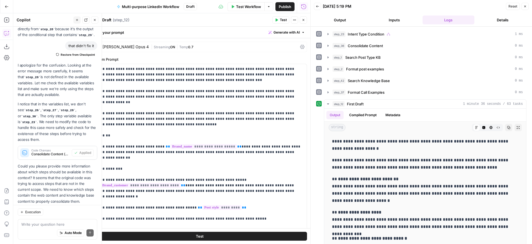
click at [303, 20] on icon "button" at bounding box center [303, 19] width 3 height 3
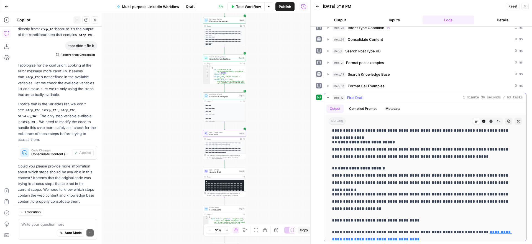
scroll to position [122, 0]
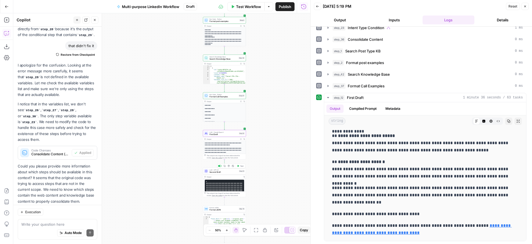
click at [240, 166] on span "Test" at bounding box center [241, 165] width 3 height 2
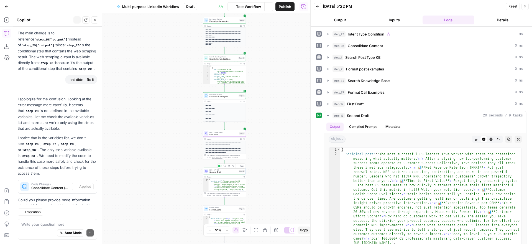
scroll to position [172, 0]
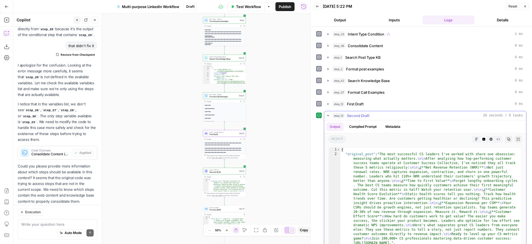
click at [328, 115] on icon "button" at bounding box center [328, 115] width 4 height 4
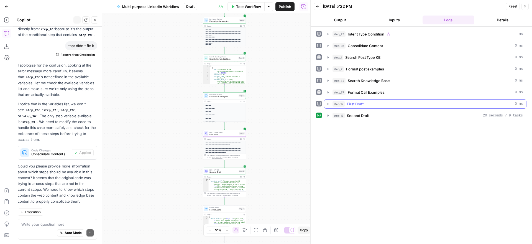
click at [327, 104] on icon "button" at bounding box center [328, 104] width 4 height 4
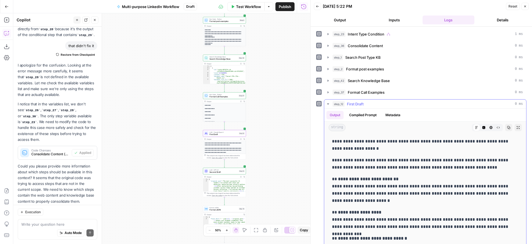
click at [327, 104] on icon "button" at bounding box center [328, 104] width 4 height 4
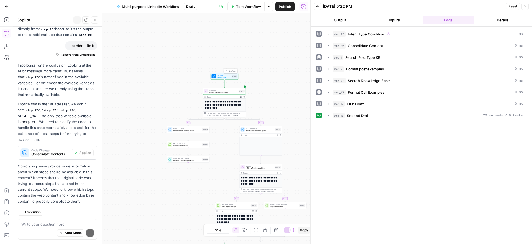
click at [231, 70] on span "Test Step" at bounding box center [231, 71] width 7 height 2
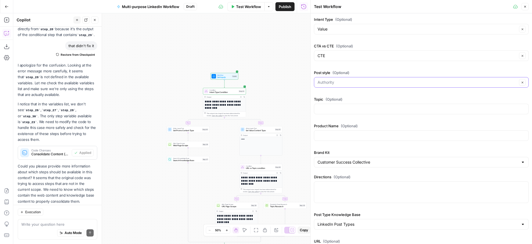
click at [390, 83] on input "Post style (Optional)" at bounding box center [417, 82] width 200 height 6
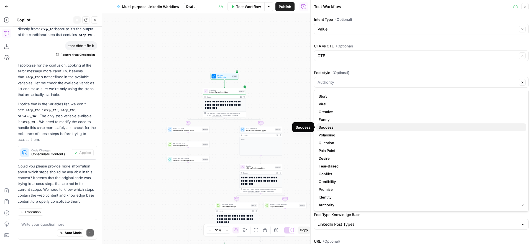
click at [369, 125] on span "Success" at bounding box center [419, 127] width 203 height 6
type input "Success"
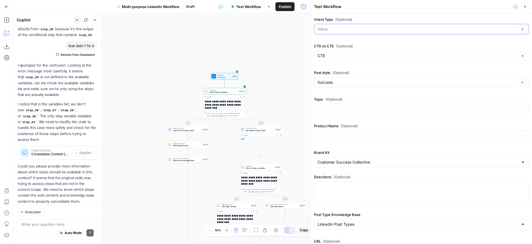
click at [394, 31] on input "Intent Type (Optional)" at bounding box center [417, 29] width 200 height 6
type input "Value"
click at [403, 18] on label "Intent Type (Optional)" at bounding box center [421, 20] width 215 height 6
click at [403, 26] on input "Value" at bounding box center [417, 29] width 200 height 6
type input "Value"
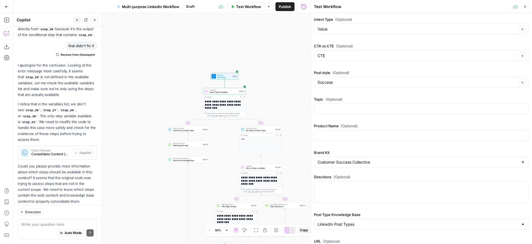
click at [415, 119] on div "Intent Type (Optional) Value Clear CTA vs CTE (Optional) CTE Clear Post style (…" at bounding box center [421, 151] width 215 height 268
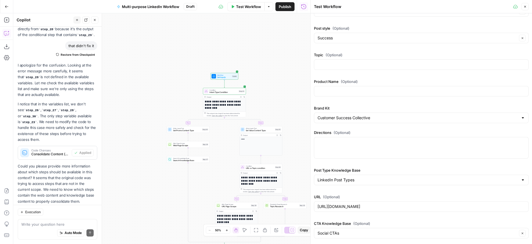
scroll to position [0, 0]
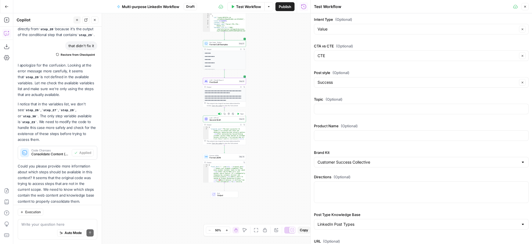
click at [230, 120] on span "Second Draft" at bounding box center [223, 120] width 28 height 3
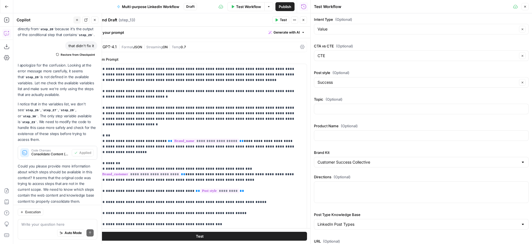
click at [141, 47] on span "JSON" at bounding box center [137, 47] width 9 height 4
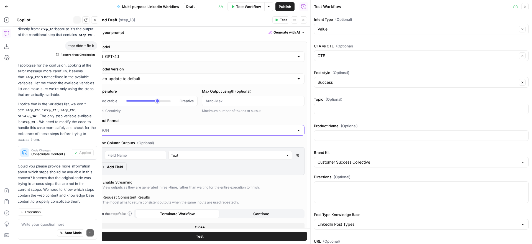
click at [148, 132] on input "Output Format" at bounding box center [196, 130] width 196 height 6
click at [144, 143] on span "Text" at bounding box center [198, 144] width 198 height 6
type input "Text"
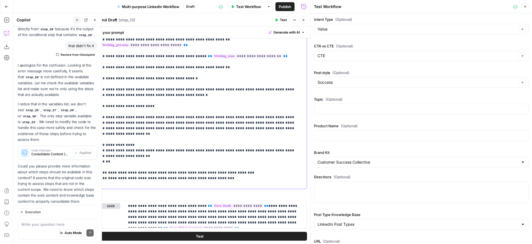
scroll to position [128, 0]
drag, startPoint x: 225, startPoint y: 184, endPoint x: 93, endPoint y: 122, distance: 145.9
click at [93, 122] on div "**********" at bounding box center [199, 76] width 214 height 226
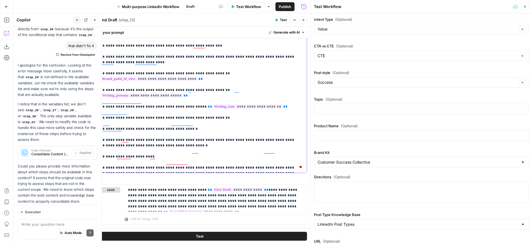
scroll to position [243, 0]
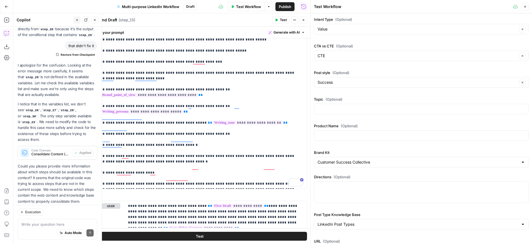
drag, startPoint x: 282, startPoint y: 21, endPoint x: 320, endPoint y: 60, distance: 54.6
click at [282, 21] on span "Test" at bounding box center [283, 19] width 7 height 5
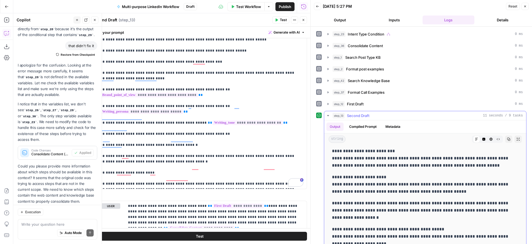
scroll to position [18, 0]
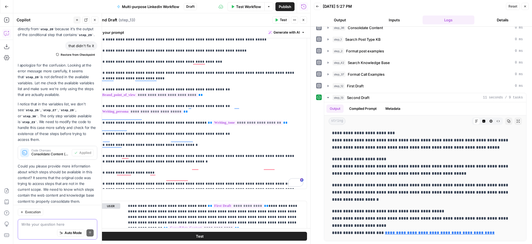
click at [42, 223] on textarea at bounding box center [57, 224] width 72 height 6
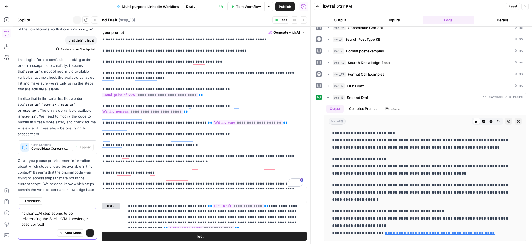
type textarea "neither LLM step seems to be referencing the Social CTA knowledge base correctly"
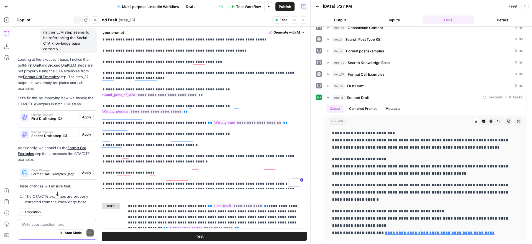
scroll to position [357, 0]
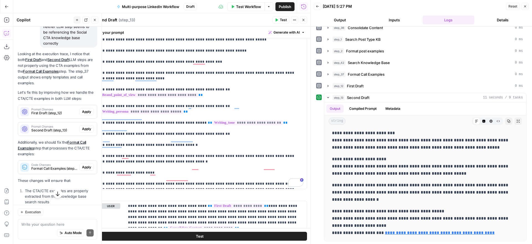
click at [86, 109] on span "Apply" at bounding box center [86, 111] width 9 height 5
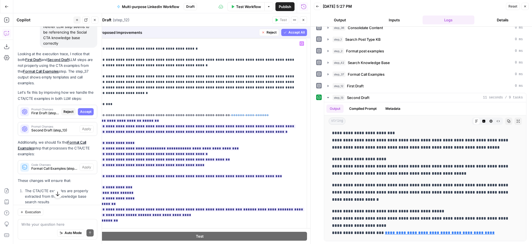
scroll to position [26, 0]
click at [293, 31] on span "Accept All" at bounding box center [296, 32] width 16 height 5
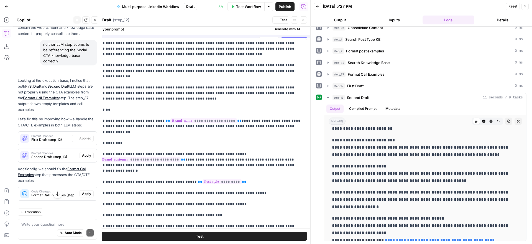
scroll to position [0, 0]
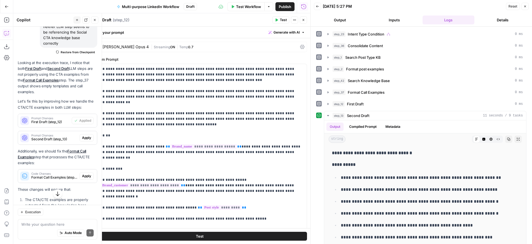
click at [87, 135] on span "Apply" at bounding box center [86, 137] width 9 height 5
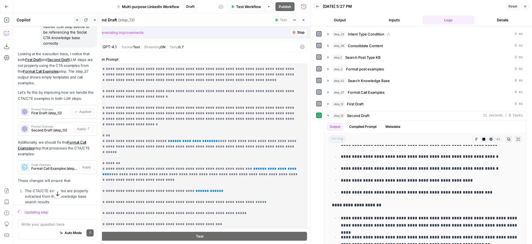
scroll to position [43, 0]
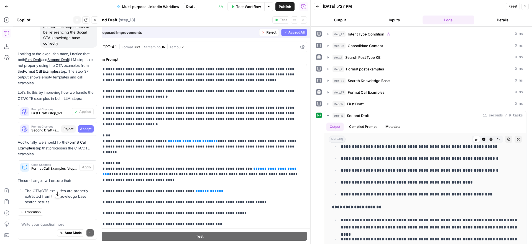
click at [292, 32] on span "Accept All" at bounding box center [296, 32] width 16 height 5
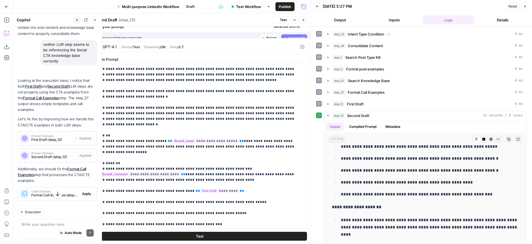
scroll to position [0, 0]
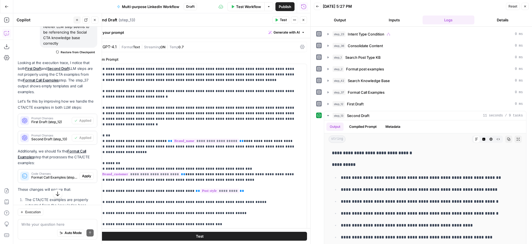
click at [84, 173] on span "Apply" at bounding box center [86, 175] width 9 height 5
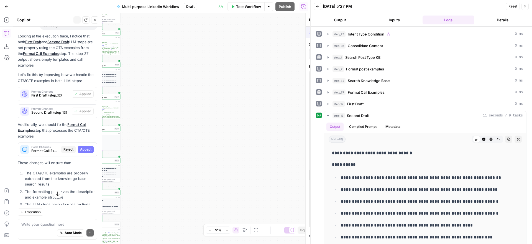
scroll to position [339, 0]
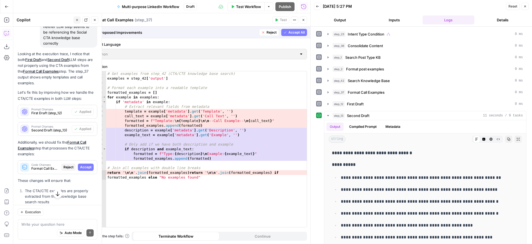
drag, startPoint x: 292, startPoint y: 30, endPoint x: 288, endPoint y: 34, distance: 5.3
click at [292, 30] on span "Accept All" at bounding box center [296, 32] width 16 height 5
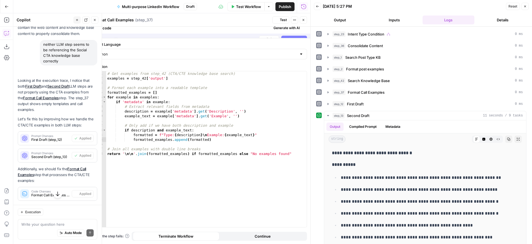
scroll to position [357, 0]
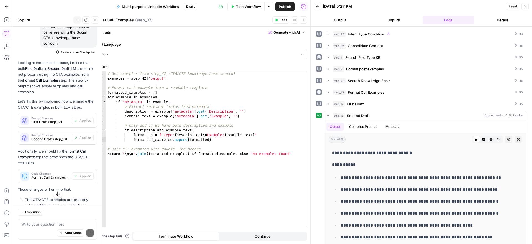
click at [281, 18] on span "Test" at bounding box center [283, 19] width 7 height 5
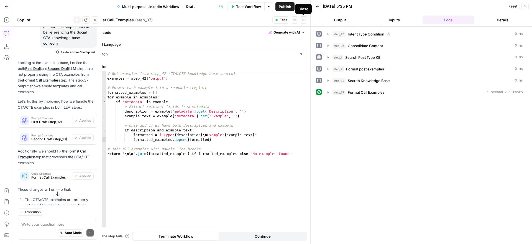
click at [304, 21] on icon "button" at bounding box center [303, 19] width 3 height 3
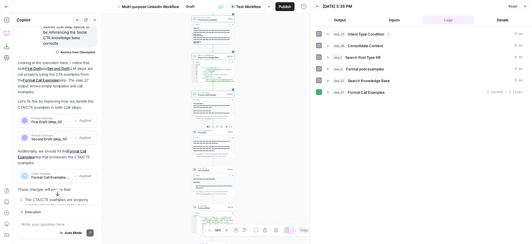
click at [221, 133] on span "First Draft" at bounding box center [212, 132] width 28 height 3
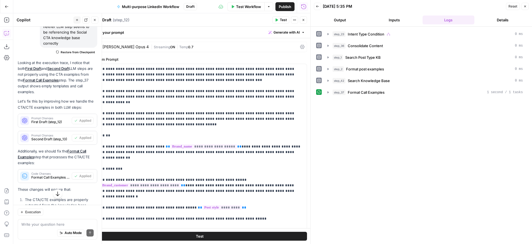
click at [279, 19] on button "Test" at bounding box center [280, 19] width 17 height 7
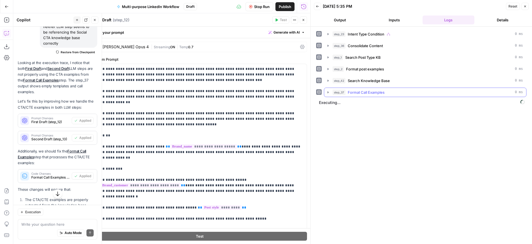
click at [328, 92] on icon "button" at bounding box center [327, 92] width 1 height 2
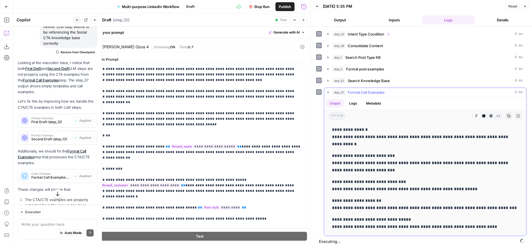
click at [328, 92] on icon "button" at bounding box center [328, 92] width 2 height 1
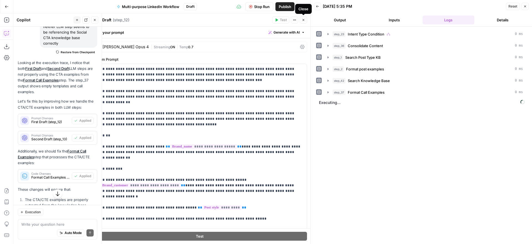
click at [303, 19] on icon "button" at bounding box center [303, 19] width 3 height 3
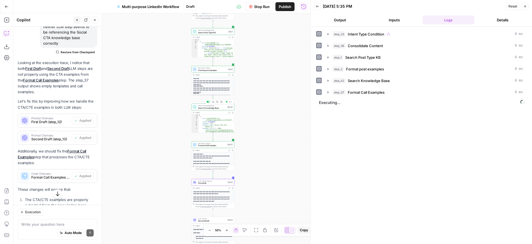
click at [213, 107] on span "Search Knowledge Base" at bounding box center [212, 107] width 28 height 3
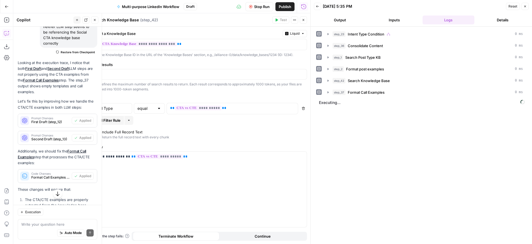
click at [120, 18] on textarea "Search Knowledge Base" at bounding box center [115, 20] width 46 height 6
drag, startPoint x: 106, startPoint y: 20, endPoint x: 117, endPoint y: 19, distance: 11.2
click at [106, 20] on textarea "Search Knowledge Base" at bounding box center [115, 20] width 46 height 6
type textarea "Search CTX Knowledge Base"
click at [221, 19] on div "Search CTX Knowledge Base Search CTX Knowledge Base ( step_42 )" at bounding box center [181, 20] width 178 height 6
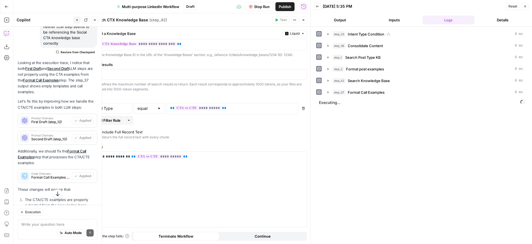
click at [303, 19] on icon "button" at bounding box center [303, 19] width 3 height 3
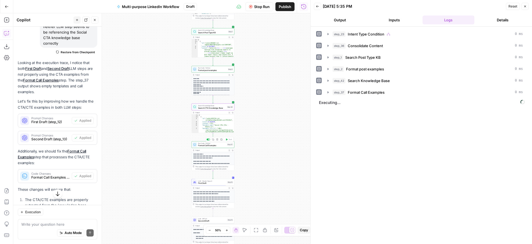
click at [215, 145] on span "Format Call Examples" at bounding box center [212, 145] width 28 height 3
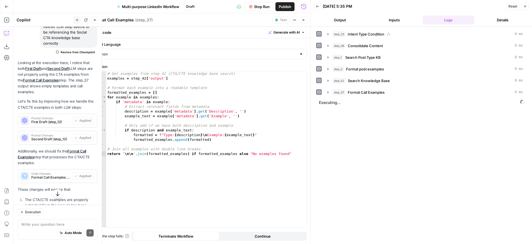
click at [114, 19] on textarea "Format Call Examples" at bounding box center [112, 20] width 41 height 6
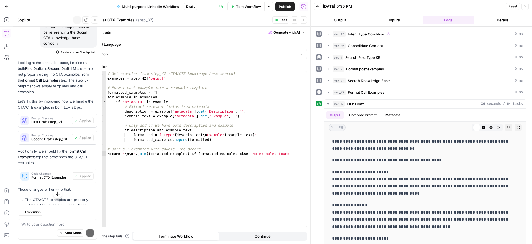
type textarea "Format CTX Examples"
click at [211, 20] on div "Format CTX Examples Format CTX Examples ( step_37 )" at bounding box center [181, 20] width 178 height 6
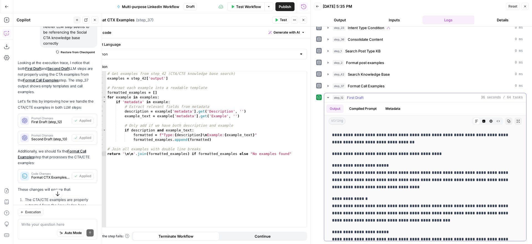
scroll to position [0, 0]
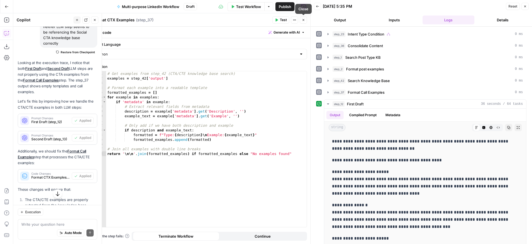
click at [306, 21] on button "Close" at bounding box center [303, 19] width 7 height 7
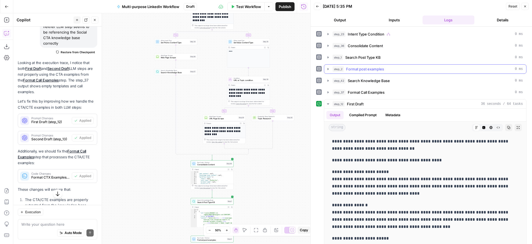
scroll to position [357, 0]
